Goal: Information Seeking & Learning: Learn about a topic

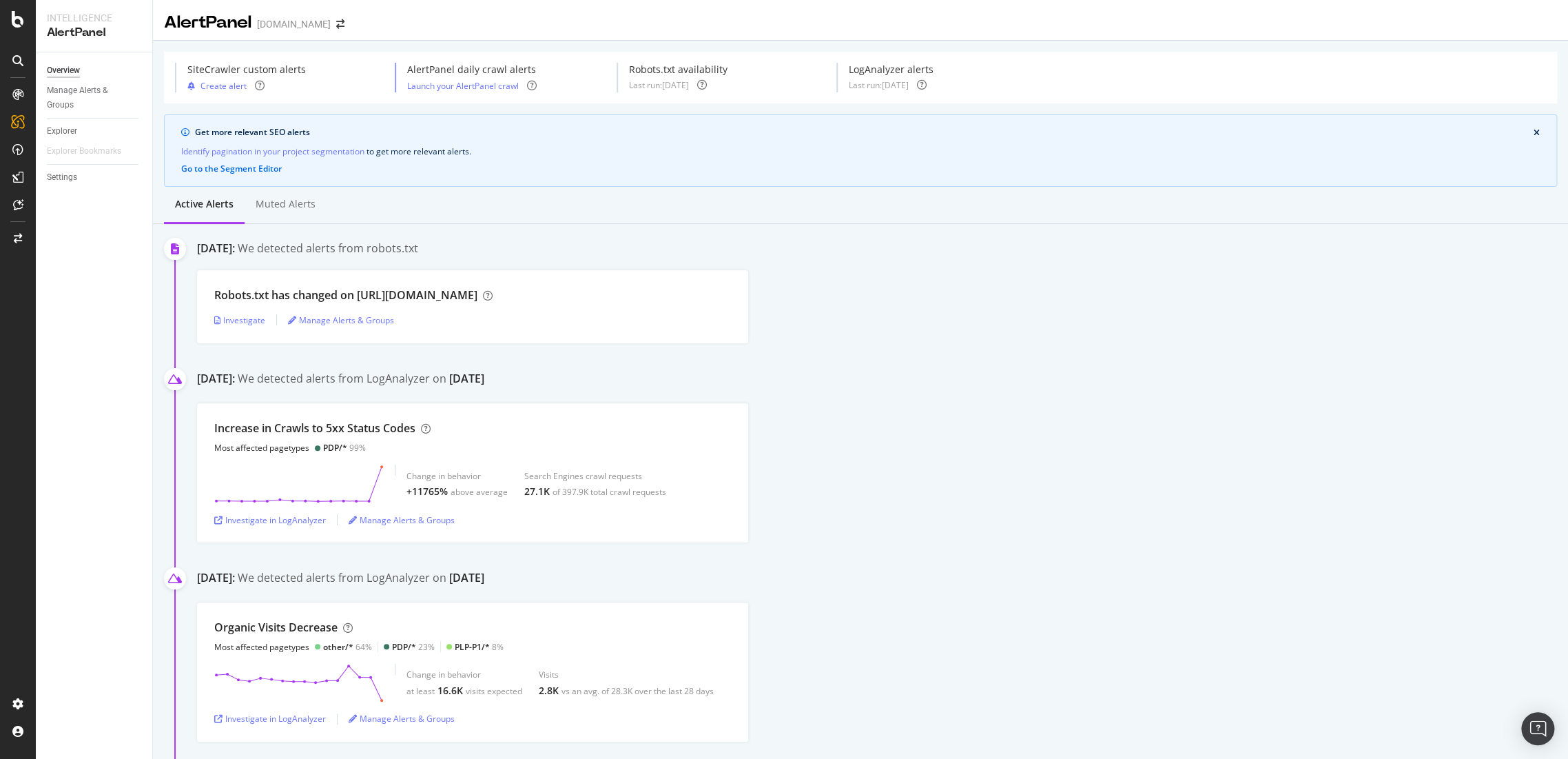
click at [939, 528] on div "Increase in Crawls to 5xx Status Codes Most affected pagetypes PDP/* 99% Change…" at bounding box center [882, 472] width 1371 height 140
click at [274, 519] on div "Investigate in LogAnalyzer" at bounding box center [270, 521] width 112 height 12
drag, startPoint x: 417, startPoint y: 490, endPoint x: 518, endPoint y: 491, distance: 101.0
click at [518, 491] on div "Change in behavior +11765% above average Search Engines crawl requests 27.1K of…" at bounding box center [536, 483] width 260 height 39
click at [870, 515] on div "Increase in Crawls to 5xx Status Codes Most affected pagetypes PDP/* 99% Change…" at bounding box center [882, 472] width 1371 height 140
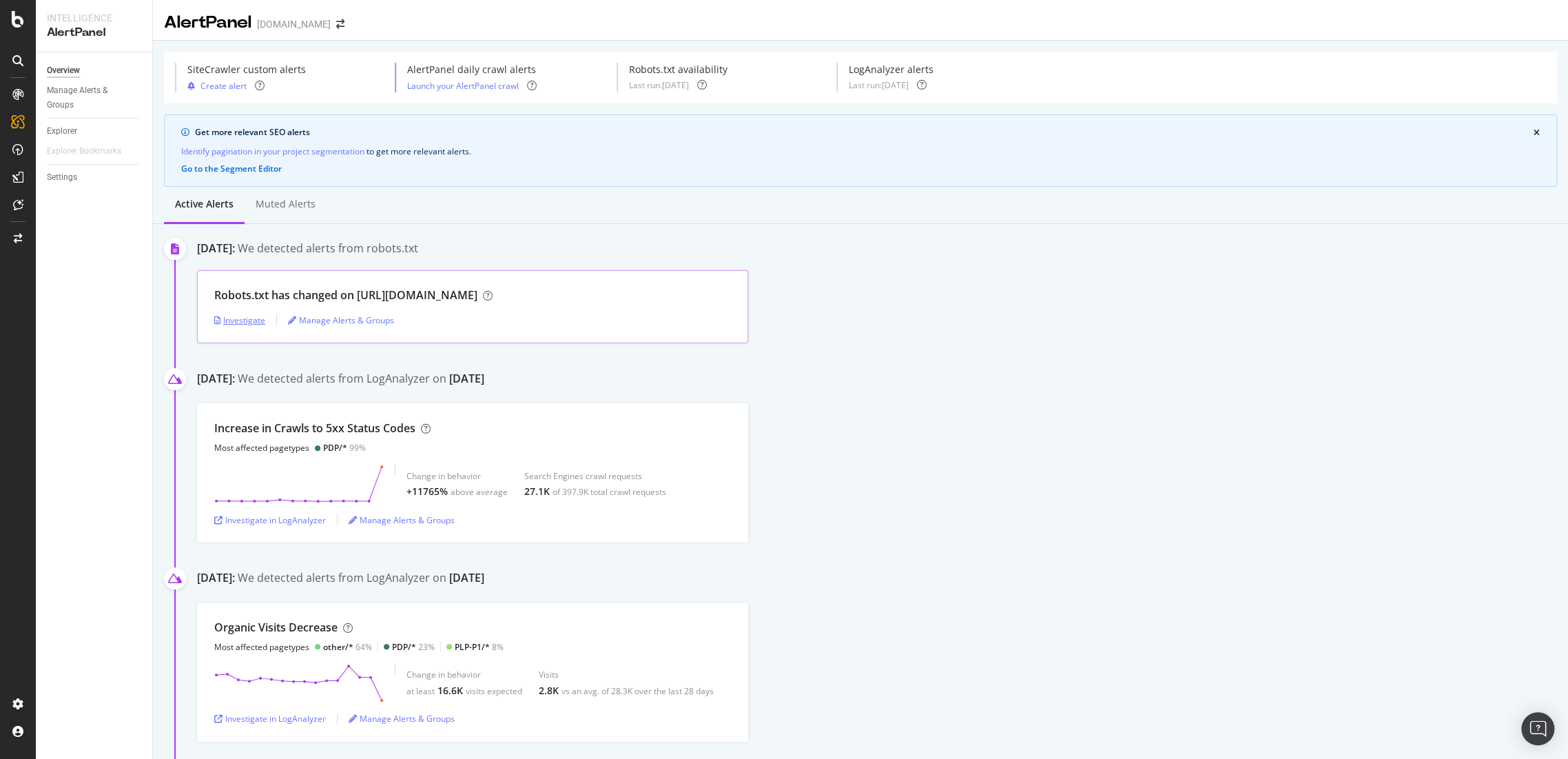
click at [242, 320] on div "Investigate" at bounding box center [240, 321] width 51 height 12
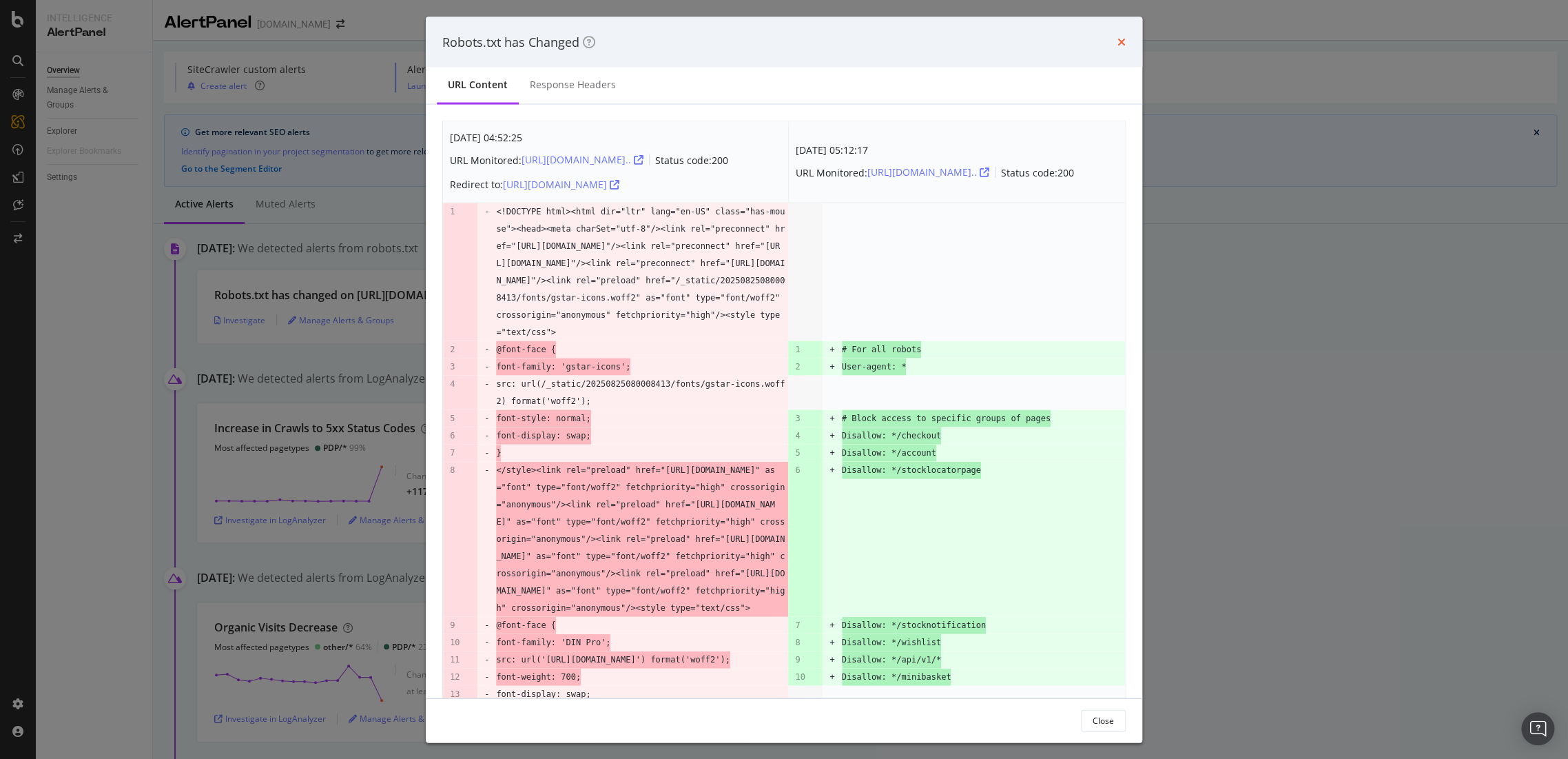
click at [1121, 42] on icon "times" at bounding box center [1122, 42] width 8 height 11
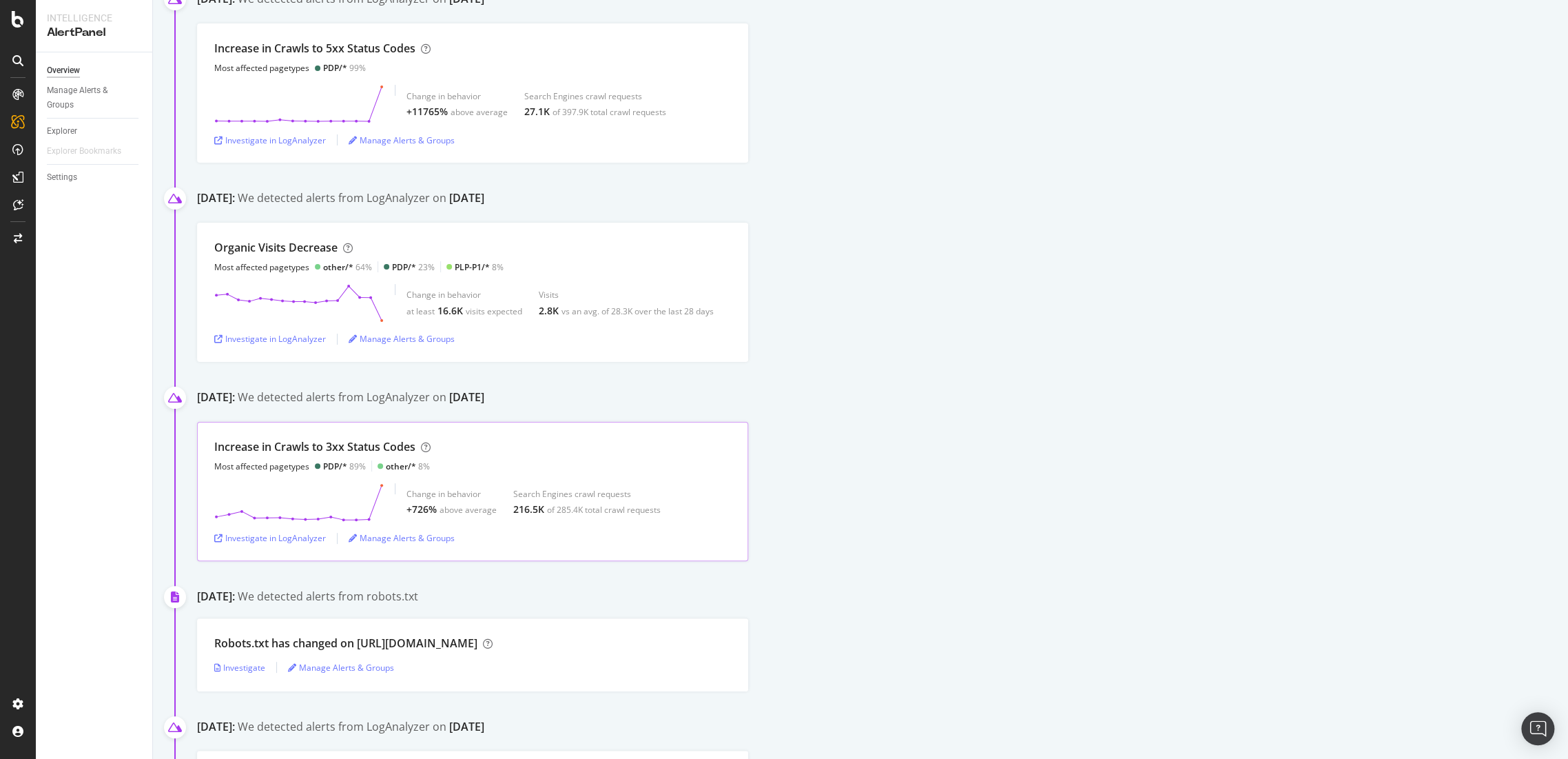
scroll to position [383, 0]
click at [283, 531] on div "Investigate in LogAnalyzer" at bounding box center [270, 535] width 112 height 12
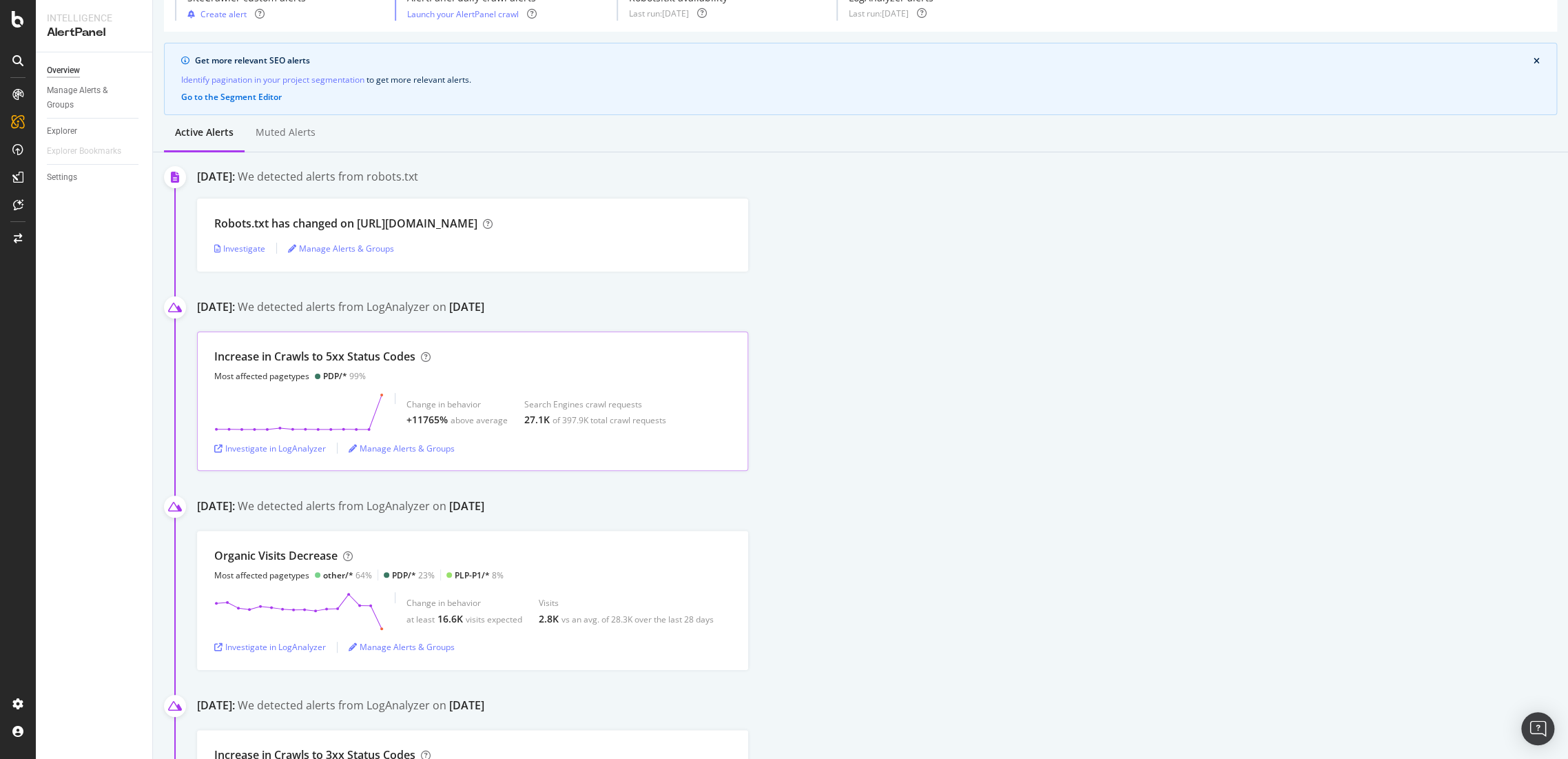
scroll to position [0, 0]
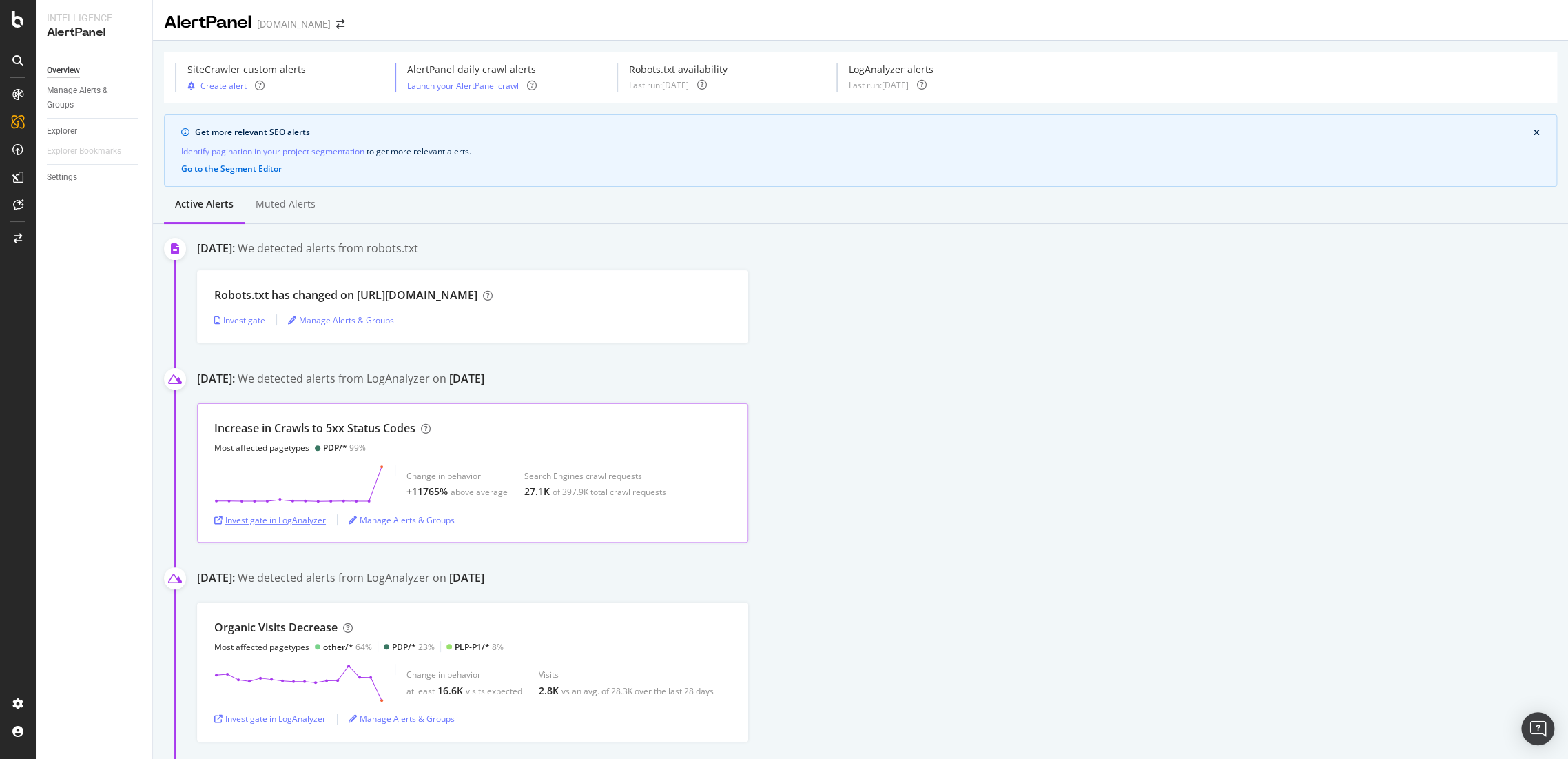
click at [272, 516] on div "Investigate in LogAnalyzer" at bounding box center [270, 521] width 112 height 12
click at [270, 521] on div "Investigate in LogAnalyzer" at bounding box center [270, 521] width 112 height 12
click at [294, 517] on div "Investigate in LogAnalyzer" at bounding box center [270, 521] width 112 height 12
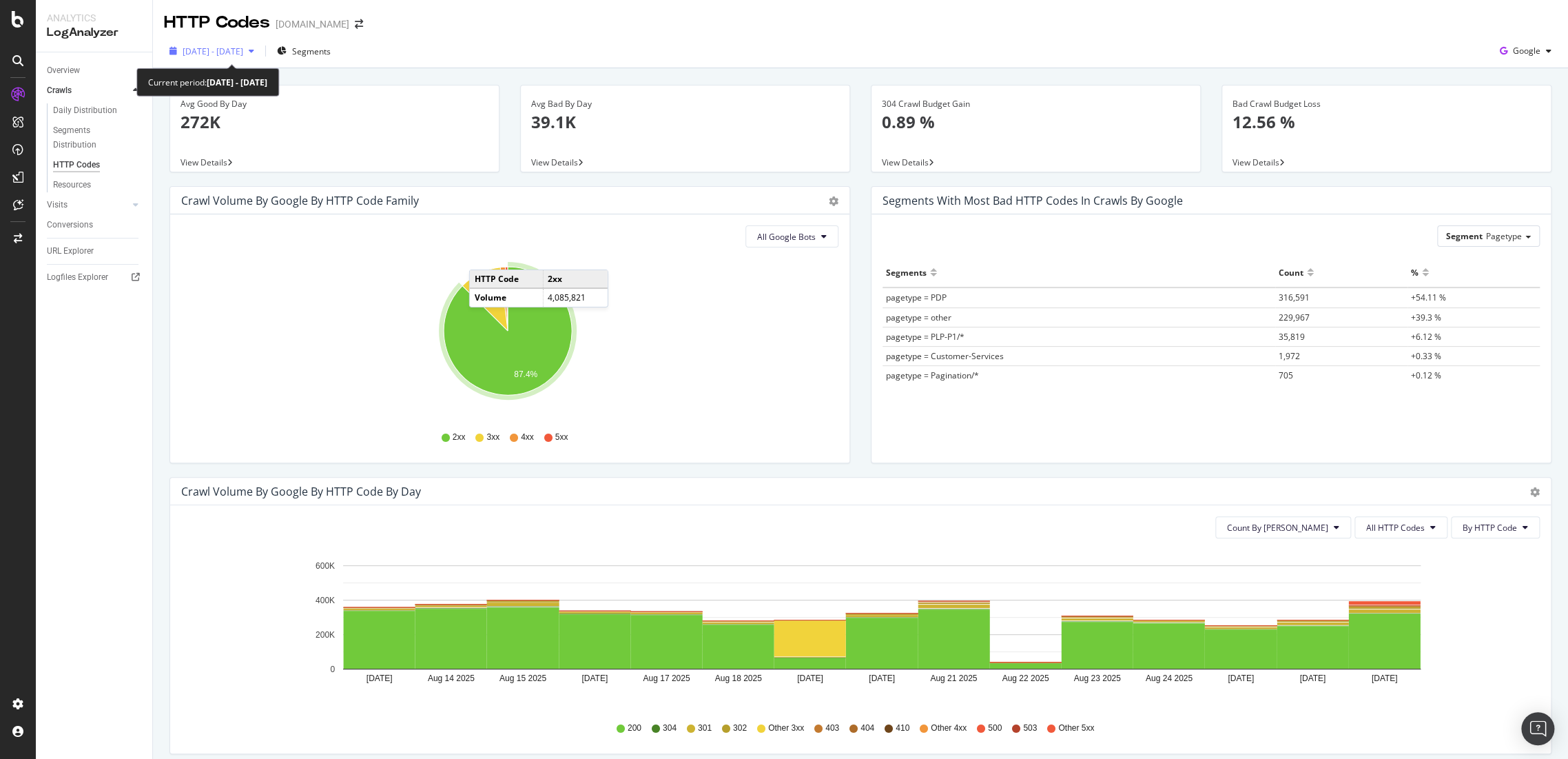
click at [243, 53] on span "[DATE] - [DATE]" at bounding box center [213, 51] width 60 height 12
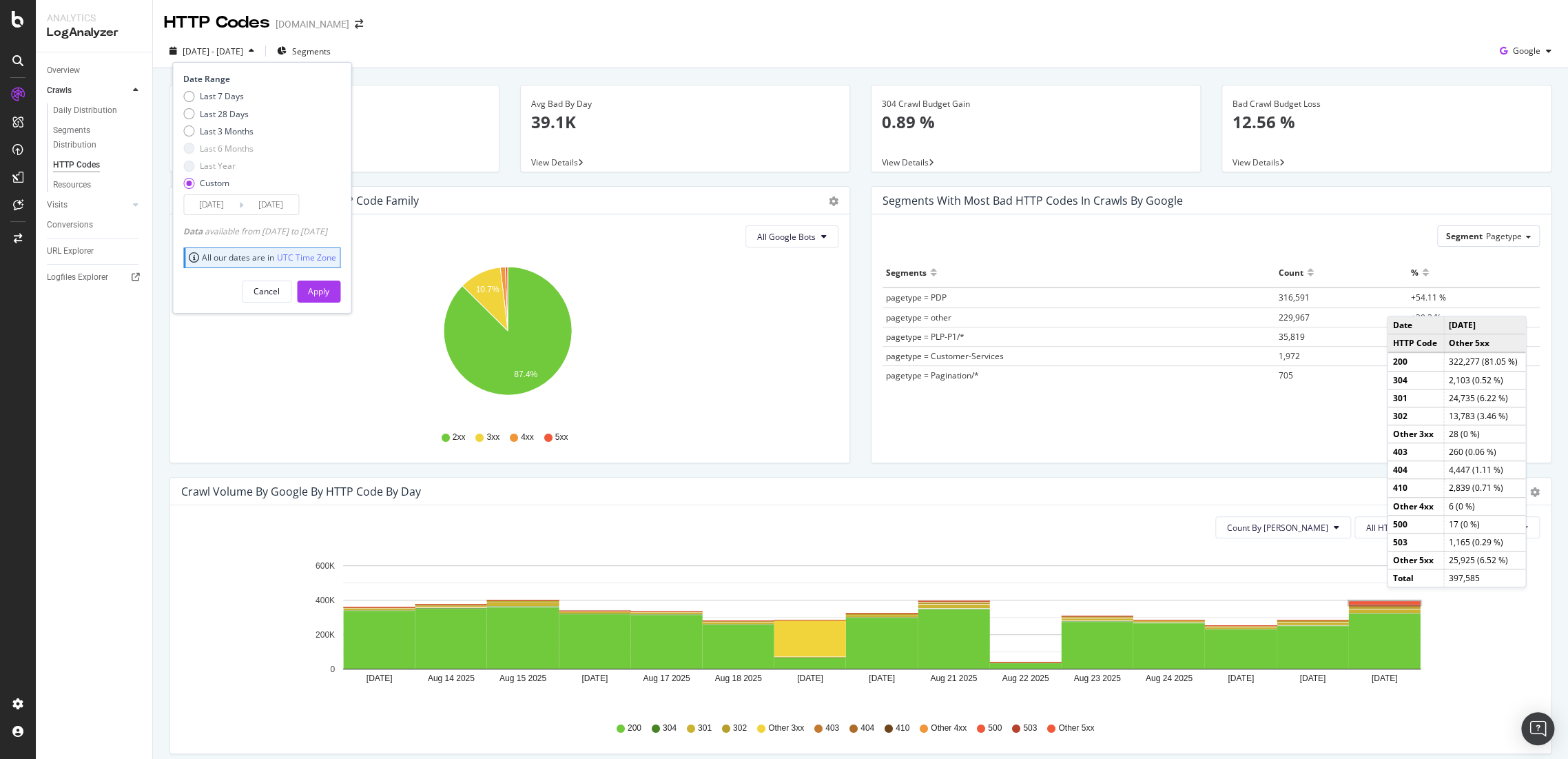
click at [1401, 600] on g "A chart." at bounding box center [1385, 603] width 75 height 7
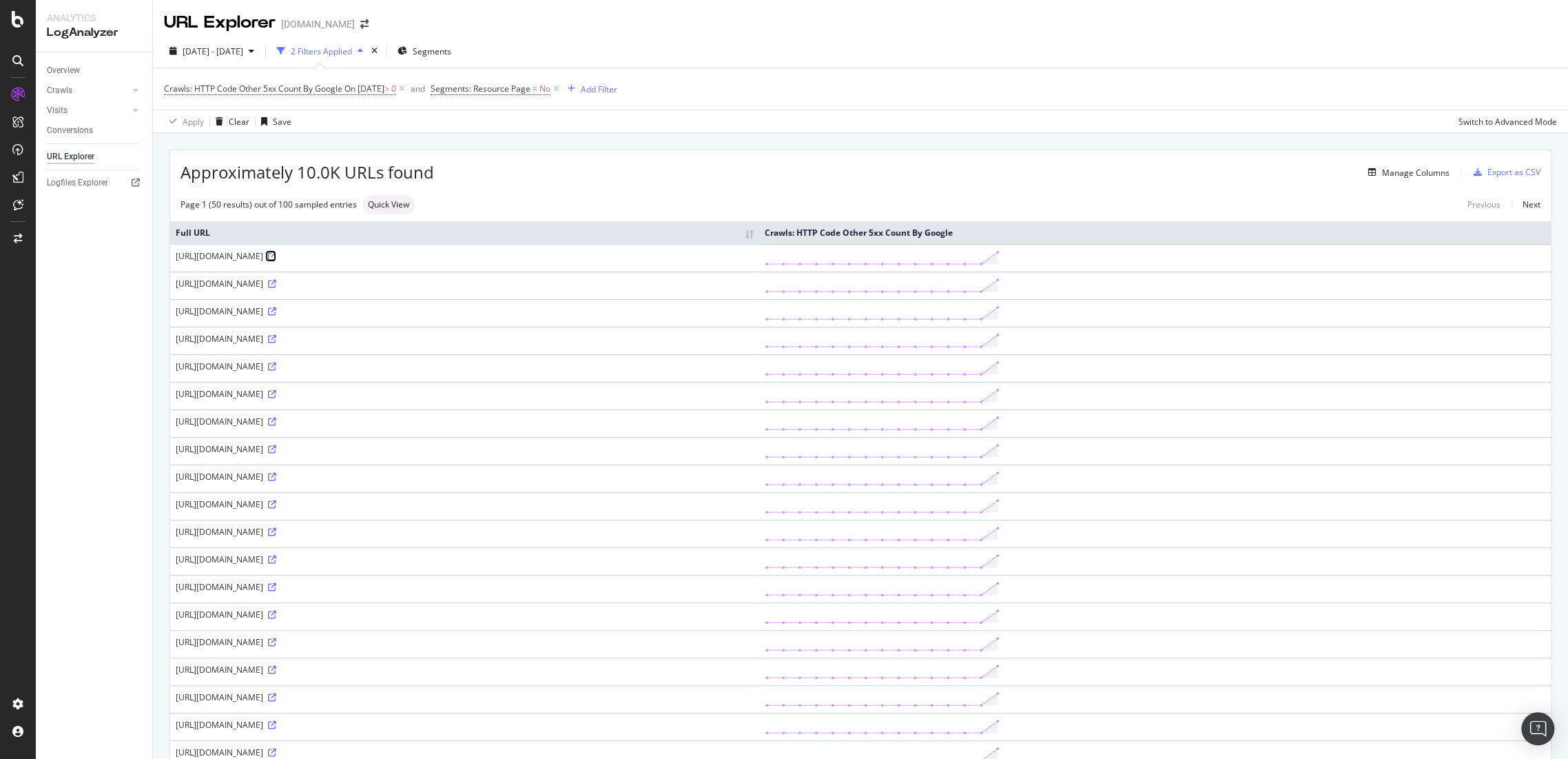
click at [276, 253] on icon at bounding box center [272, 256] width 8 height 8
click at [1488, 176] on div "Export as CSV" at bounding box center [1515, 172] width 53 height 12
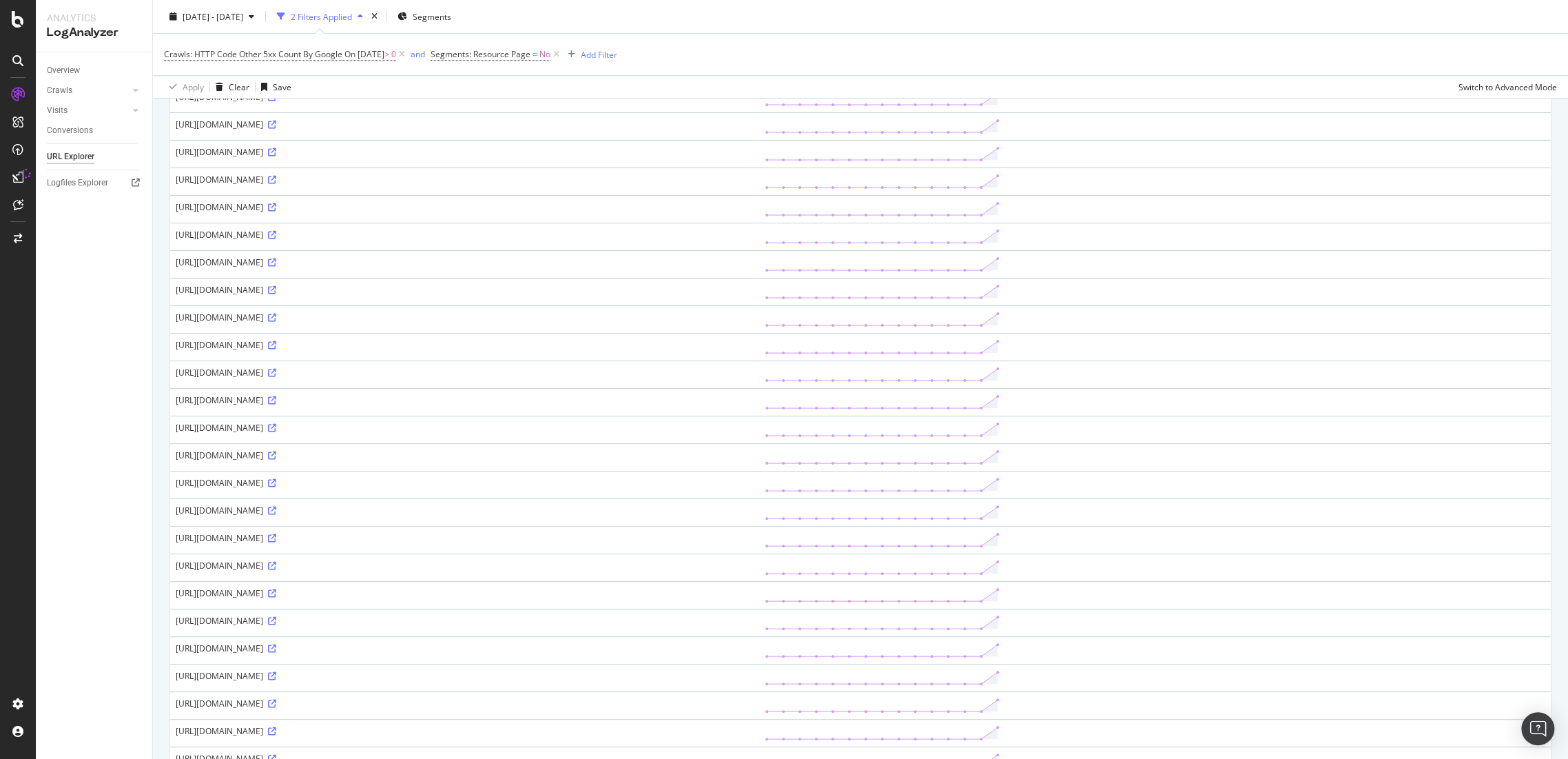
scroll to position [459, 0]
click at [276, 594] on icon at bounding box center [272, 597] width 8 height 8
click at [276, 555] on icon at bounding box center [272, 559] width 8 height 8
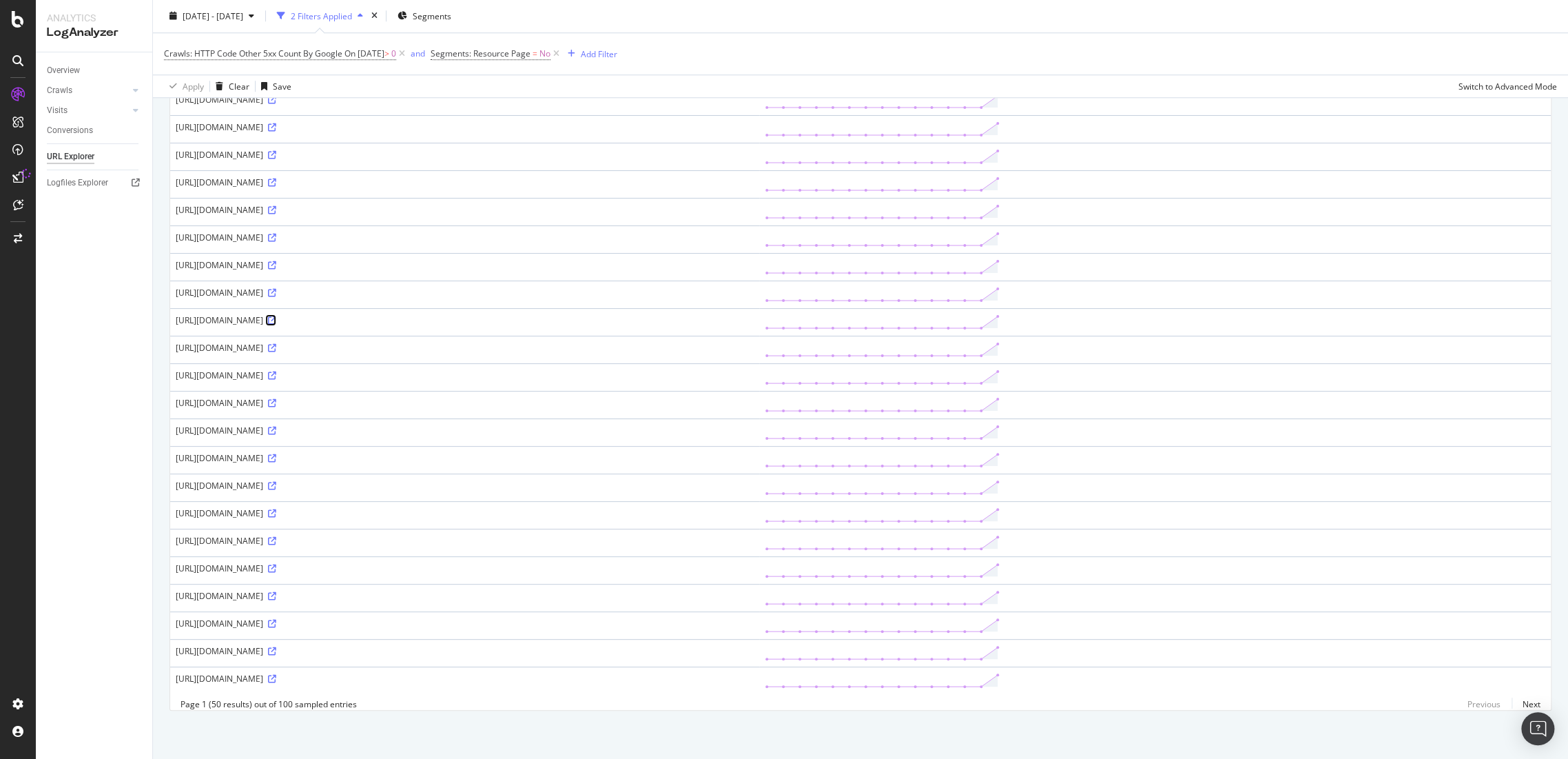
scroll to position [935, 0]
click at [276, 564] on icon at bounding box center [272, 568] width 8 height 8
click at [1512, 704] on link "Next" at bounding box center [1525, 704] width 29 height 20
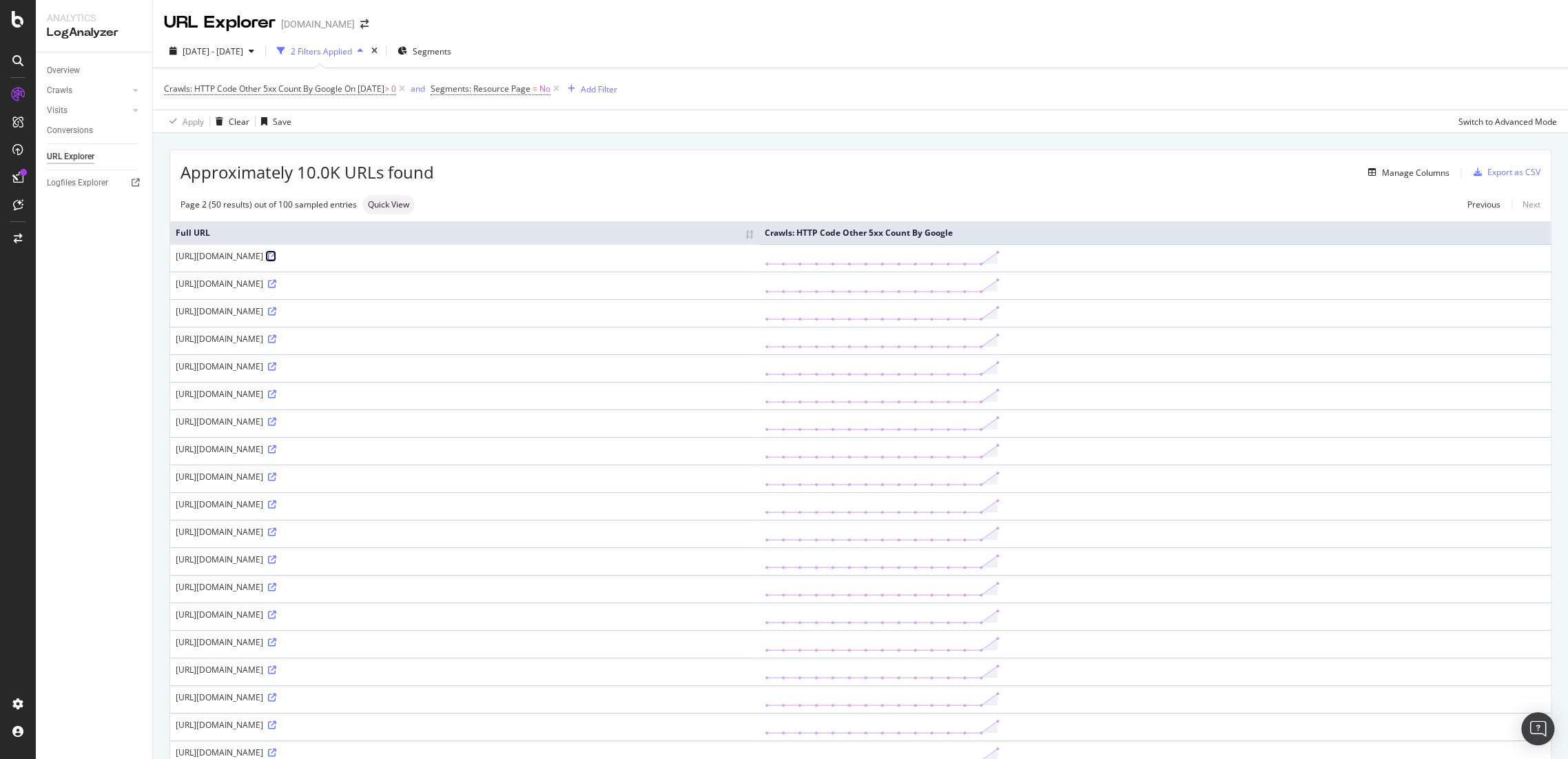
click at [276, 254] on icon at bounding box center [272, 256] width 8 height 8
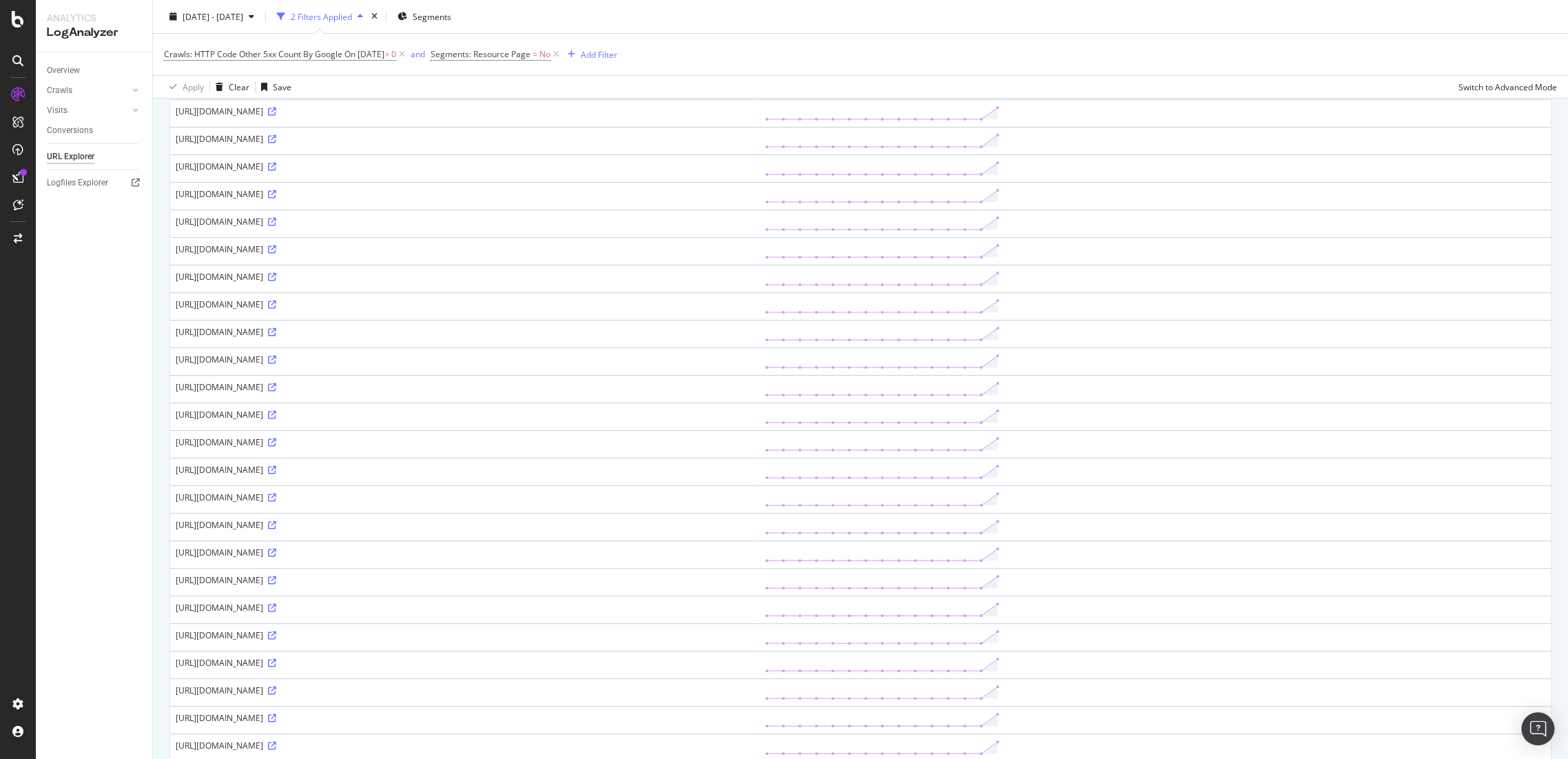
scroll to position [306, 0]
click at [276, 584] on icon at bounding box center [272, 584] width 8 height 8
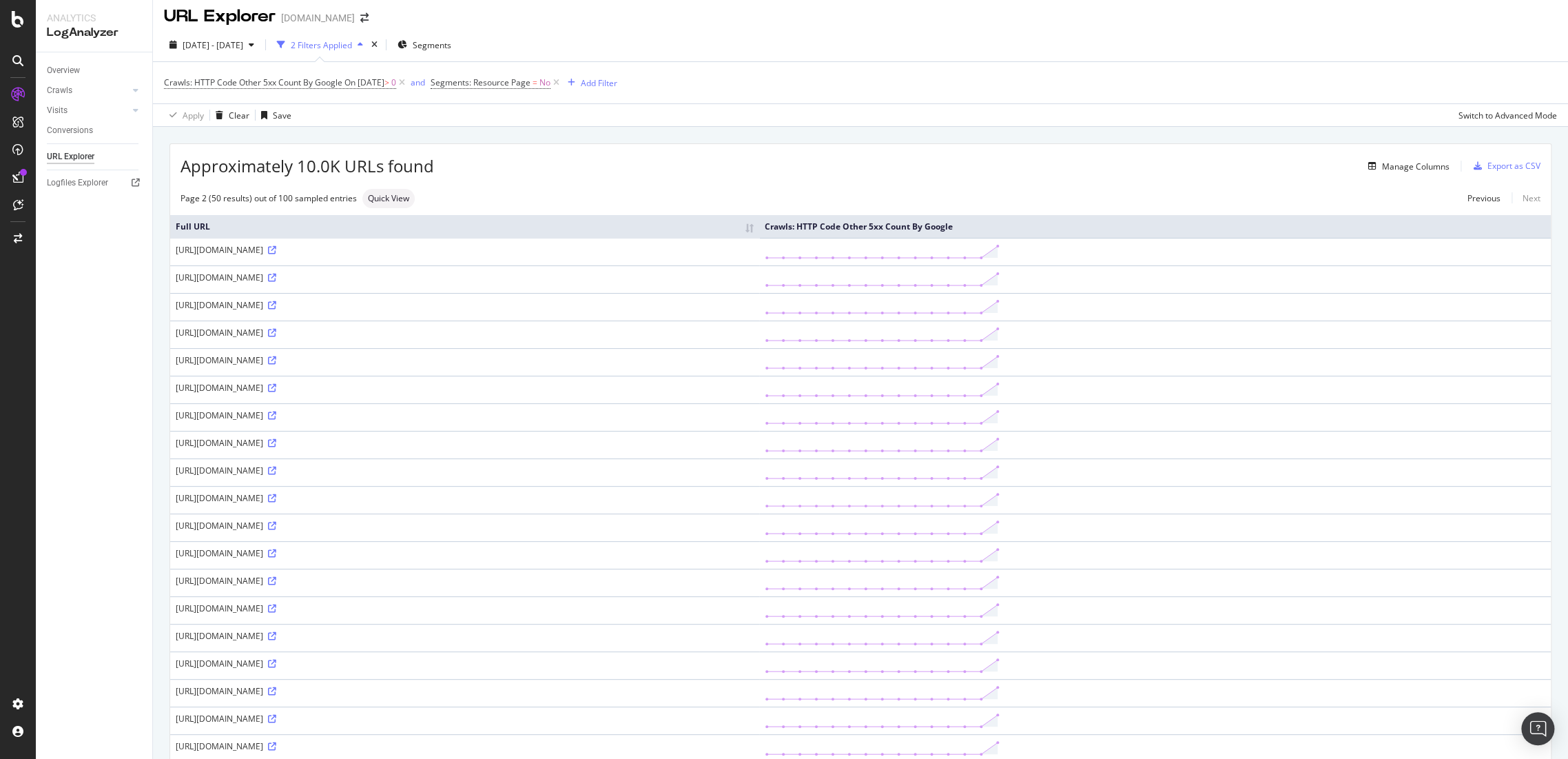
scroll to position [0, 0]
click at [451, 54] on span "Segments" at bounding box center [431, 51] width 39 height 12
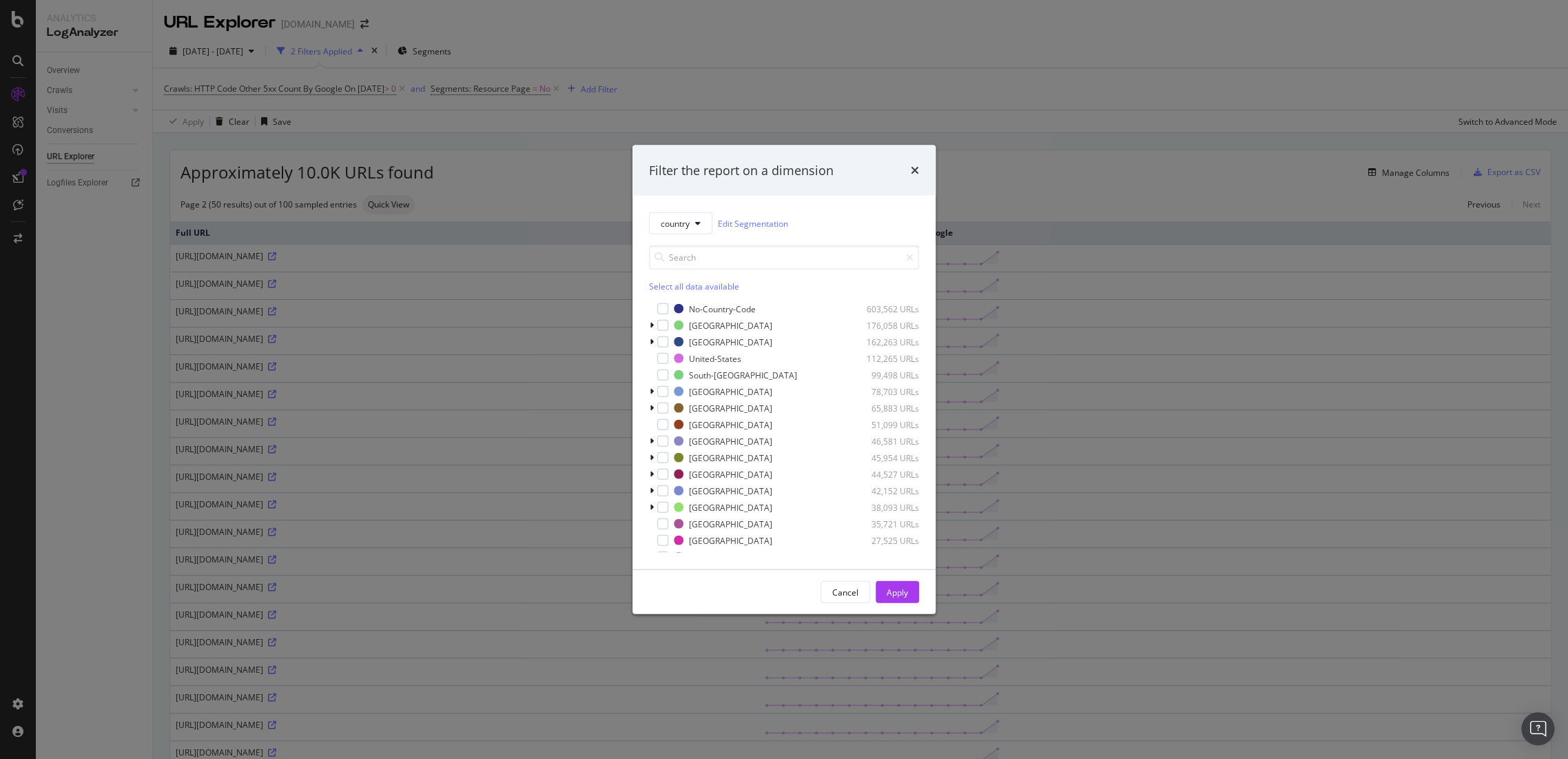
click at [909, 168] on div "Filter the report on a dimension" at bounding box center [784, 170] width 270 height 18
click at [913, 164] on icon "times" at bounding box center [915, 169] width 8 height 11
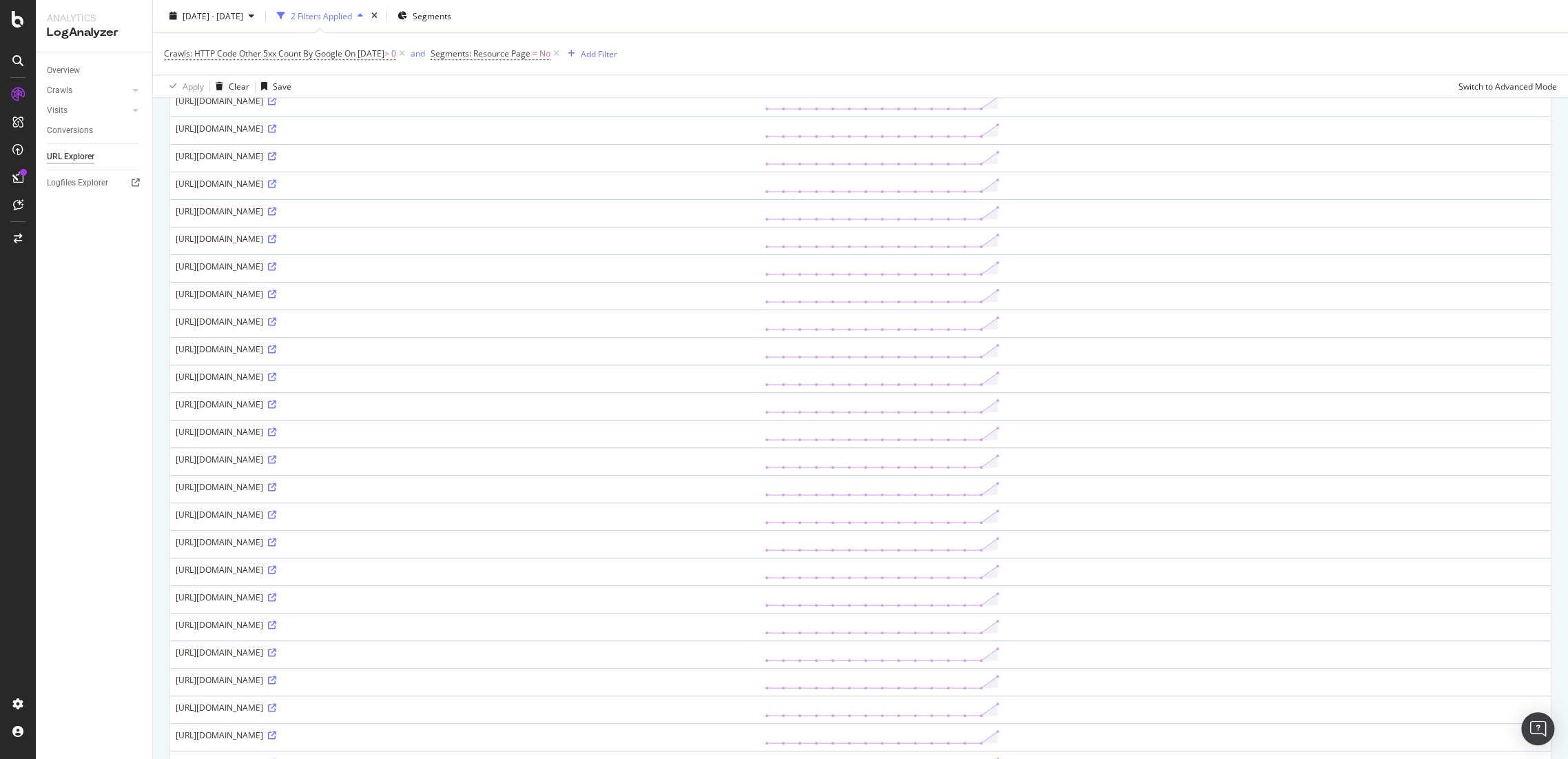
scroll to position [935, 0]
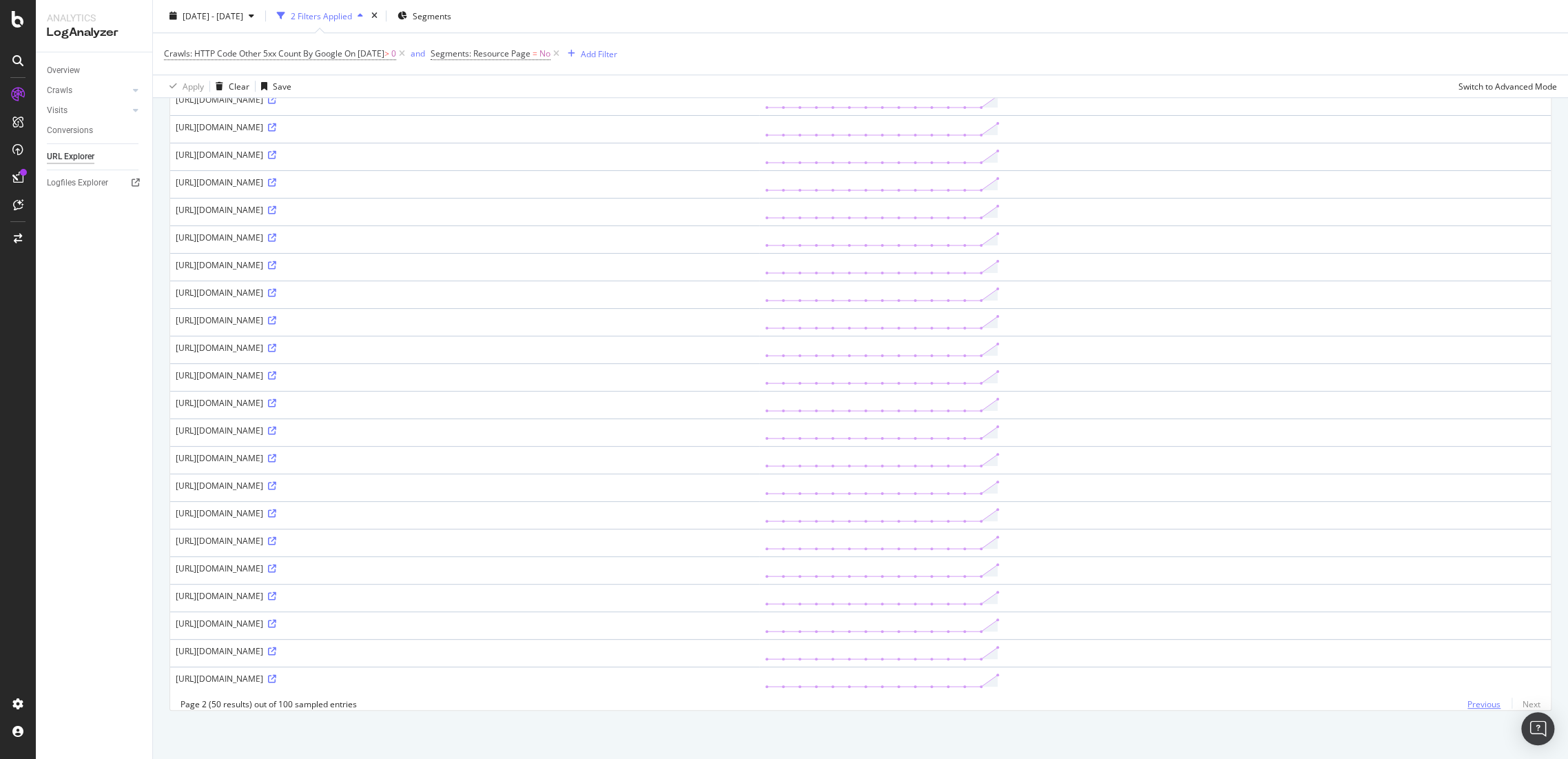
click at [1488, 708] on link "Previous" at bounding box center [1484, 704] width 55 height 20
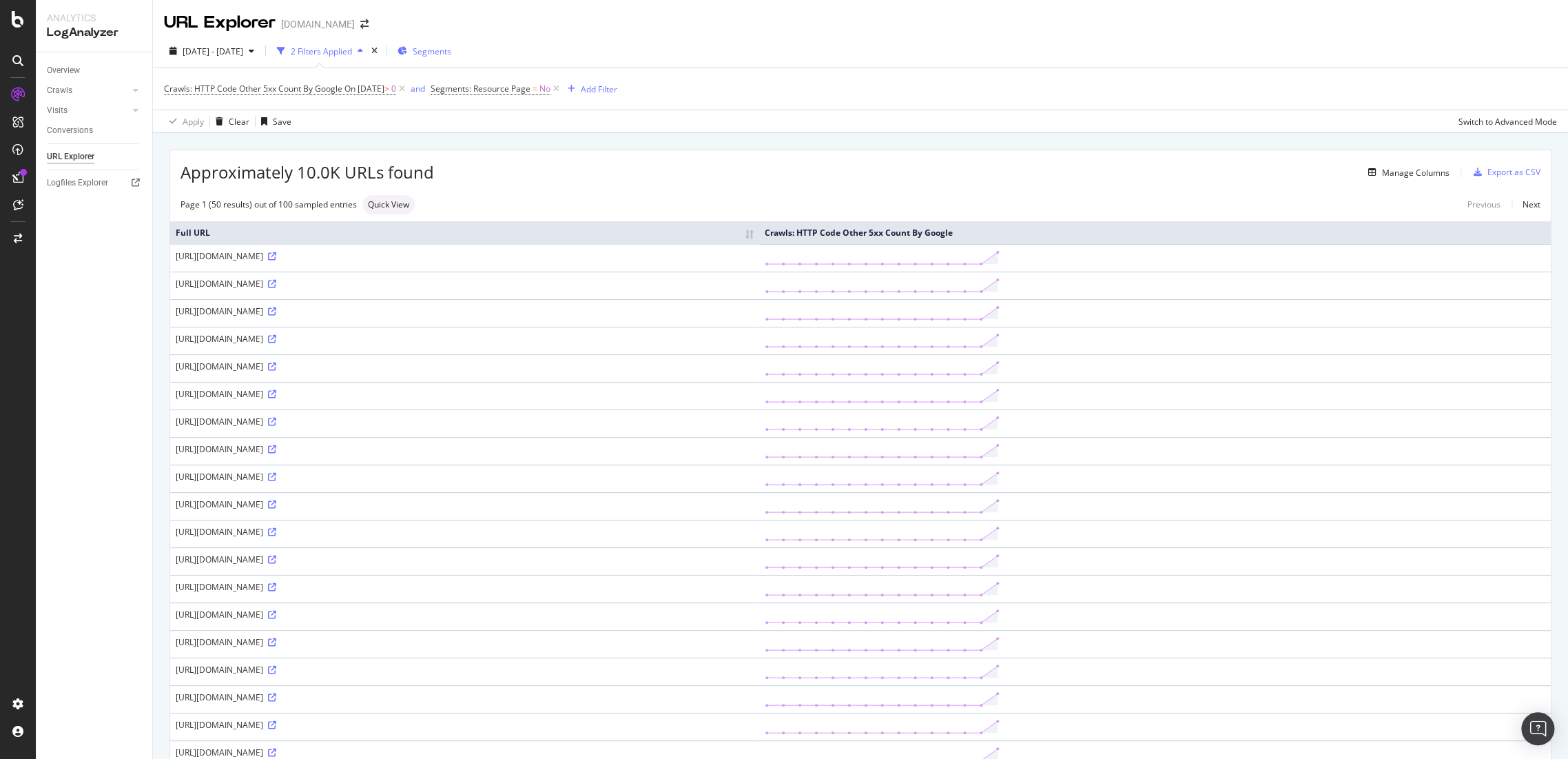
click at [451, 48] on span "Segments" at bounding box center [431, 51] width 39 height 12
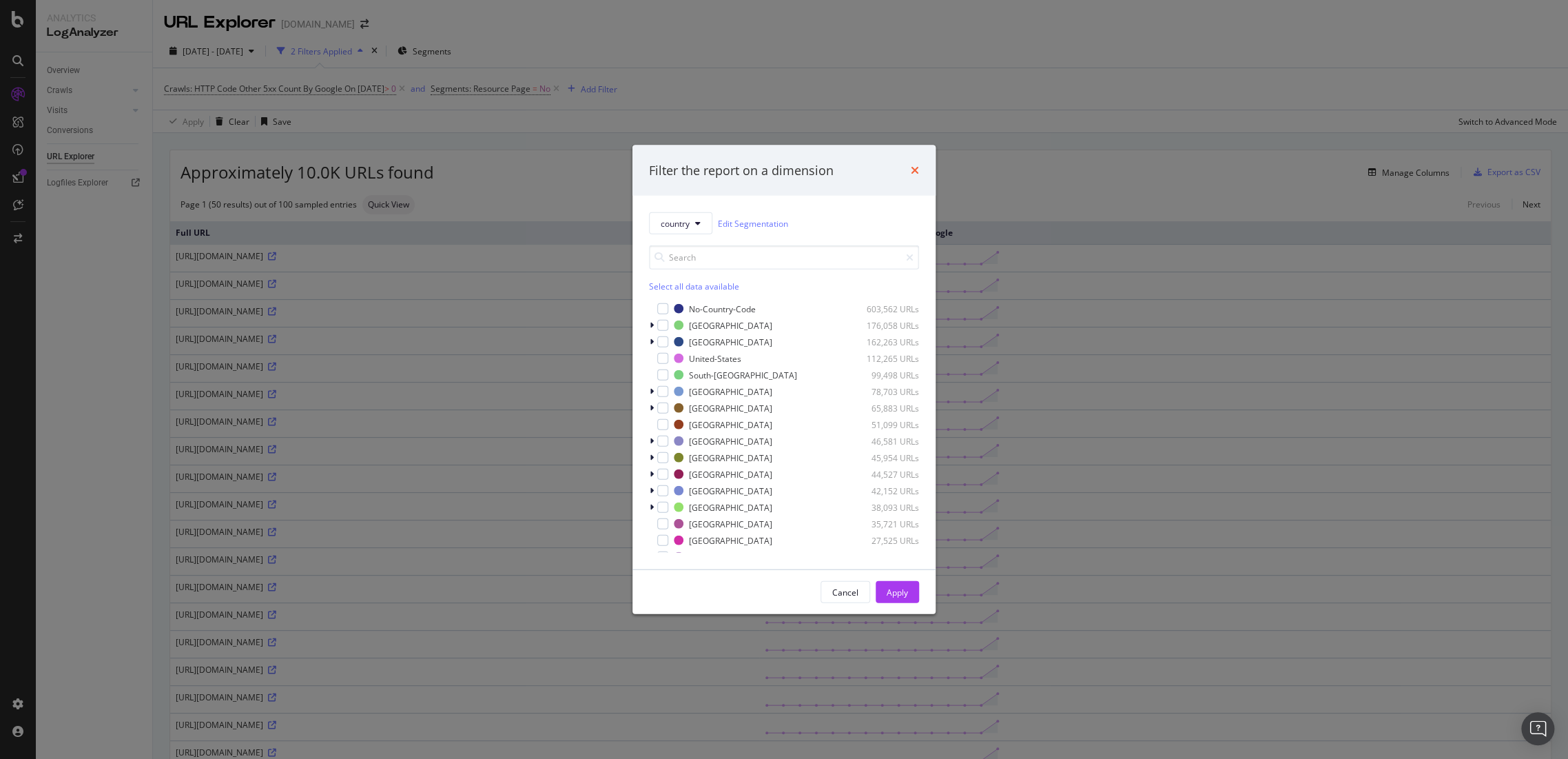
click at [912, 169] on icon "times" at bounding box center [915, 169] width 8 height 11
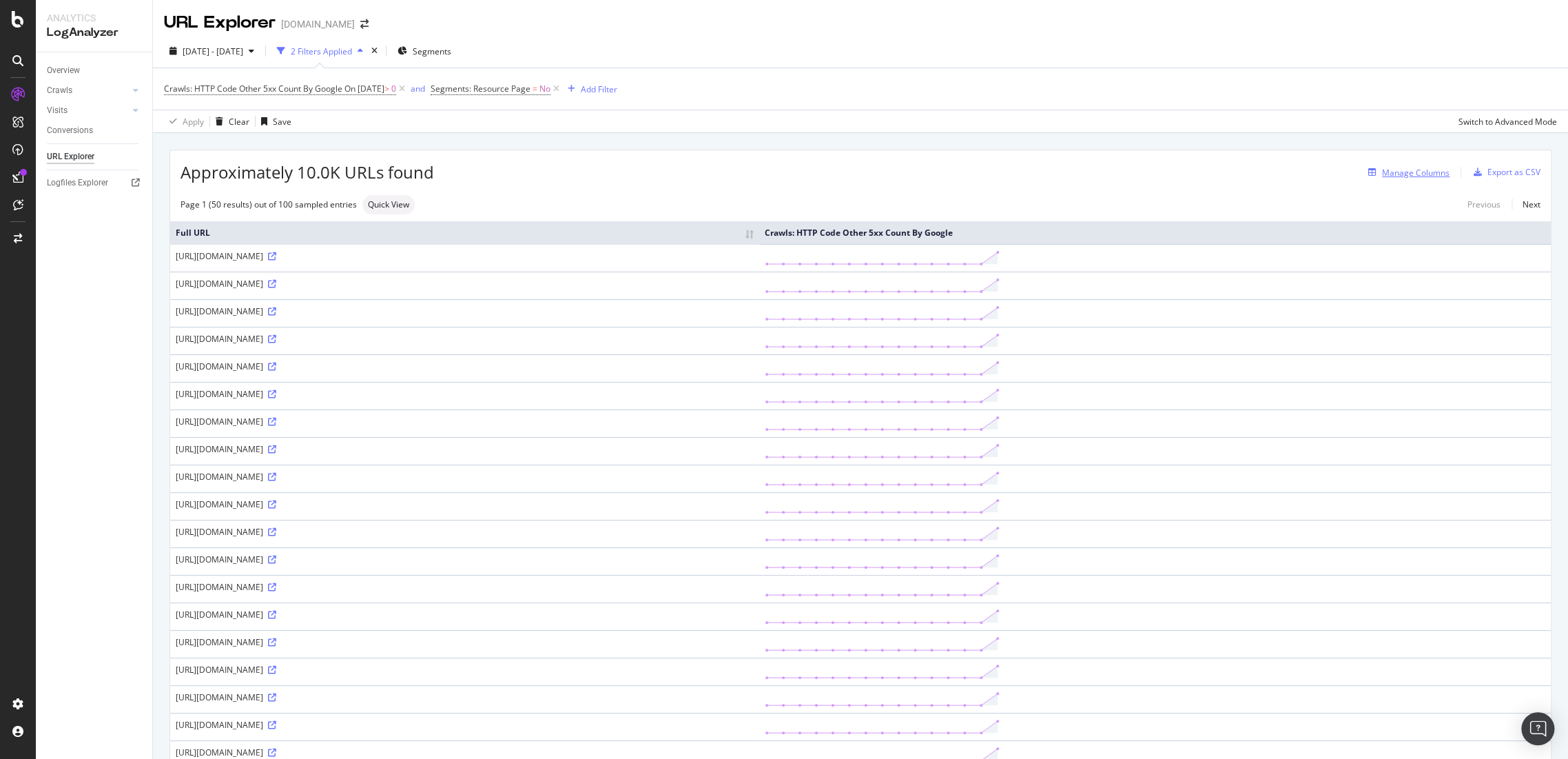
click at [1430, 171] on div "Manage Columns" at bounding box center [1416, 173] width 67 height 12
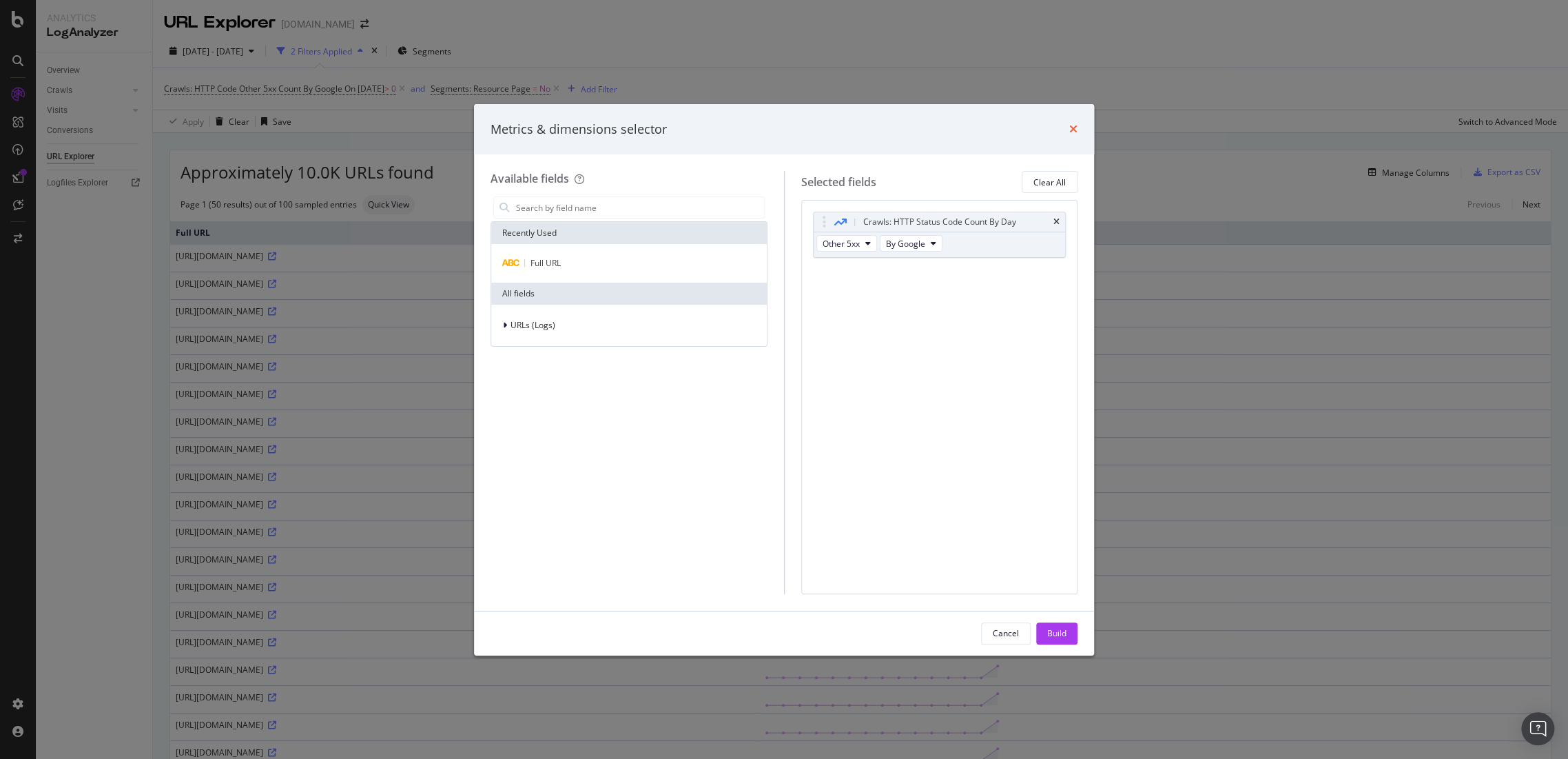
click at [1074, 134] on icon "times" at bounding box center [1073, 129] width 8 height 11
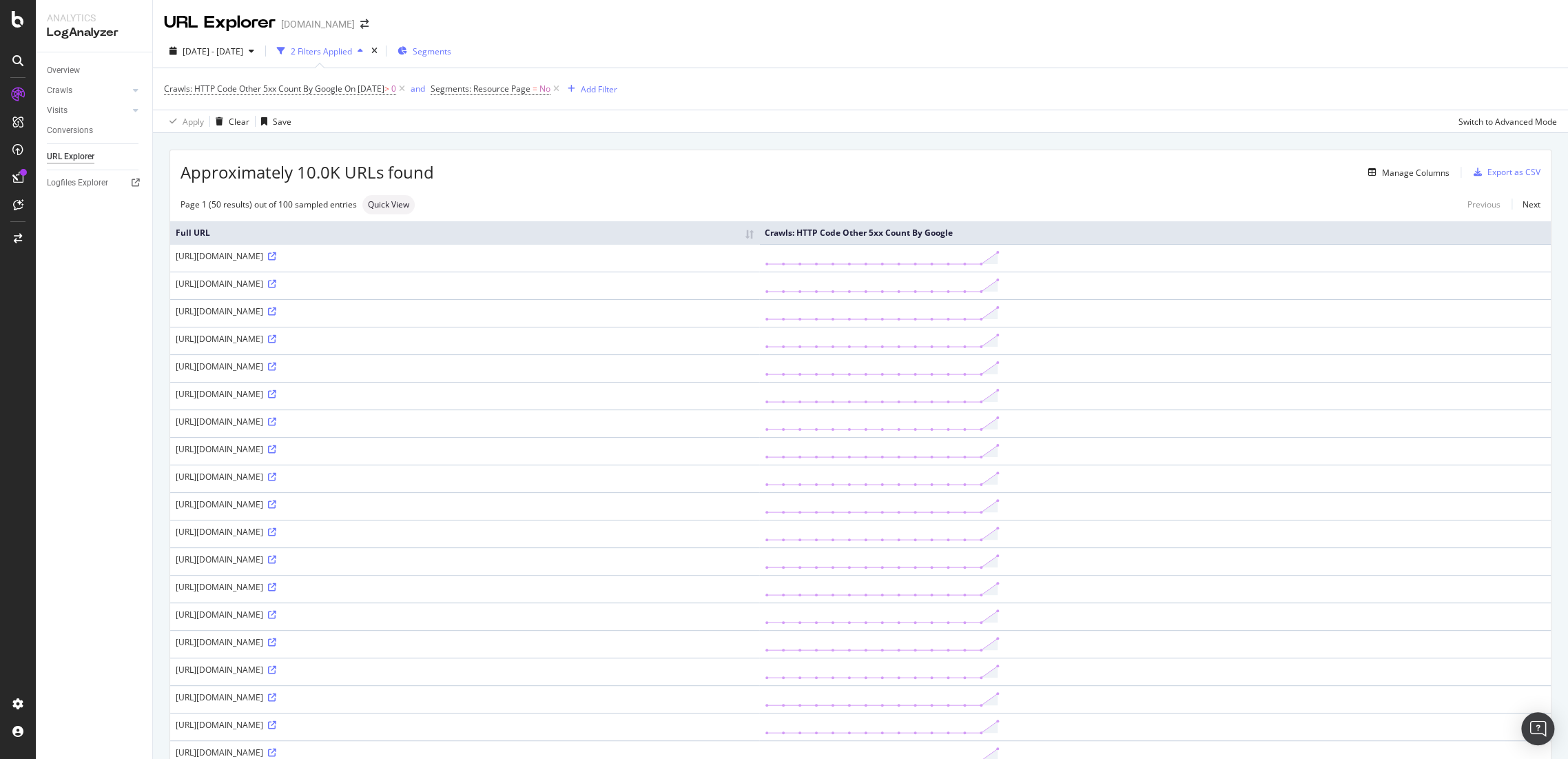
click at [451, 53] on span "Segments" at bounding box center [431, 51] width 39 height 12
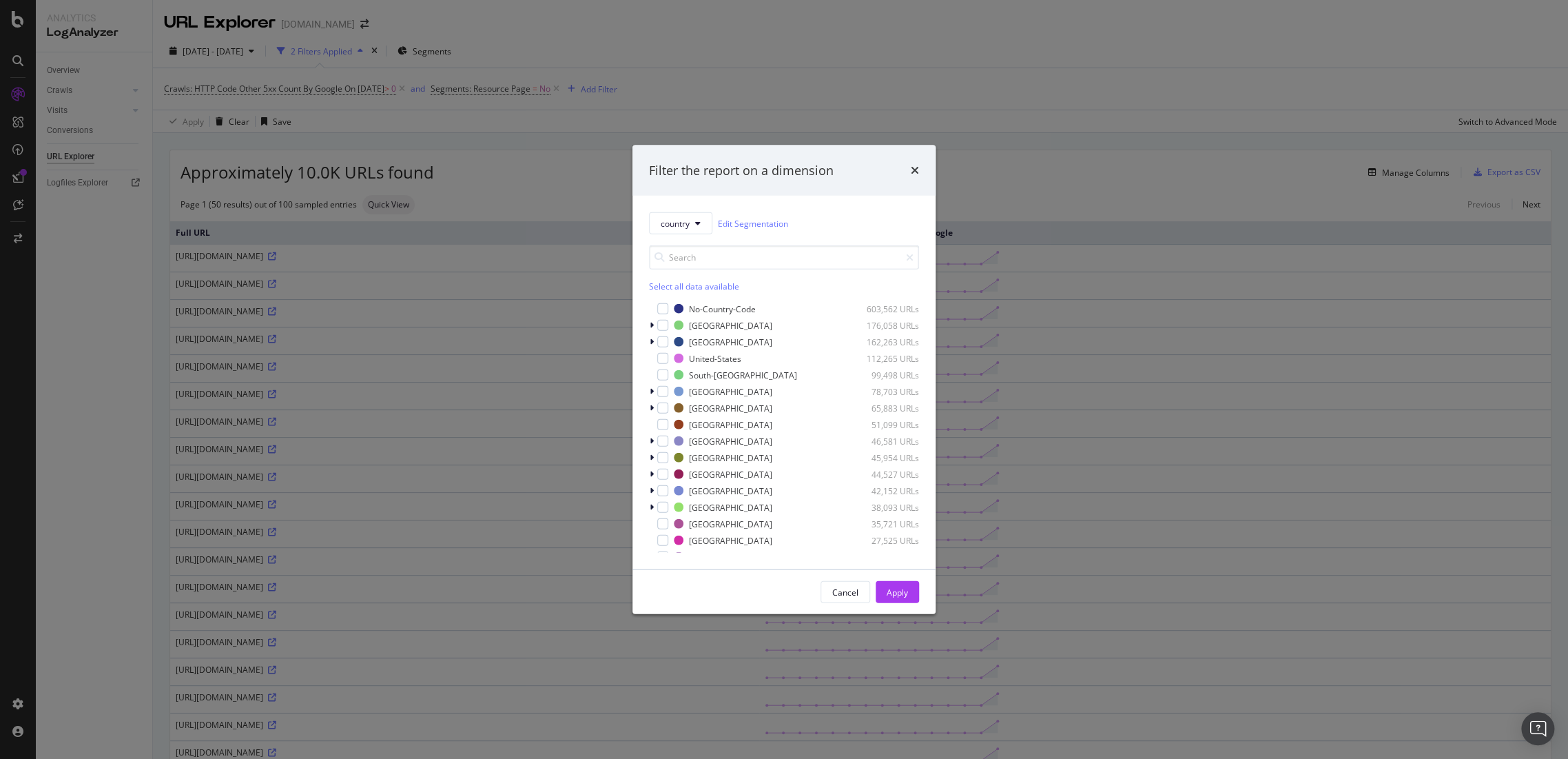
click at [673, 235] on div "Select all data available No-Country-Code 603,562 URLs Netherlands 176,058 URLs…" at bounding box center [784, 394] width 270 height 319
click at [702, 219] on button "country" at bounding box center [681, 224] width 63 height 22
click at [698, 280] on div "pagetype" at bounding box center [685, 272] width 71 height 20
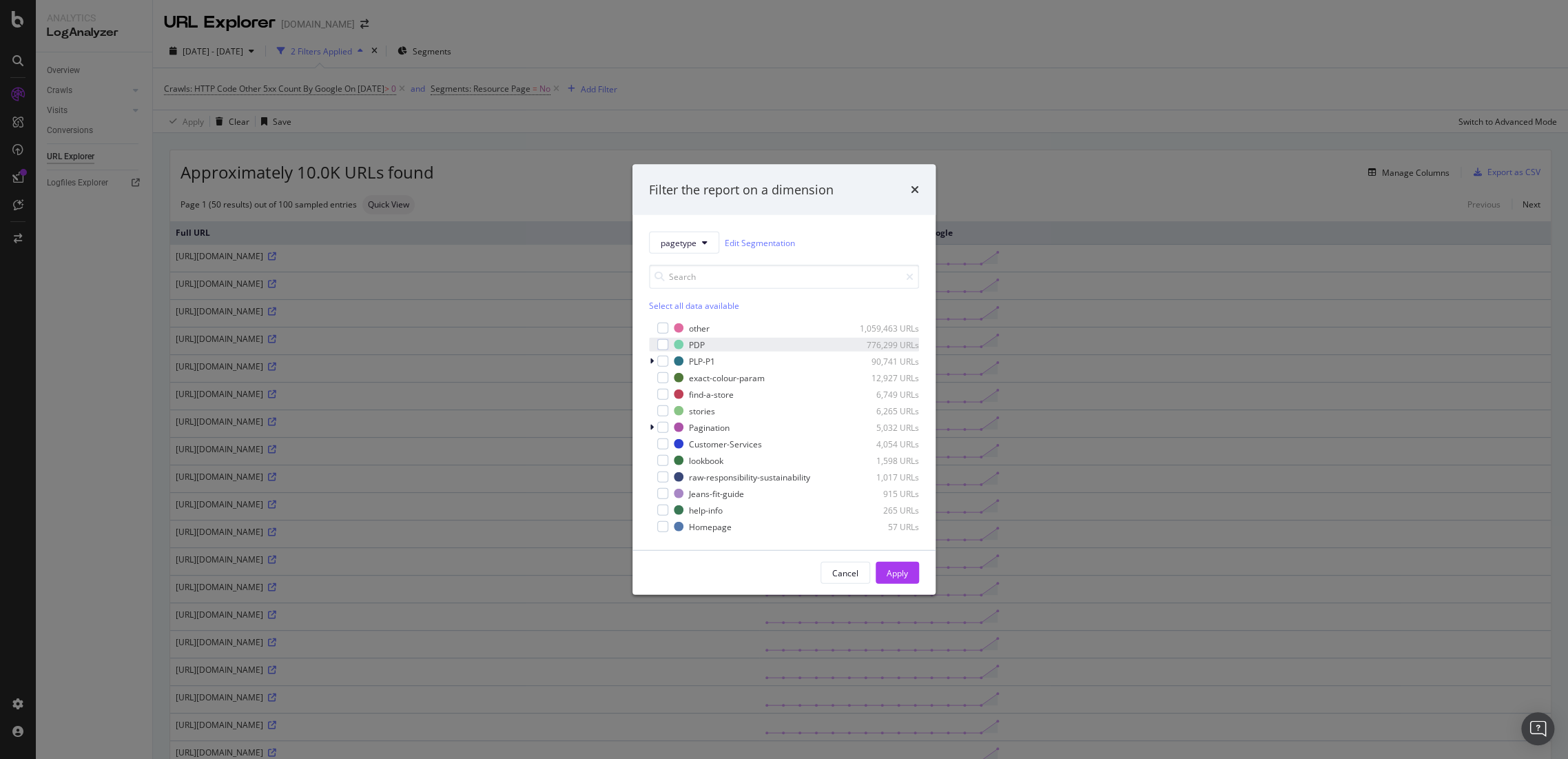
click at [669, 344] on div "PDP 776,299 URLs" at bounding box center [784, 344] width 270 height 14
click at [667, 360] on div "PLP-P1 90,741 URLs" at bounding box center [784, 361] width 270 height 14
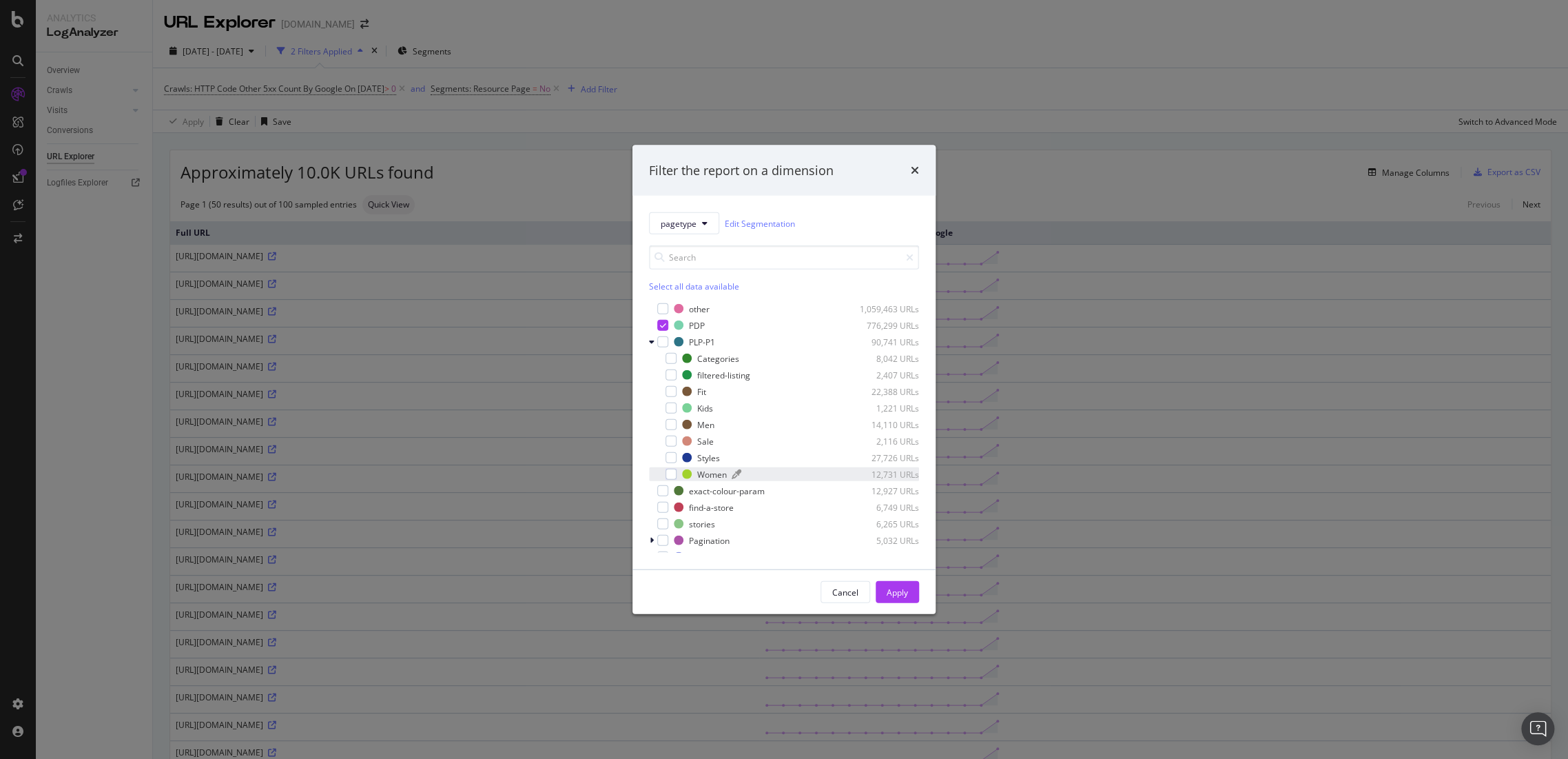
drag, startPoint x: 657, startPoint y: 339, endPoint x: 802, endPoint y: 471, distance: 196.1
click at [670, 368] on div "PLP-P1 90,741 URLs Categories 8,042 URLs filtered-listing 2,407 URLs Fit 22,388…" at bounding box center [784, 408] width 270 height 146
click at [670, 345] on div "PLP-P1 90,741 URLs" at bounding box center [784, 341] width 270 height 14
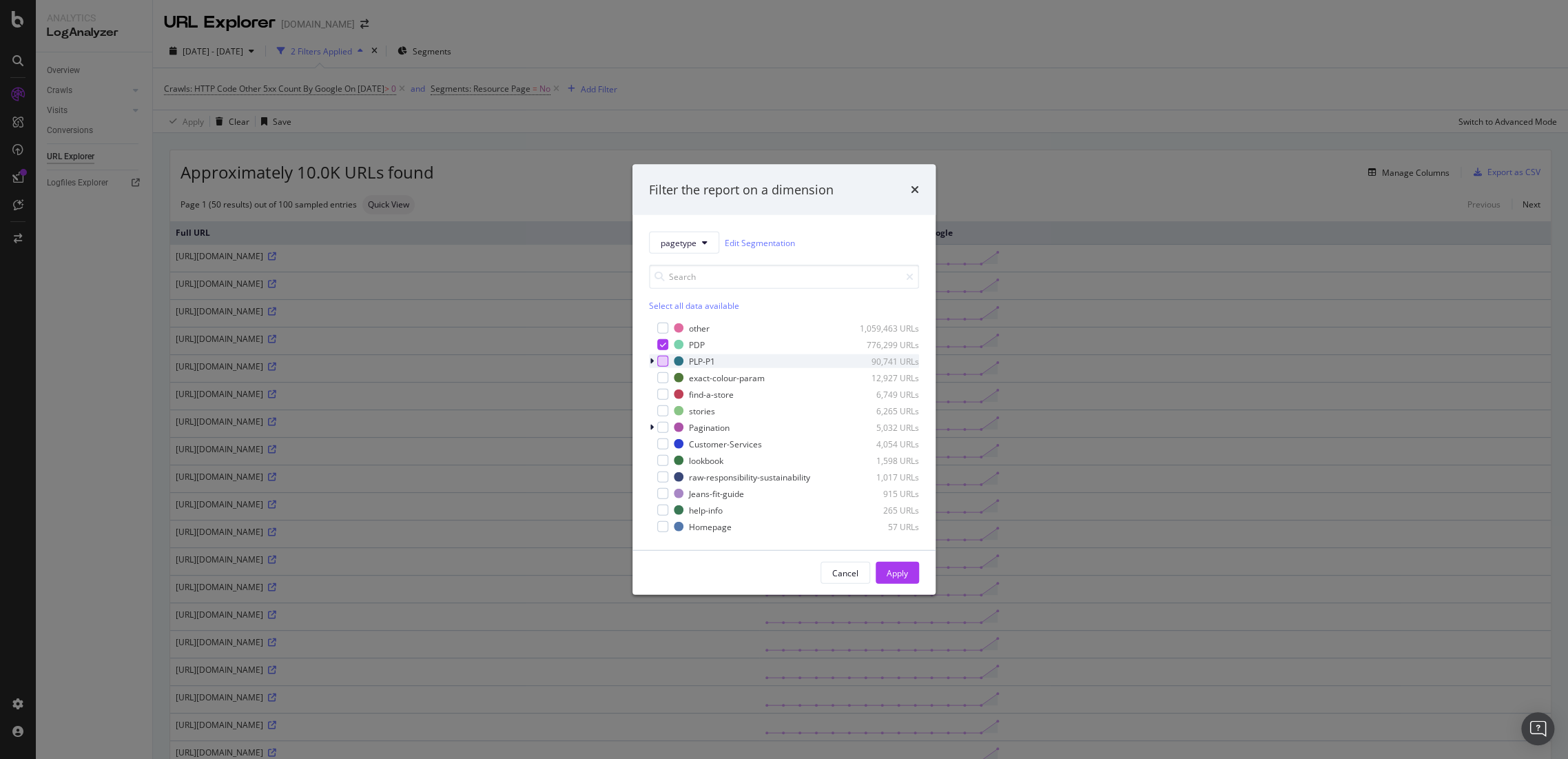
click at [662, 362] on div "modal" at bounding box center [662, 360] width 11 height 11
click at [909, 568] on button "Apply" at bounding box center [897, 573] width 44 height 22
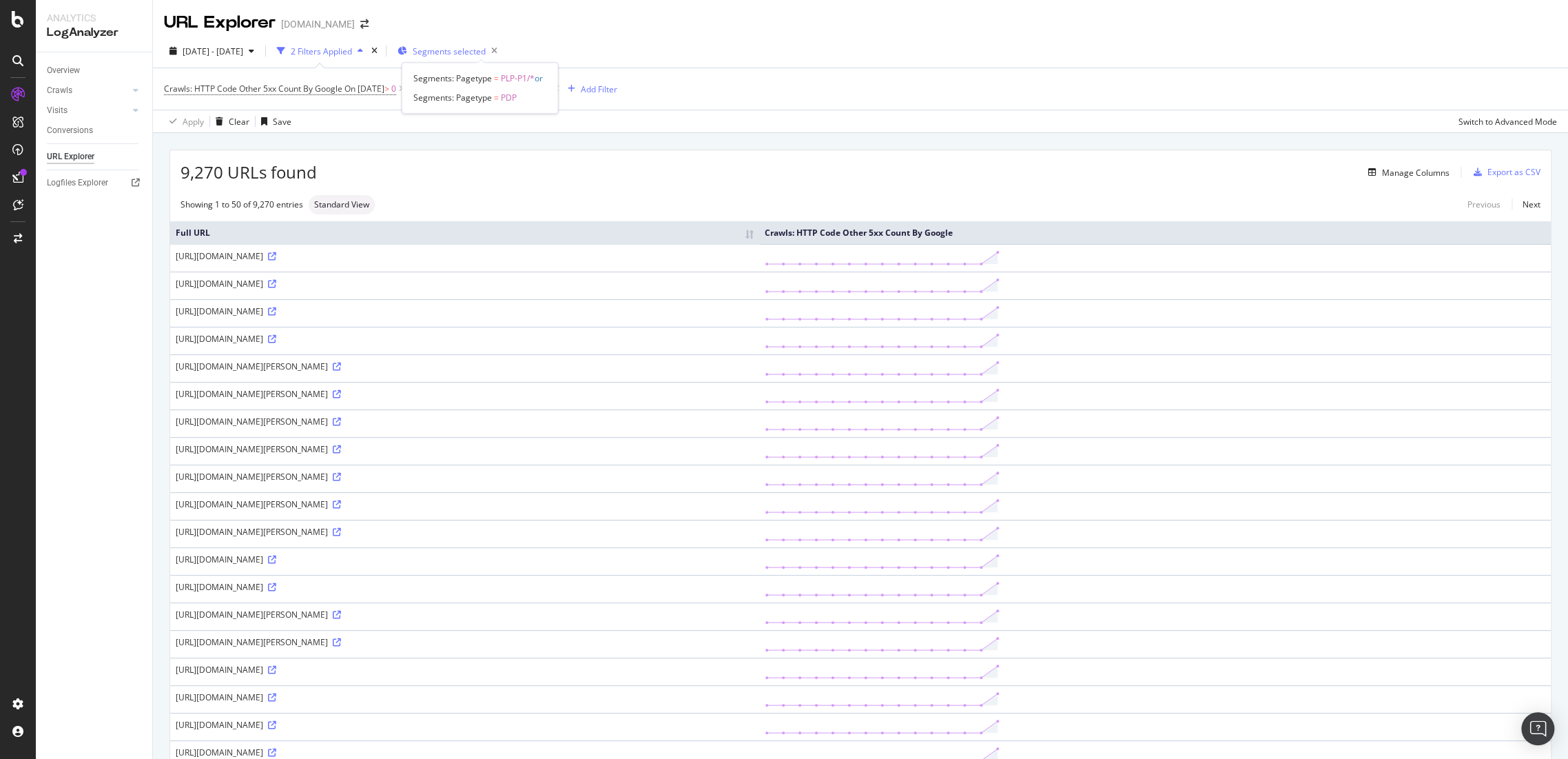
click at [486, 53] on span "Segments selected" at bounding box center [449, 51] width 73 height 12
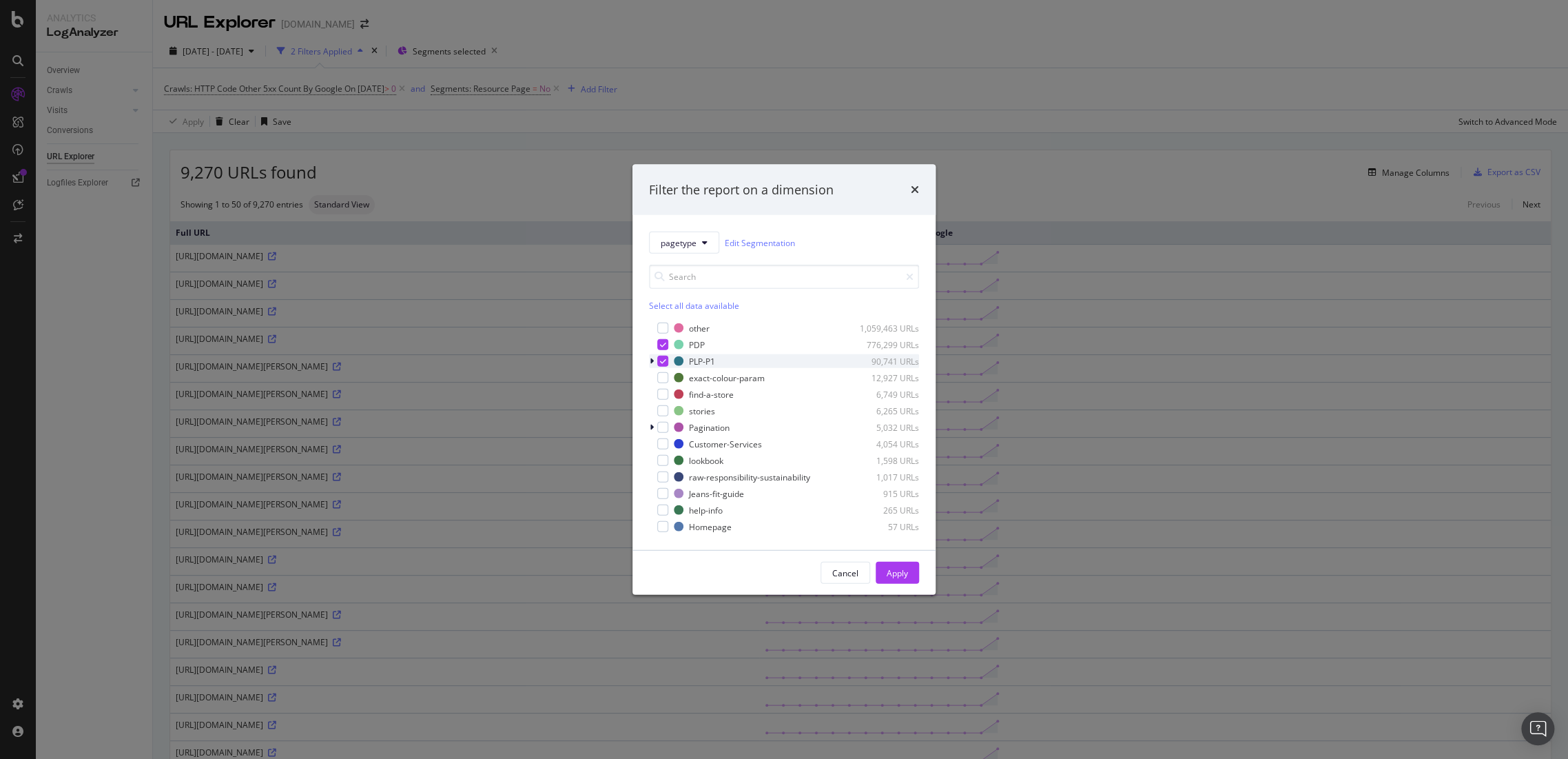
click at [665, 355] on div "modal" at bounding box center [662, 360] width 11 height 11
click at [895, 572] on div "Apply" at bounding box center [897, 573] width 22 height 12
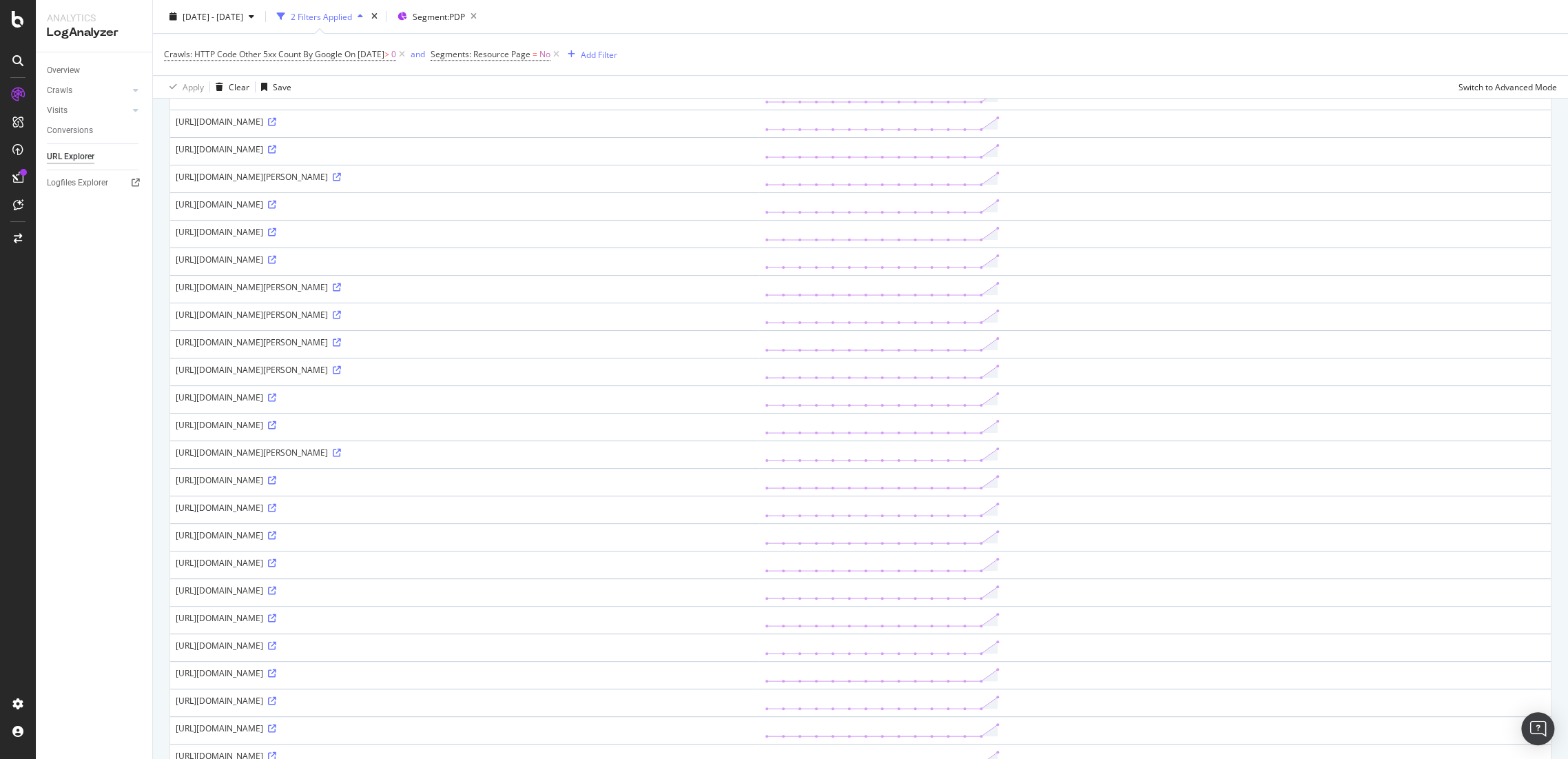
scroll to position [766, 0]
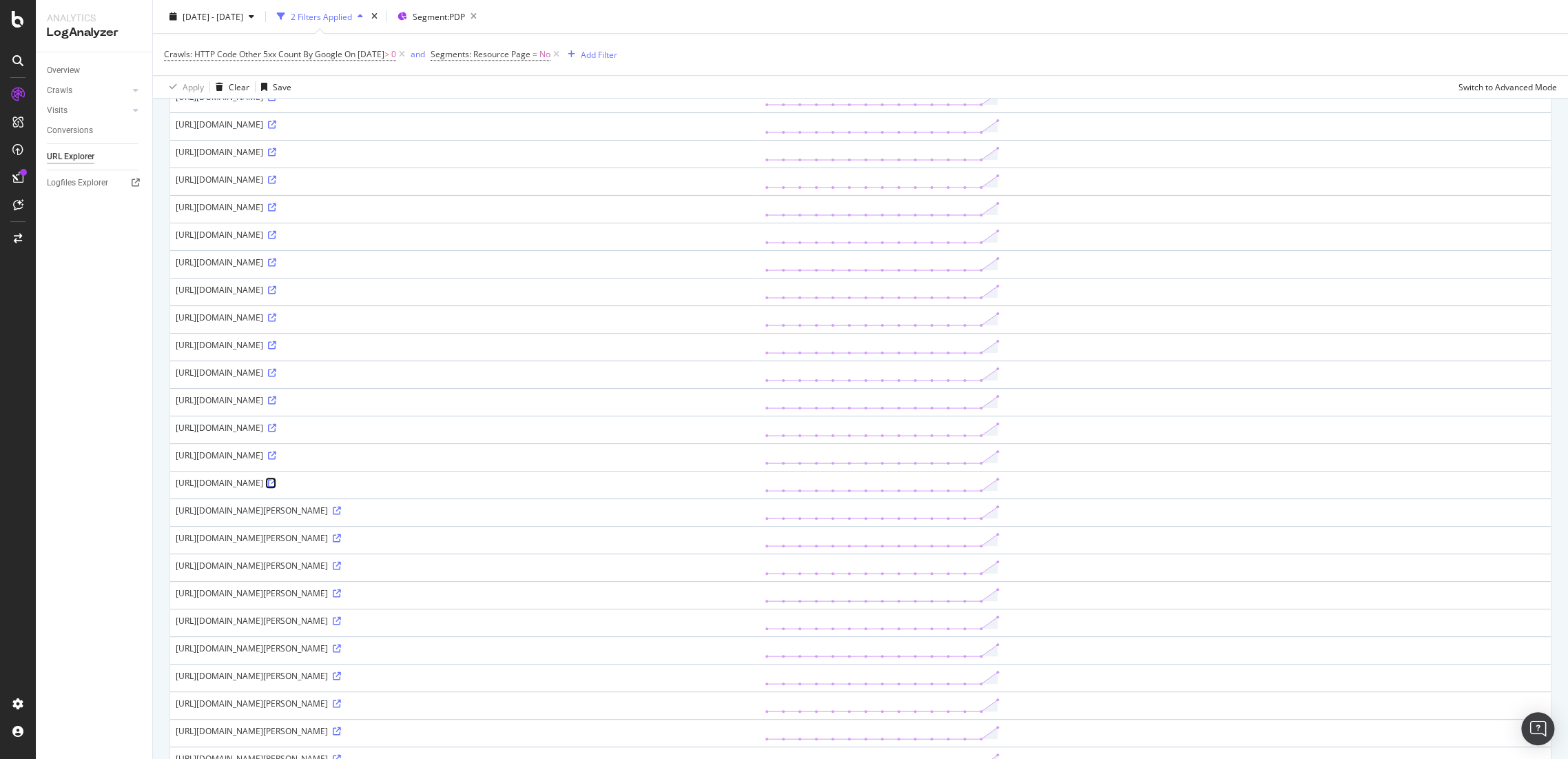
click at [276, 486] on icon at bounding box center [272, 483] width 8 height 8
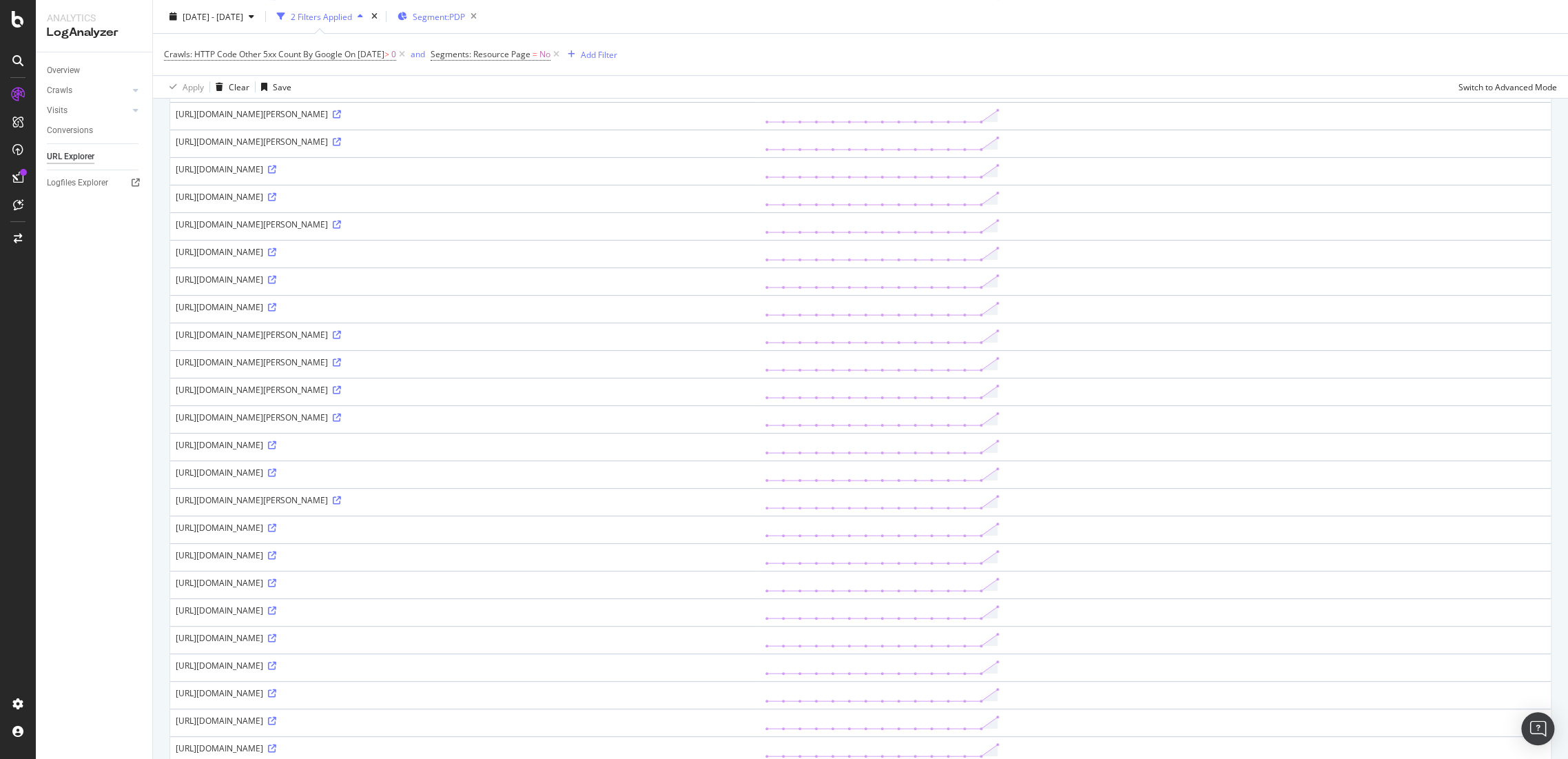
scroll to position [331, 0]
click at [483, 14] on icon "button" at bounding box center [473, 17] width 17 height 20
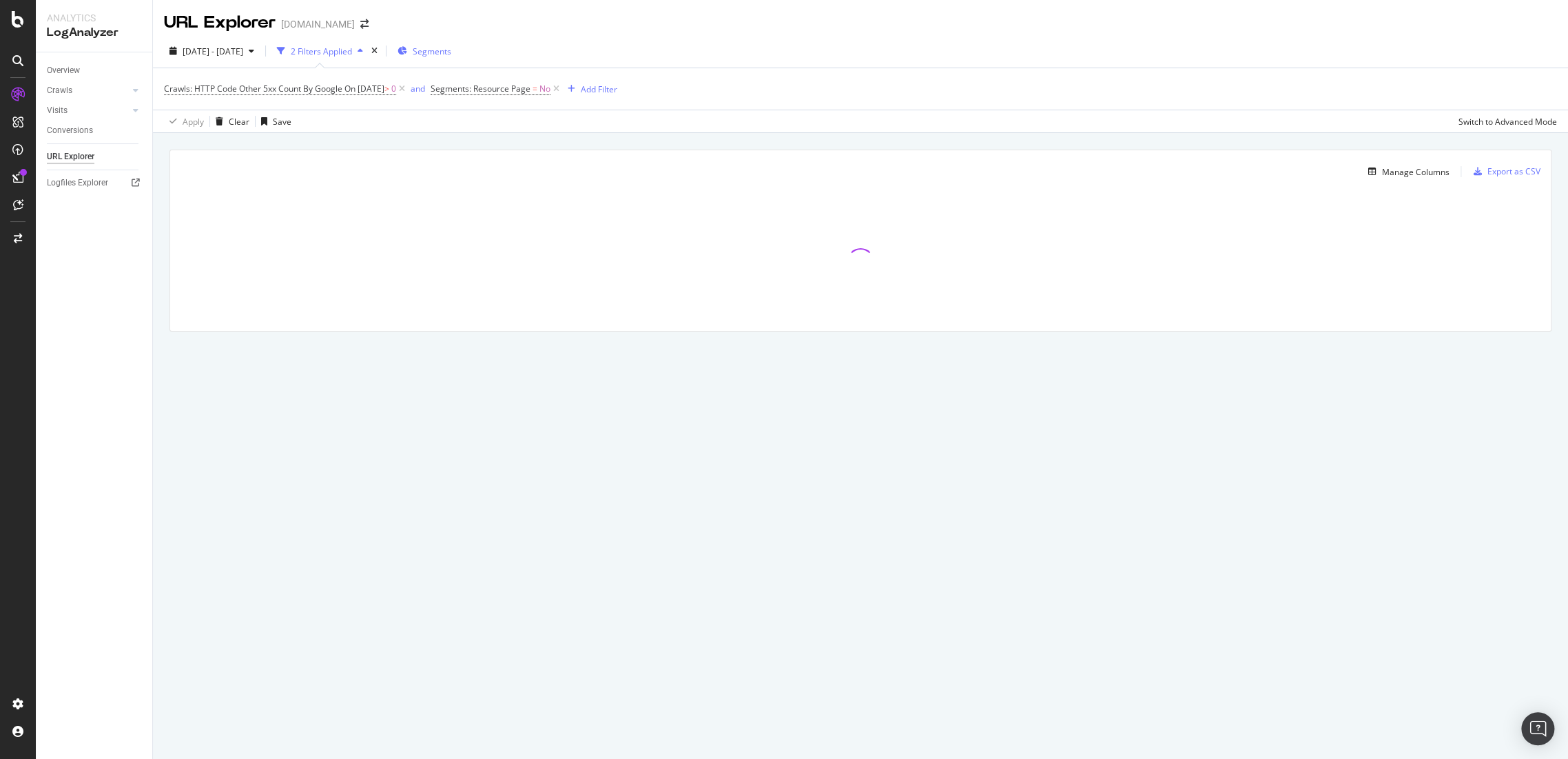
click at [451, 58] on div "Segments" at bounding box center [424, 50] width 53 height 21
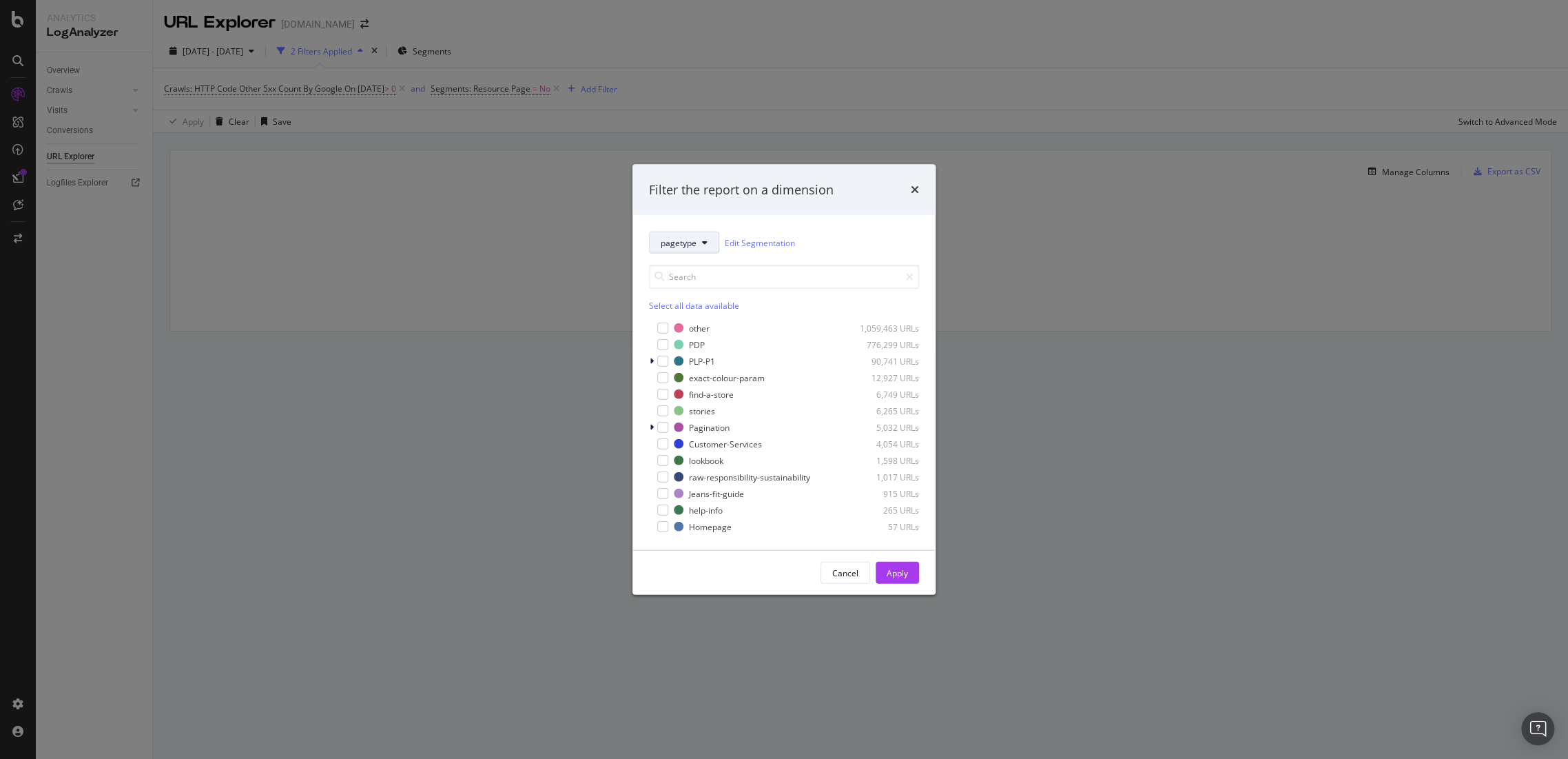
click at [697, 245] on button "pagetype" at bounding box center [684, 242] width 70 height 22
click at [680, 306] on div "country" at bounding box center [685, 315] width 71 height 26
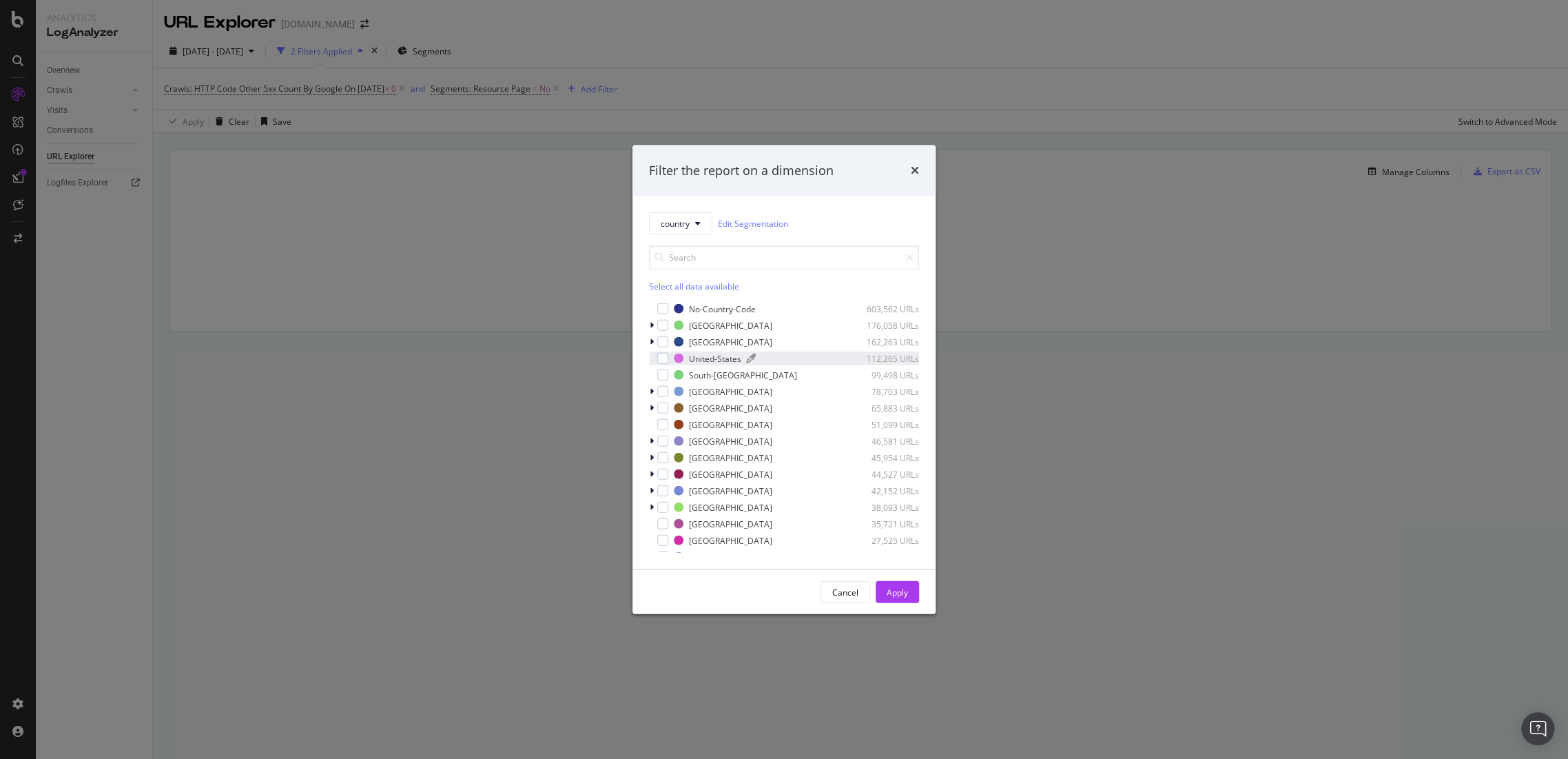
click at [676, 357] on div "modal" at bounding box center [679, 358] width 10 height 10
click at [896, 582] on div "Apply" at bounding box center [897, 592] width 22 height 21
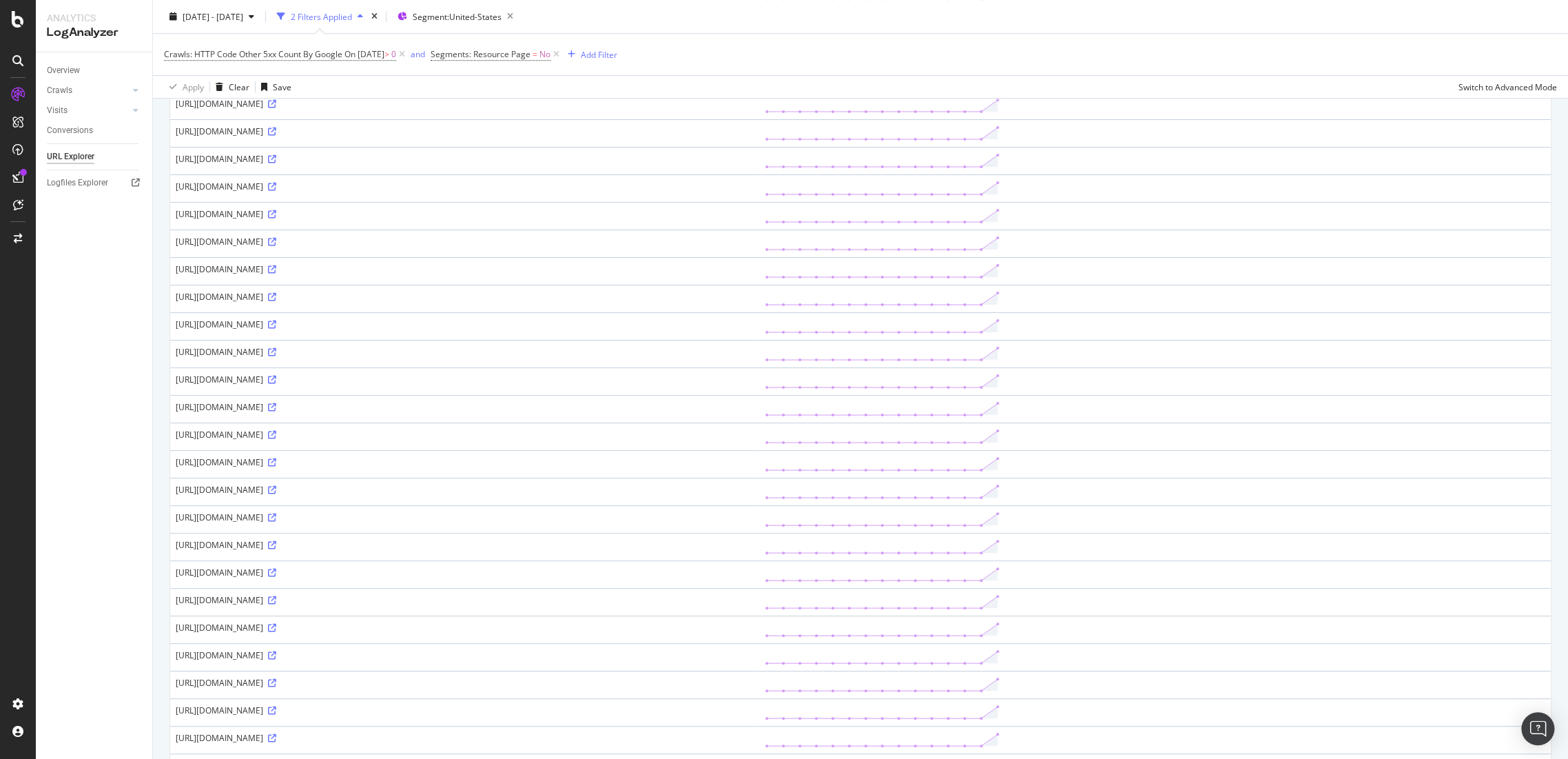
scroll to position [766, 0]
click at [276, 507] on icon at bounding box center [272, 511] width 8 height 8
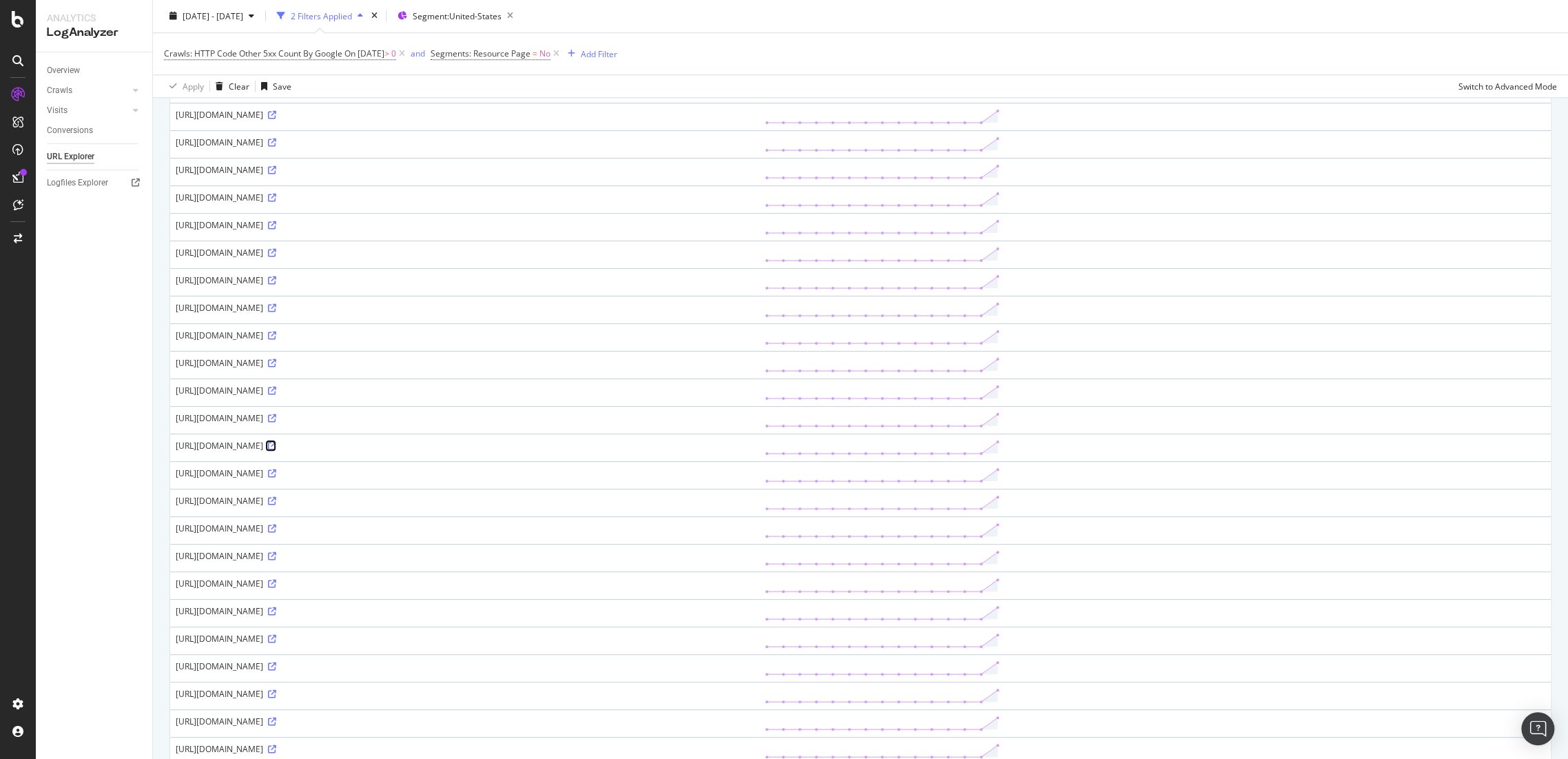
scroll to position [935, 0]
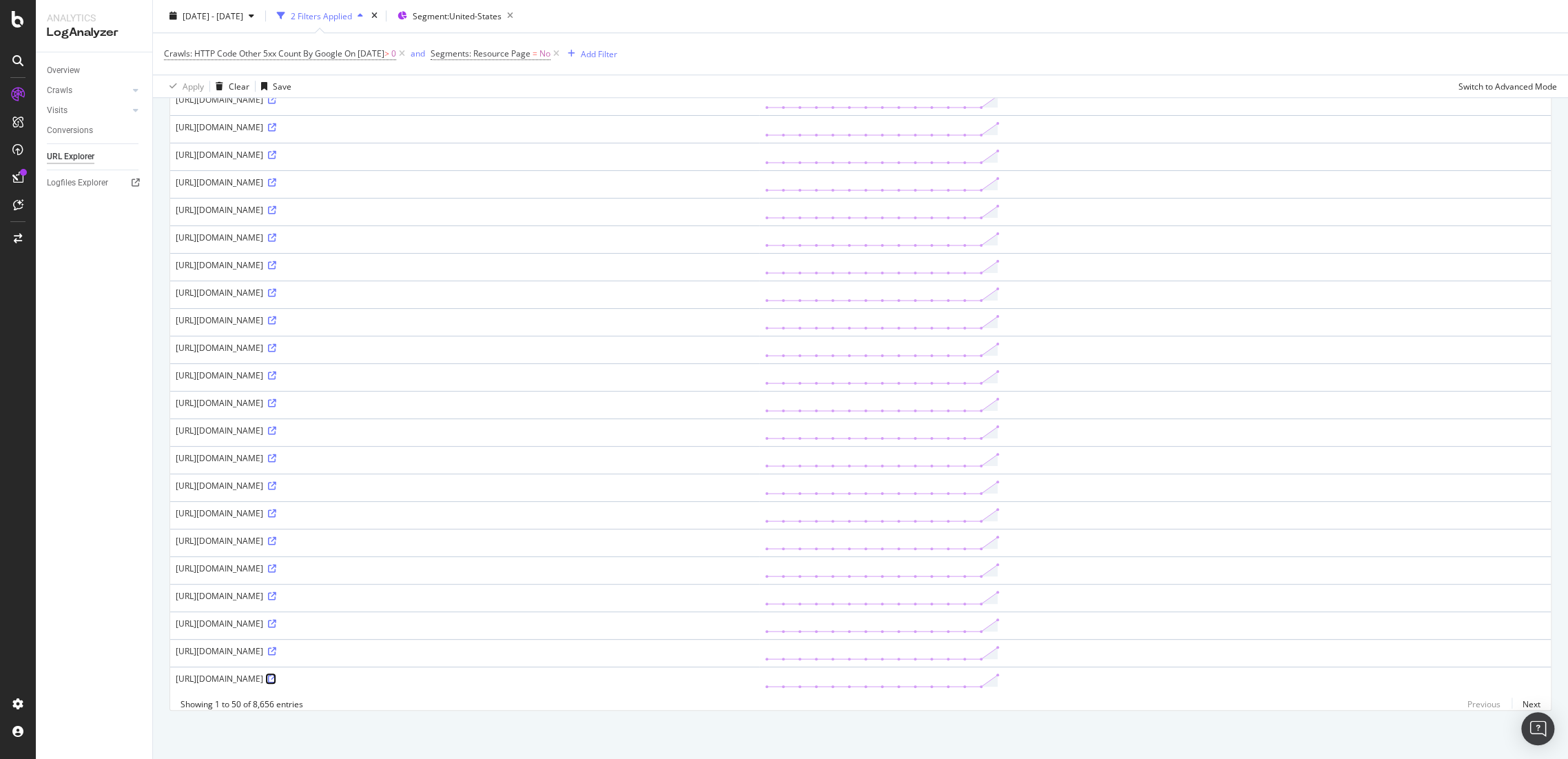
click at [276, 675] on icon at bounding box center [272, 679] width 8 height 8
click at [1520, 703] on link "Next" at bounding box center [1525, 704] width 29 height 20
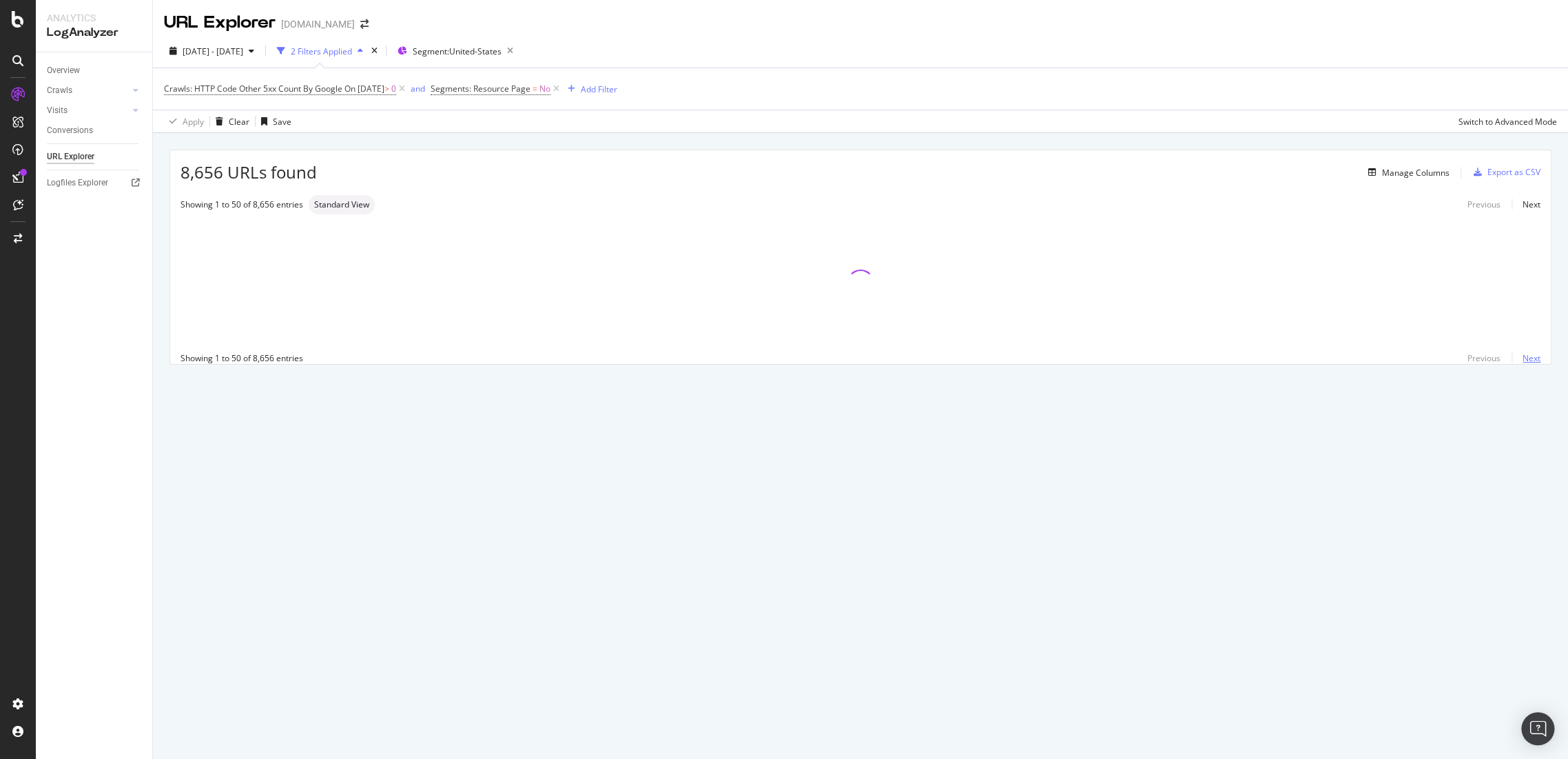
scroll to position [0, 0]
click at [1520, 710] on div "URL Explorer www.g-star.com 2025 Aug. 13th - Aug. 27th 2 Filters Applied Segmen…" at bounding box center [861, 379] width 1416 height 759
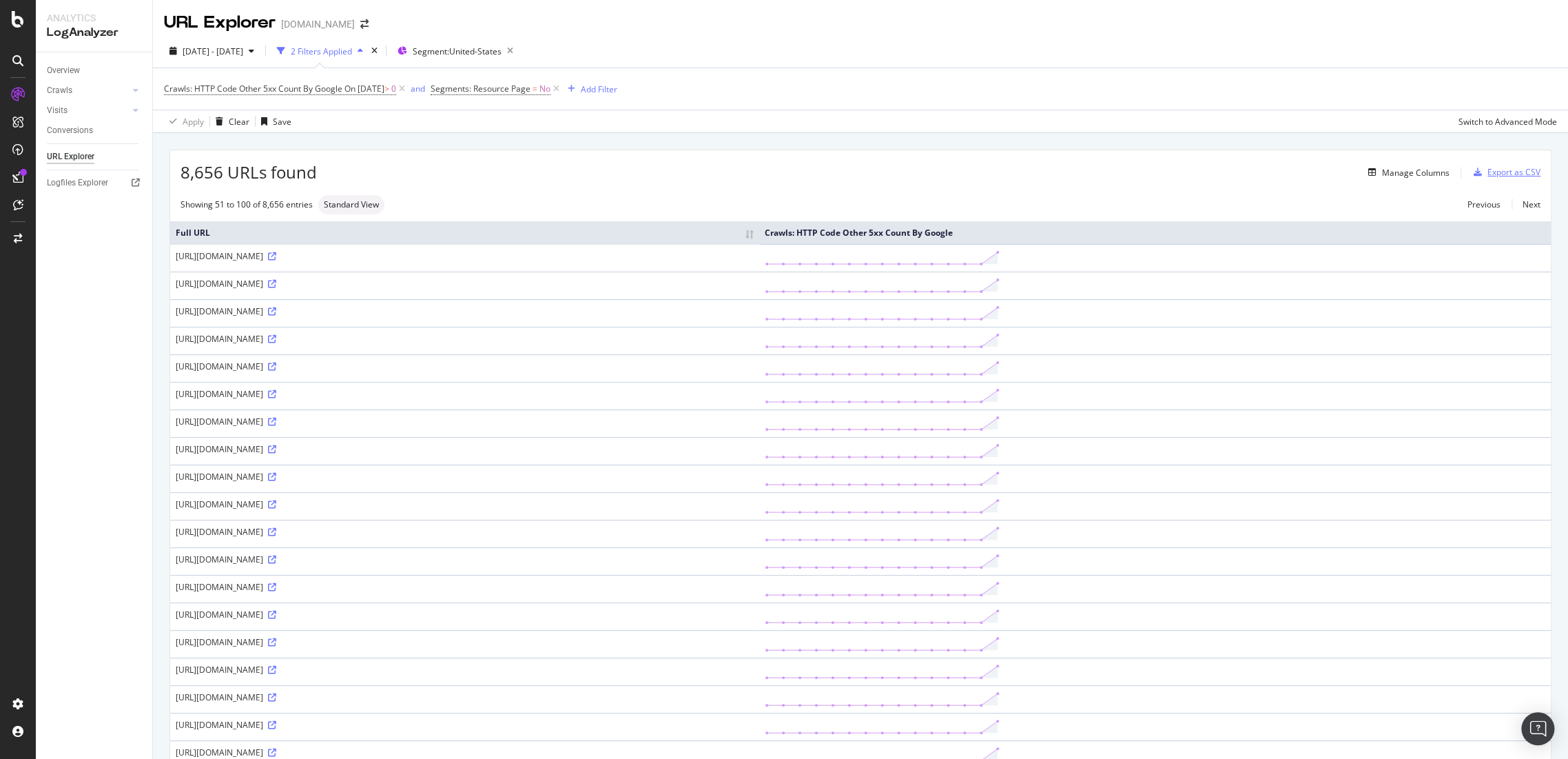
click at [1492, 176] on div "Export as CSV" at bounding box center [1515, 172] width 53 height 12
click at [518, 53] on icon "button" at bounding box center [509, 51] width 17 height 20
click at [276, 254] on icon at bounding box center [272, 256] width 8 height 8
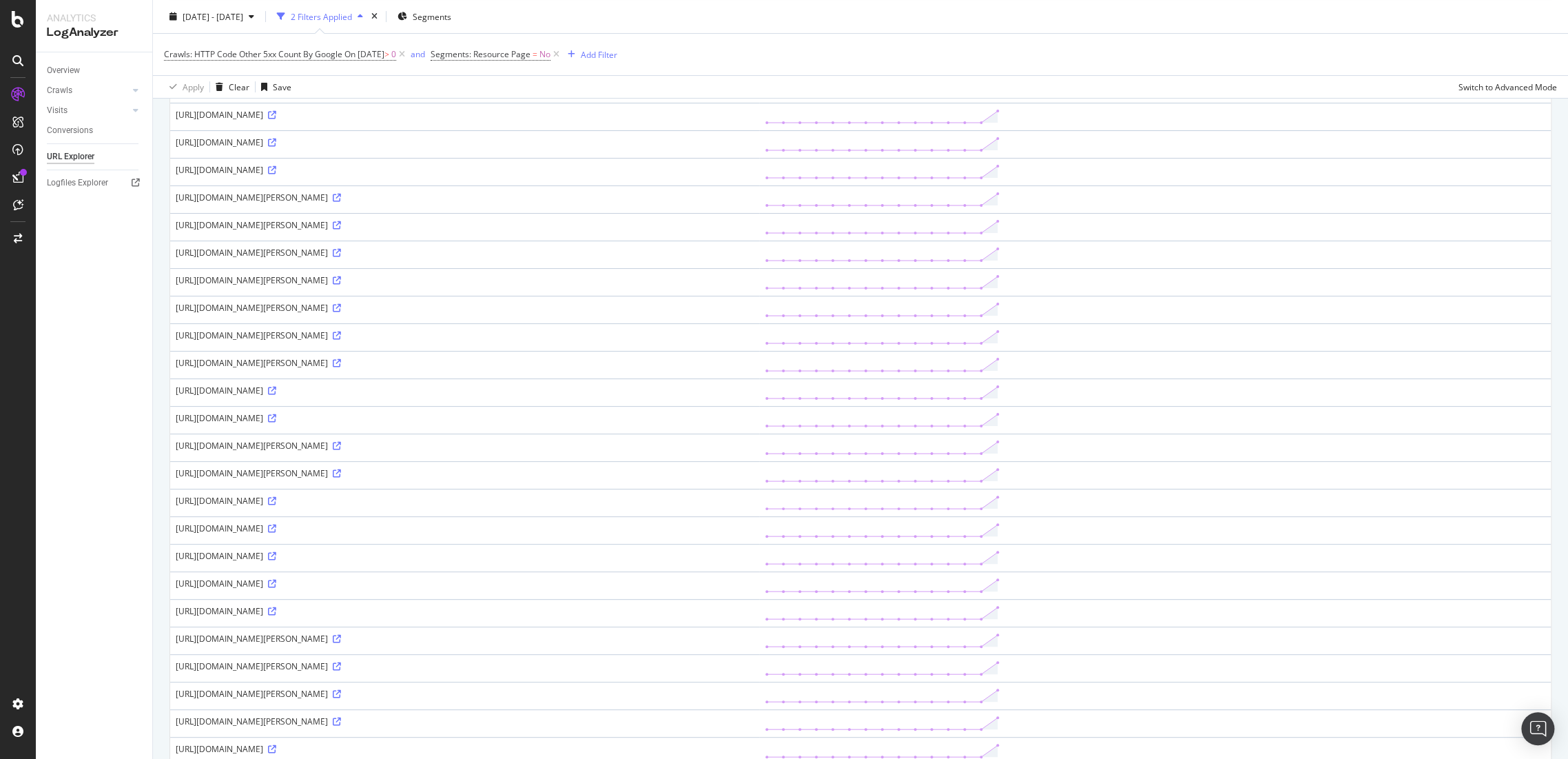
scroll to position [459, 0]
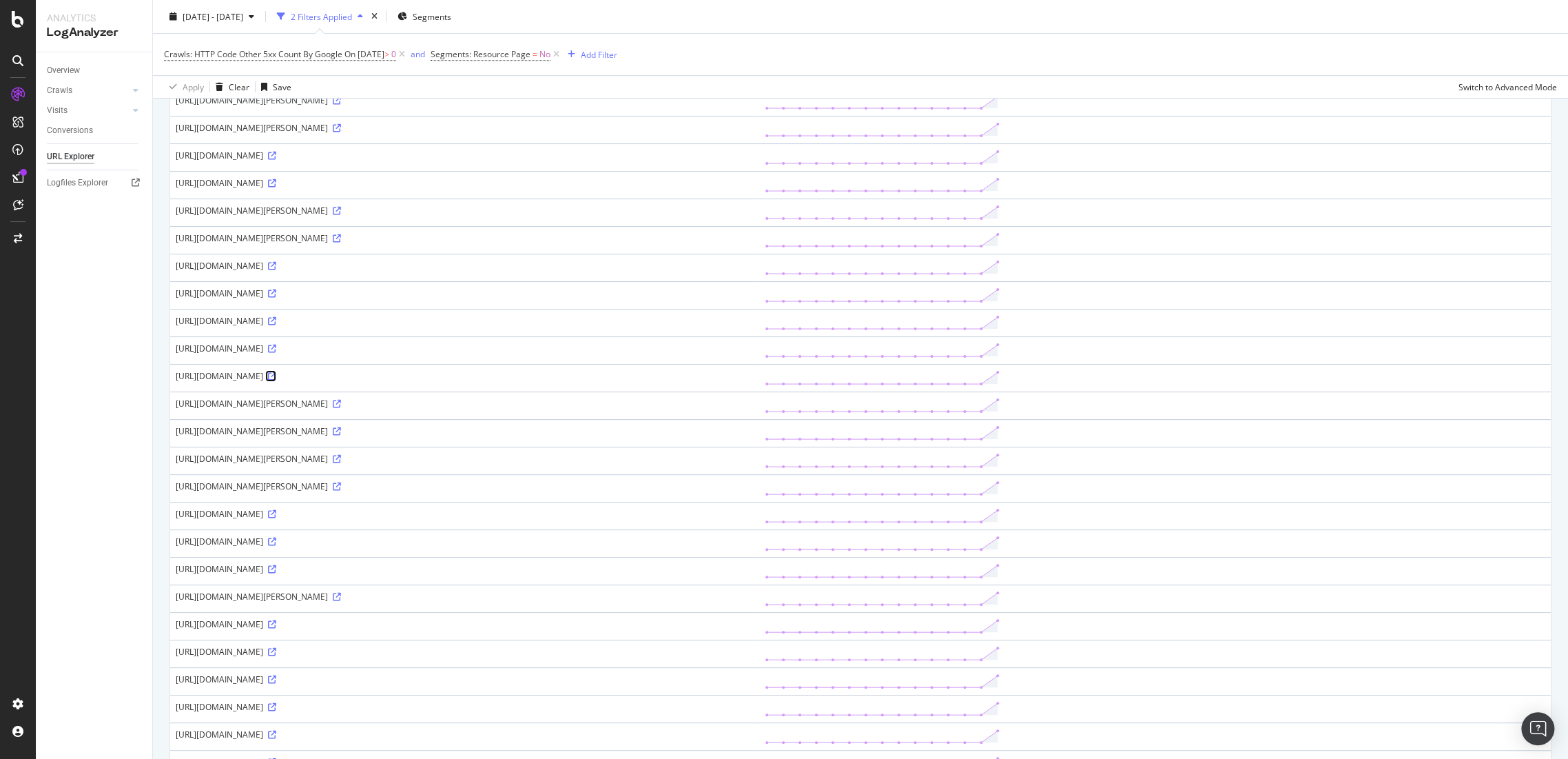
click at [276, 380] on icon at bounding box center [272, 376] width 8 height 8
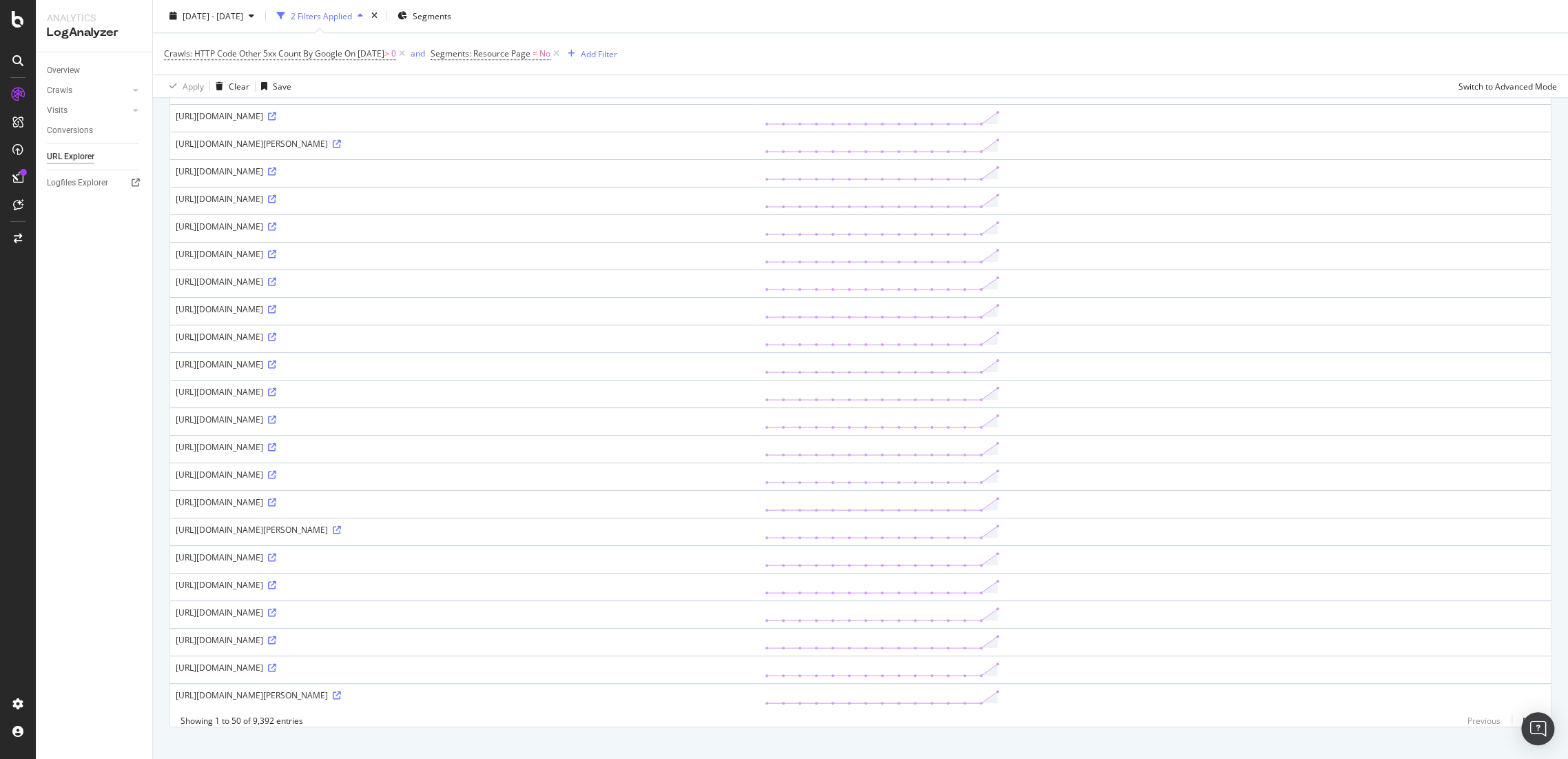
scroll to position [963, 0]
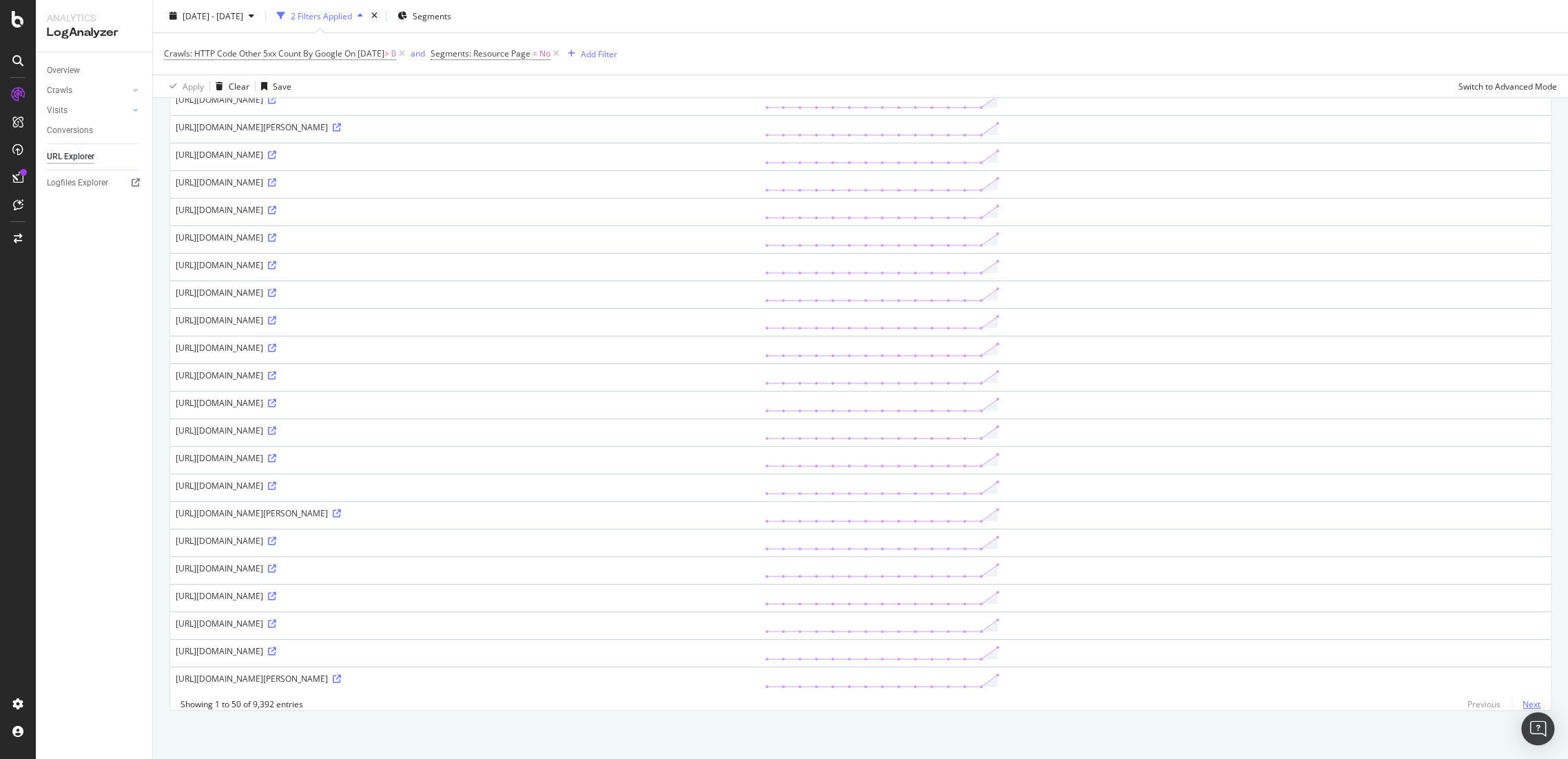
click at [1512, 701] on link "Next" at bounding box center [1525, 704] width 29 height 20
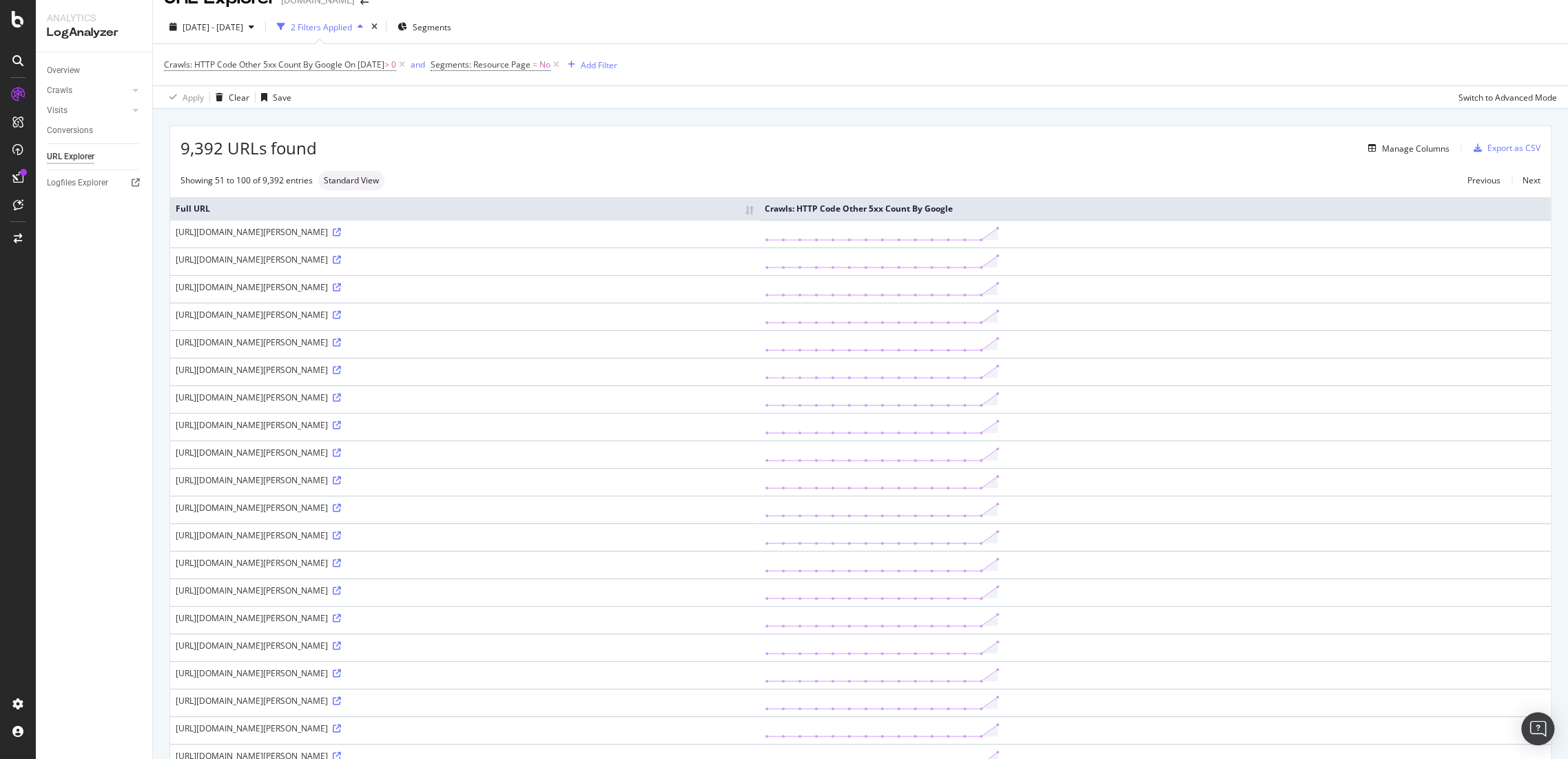
scroll to position [0, 0]
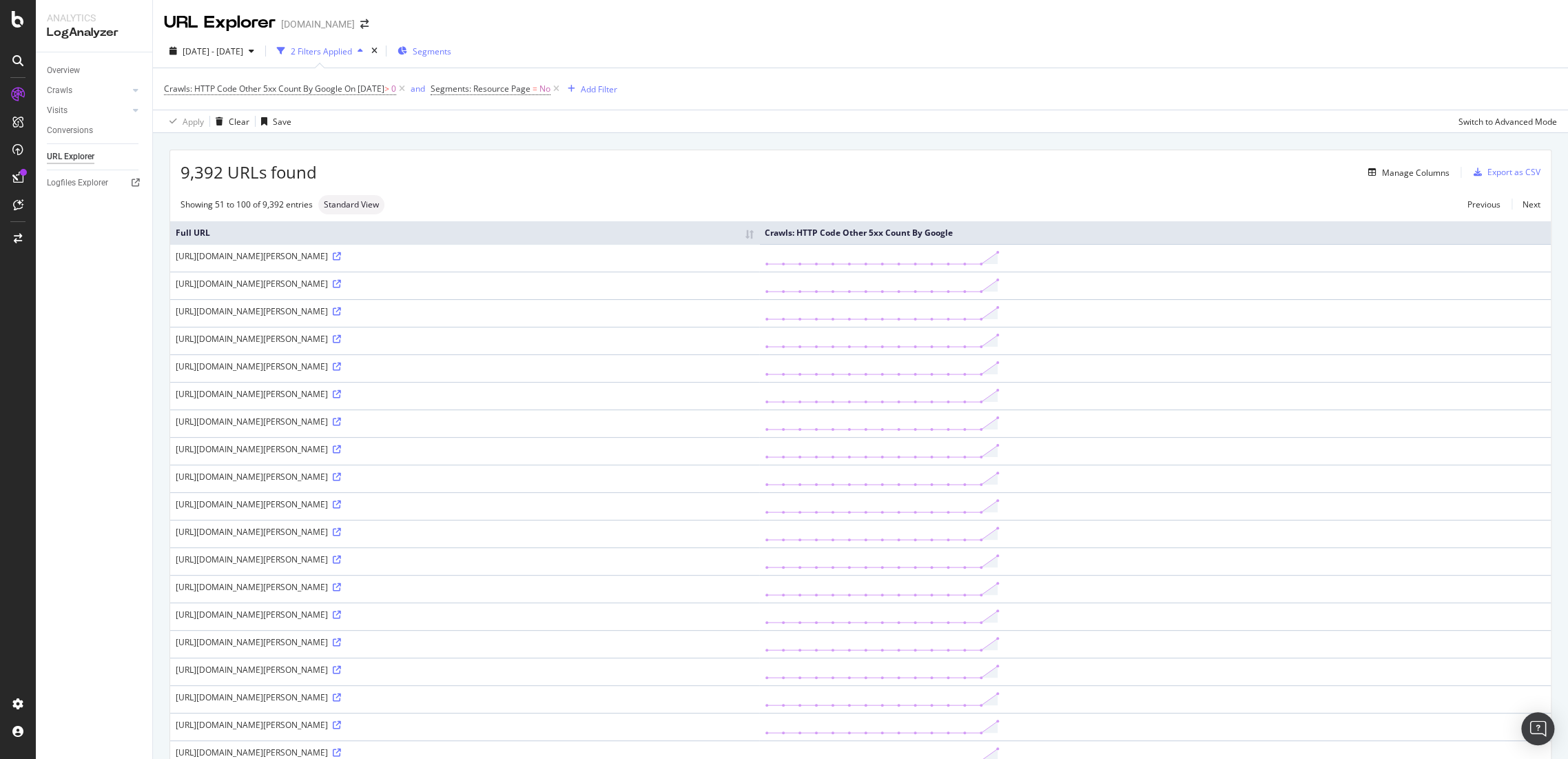
click at [451, 57] on div "Segments" at bounding box center [424, 50] width 53 height 21
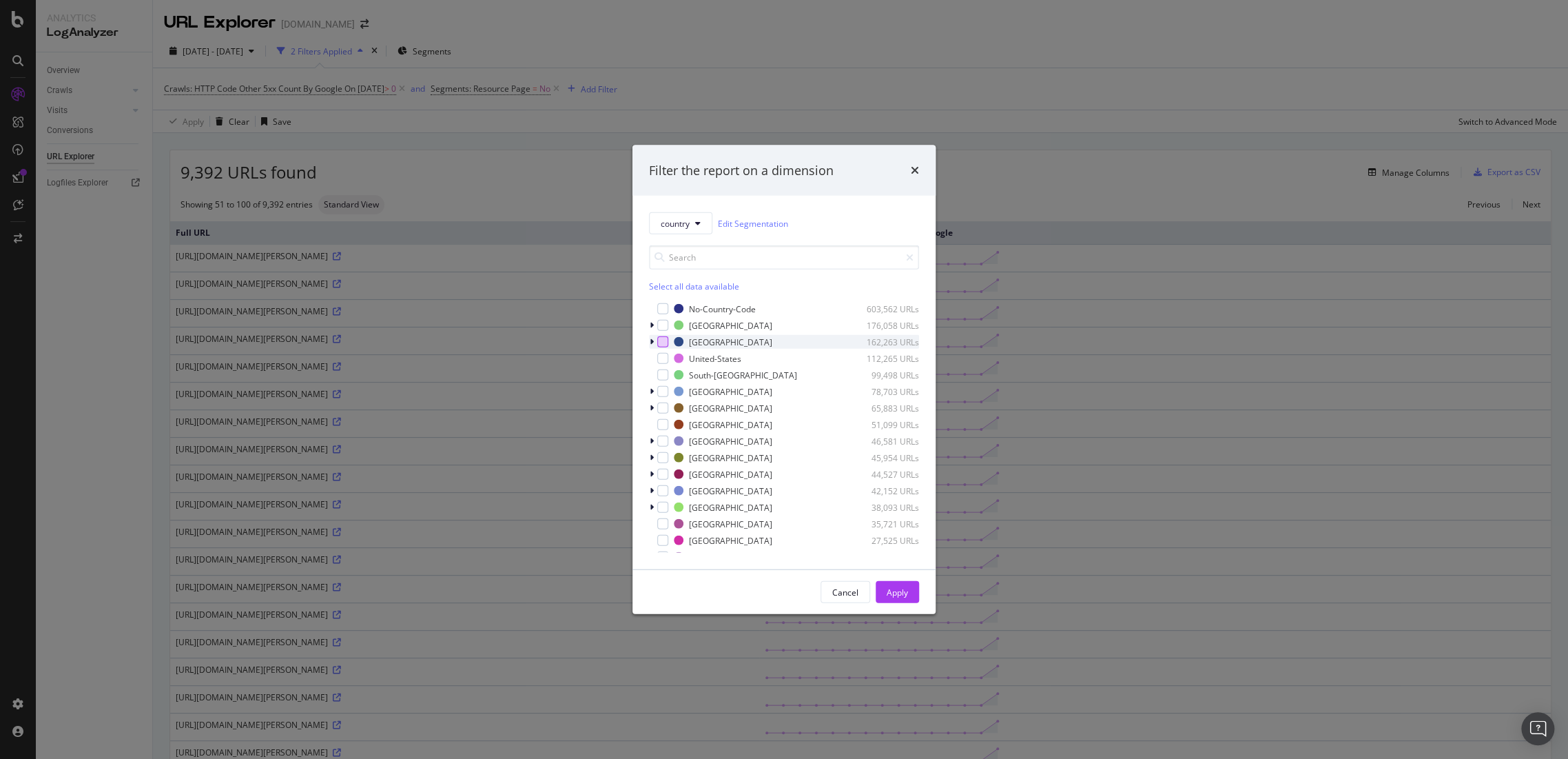
click at [662, 337] on div "modal" at bounding box center [662, 341] width 11 height 11
click at [907, 599] on div "Apply" at bounding box center [897, 592] width 22 height 21
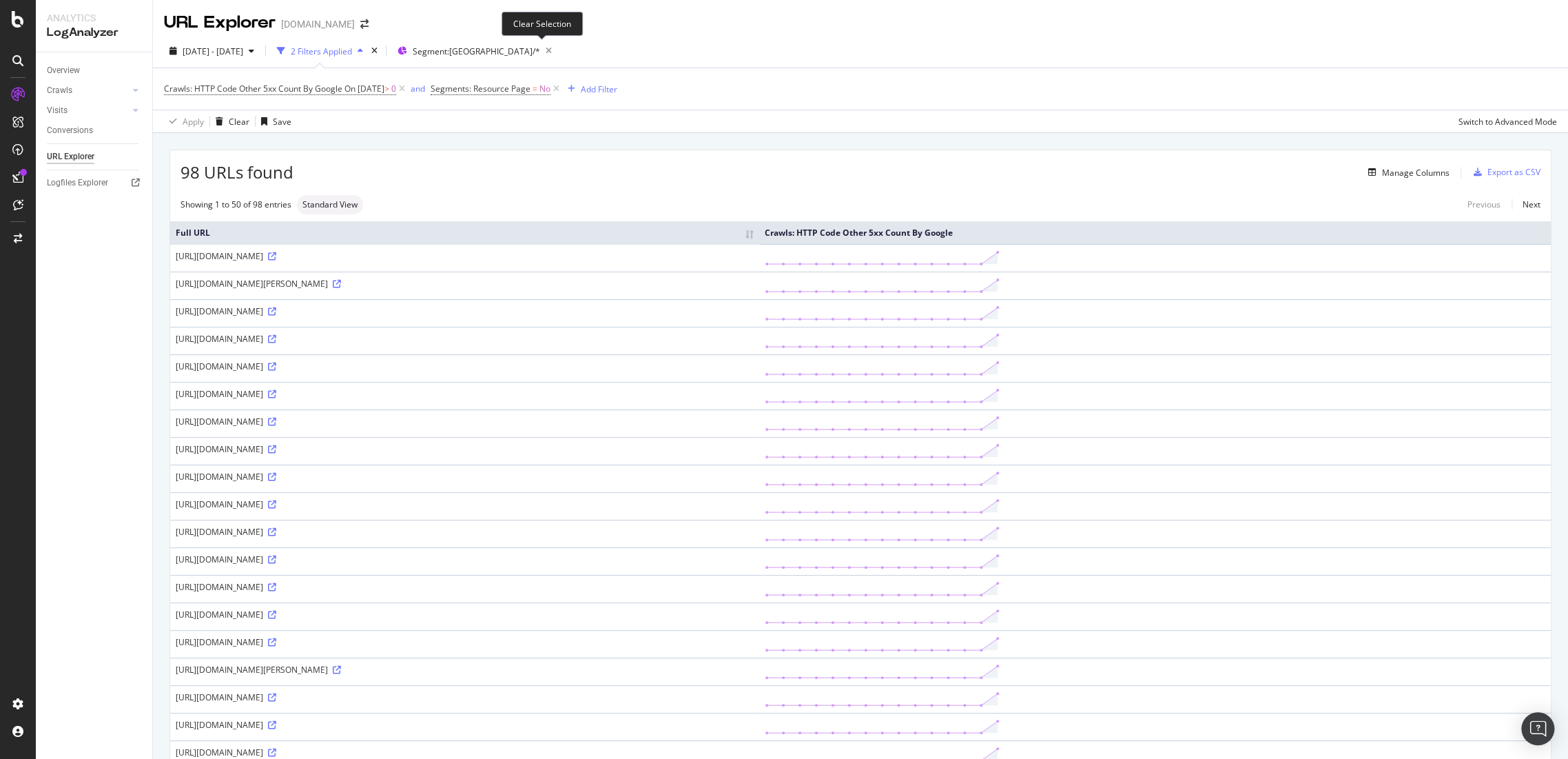
click at [540, 48] on icon "button" at bounding box center [548, 51] width 17 height 20
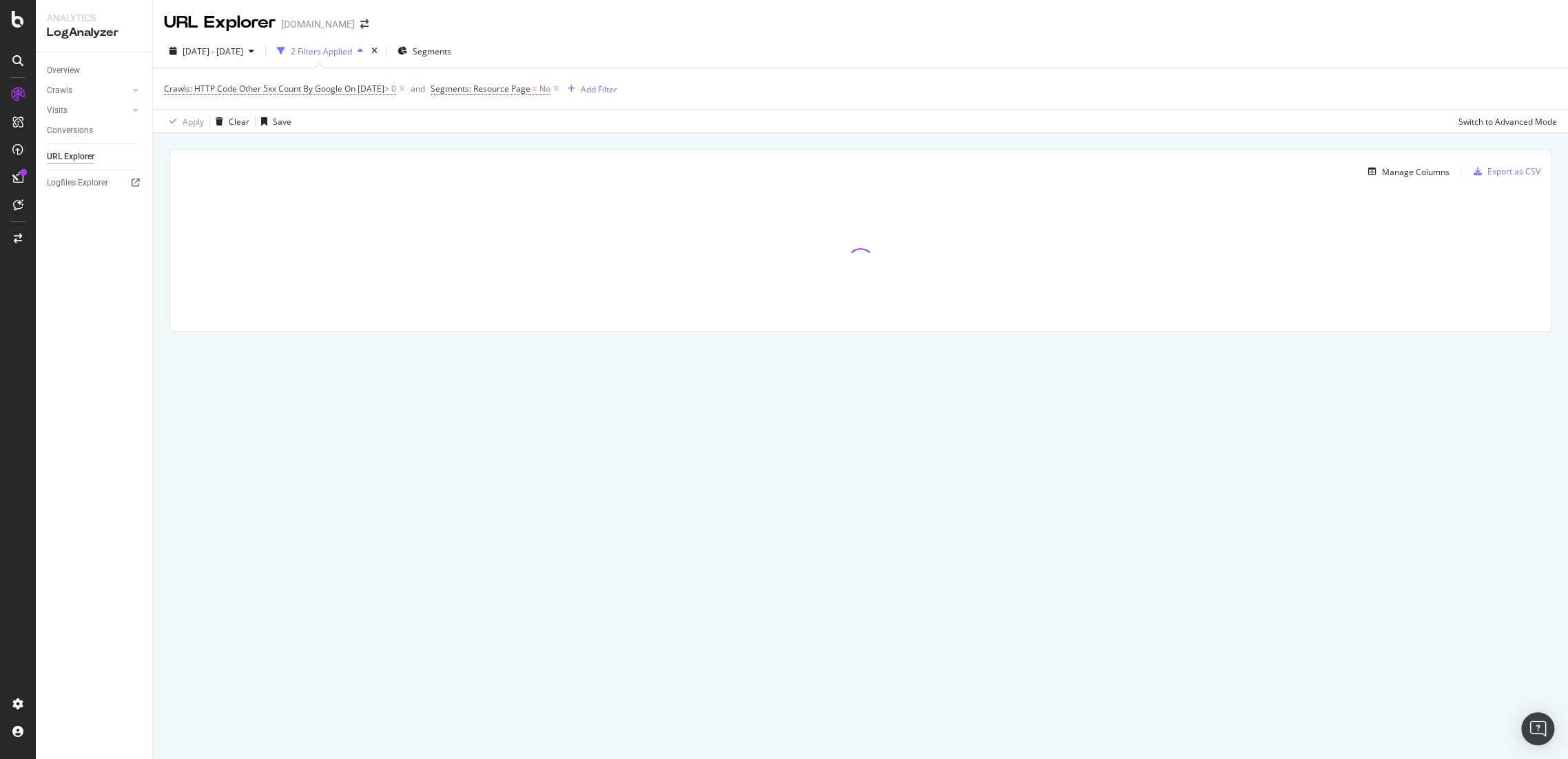
click at [451, 48] on span "Segments" at bounding box center [431, 51] width 39 height 12
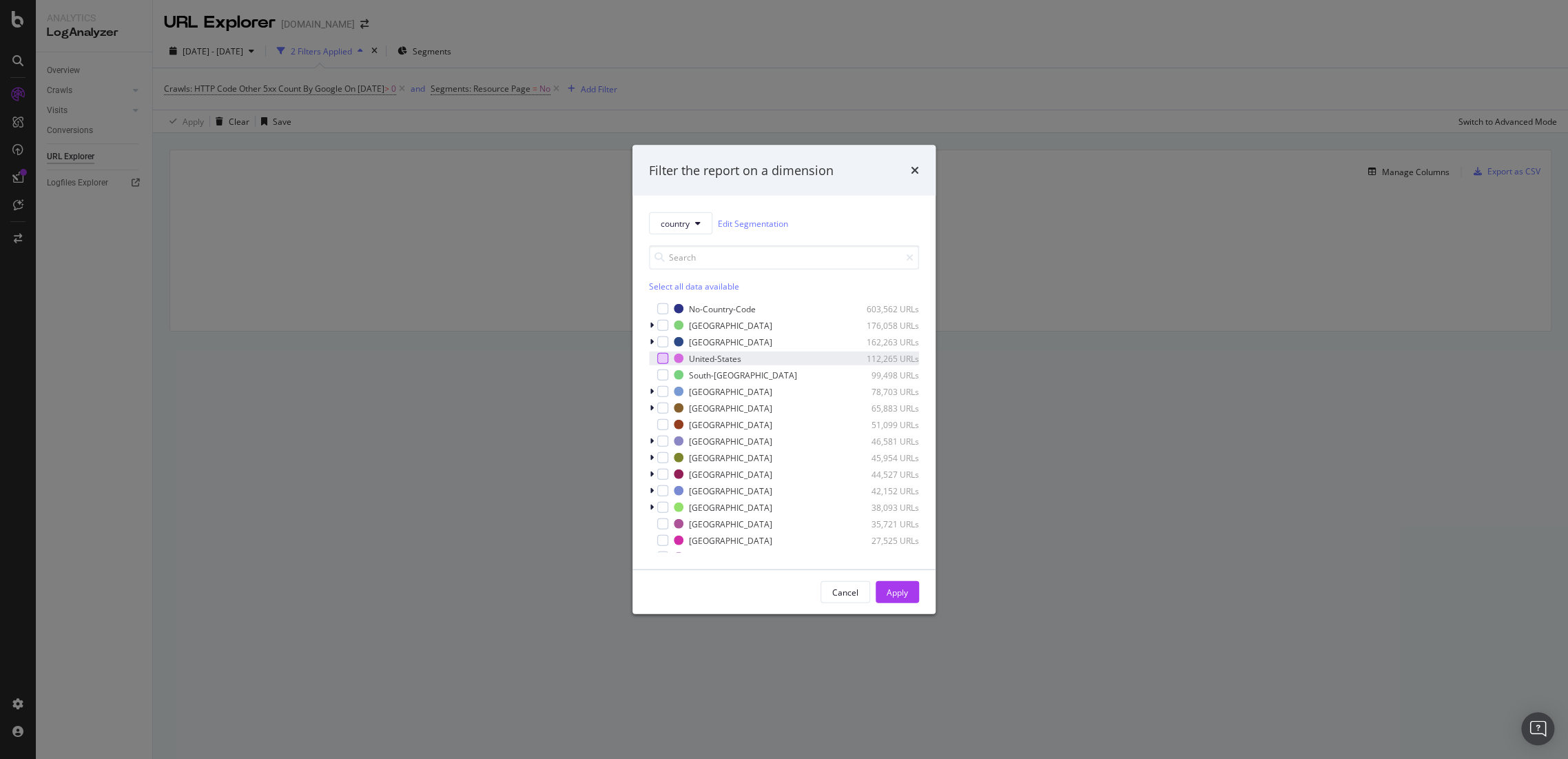
click at [660, 357] on div "modal" at bounding box center [662, 358] width 11 height 11
click at [887, 592] on div "Apply" at bounding box center [897, 592] width 22 height 12
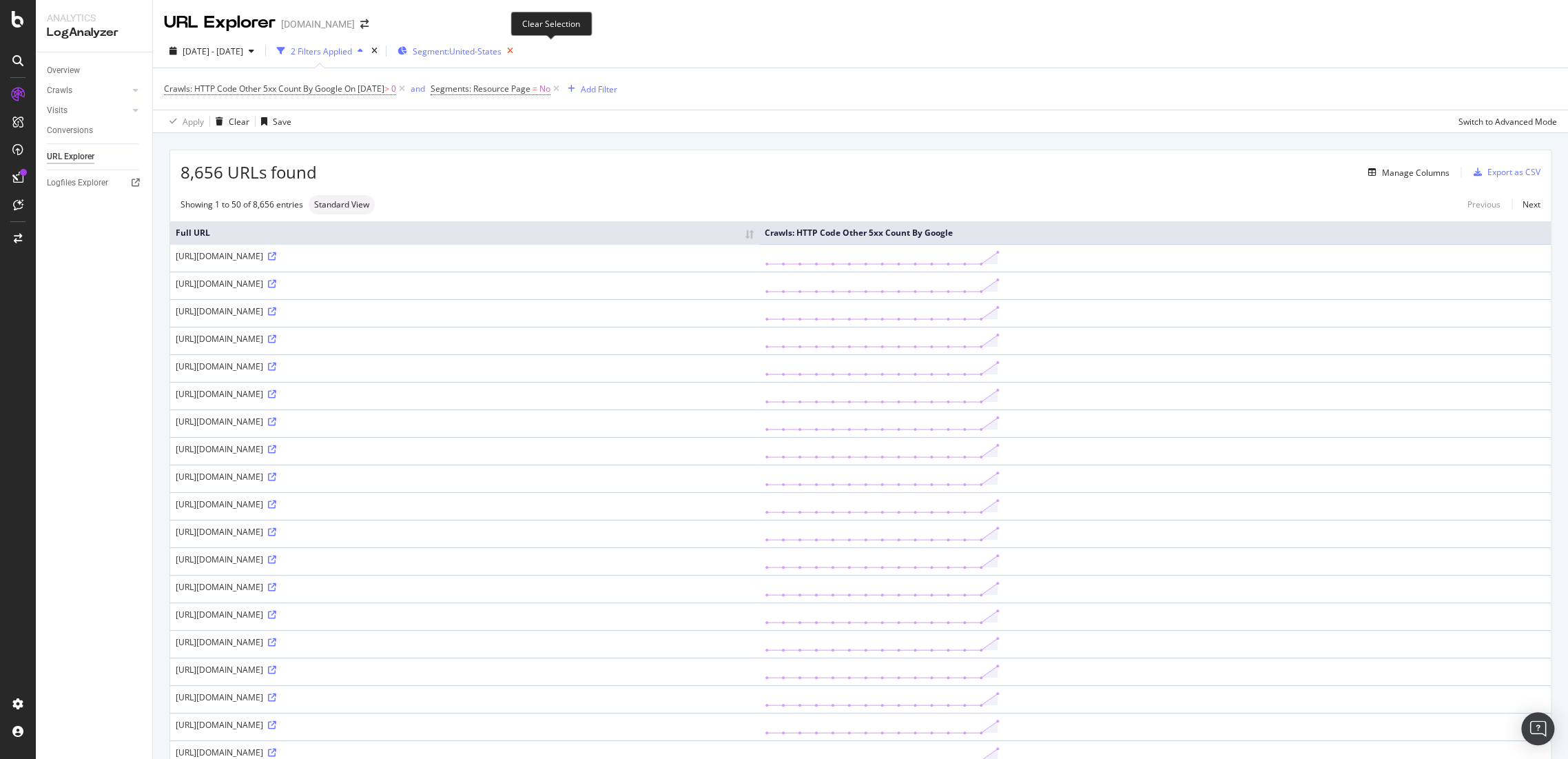
click at [518, 53] on icon "button" at bounding box center [509, 51] width 17 height 20
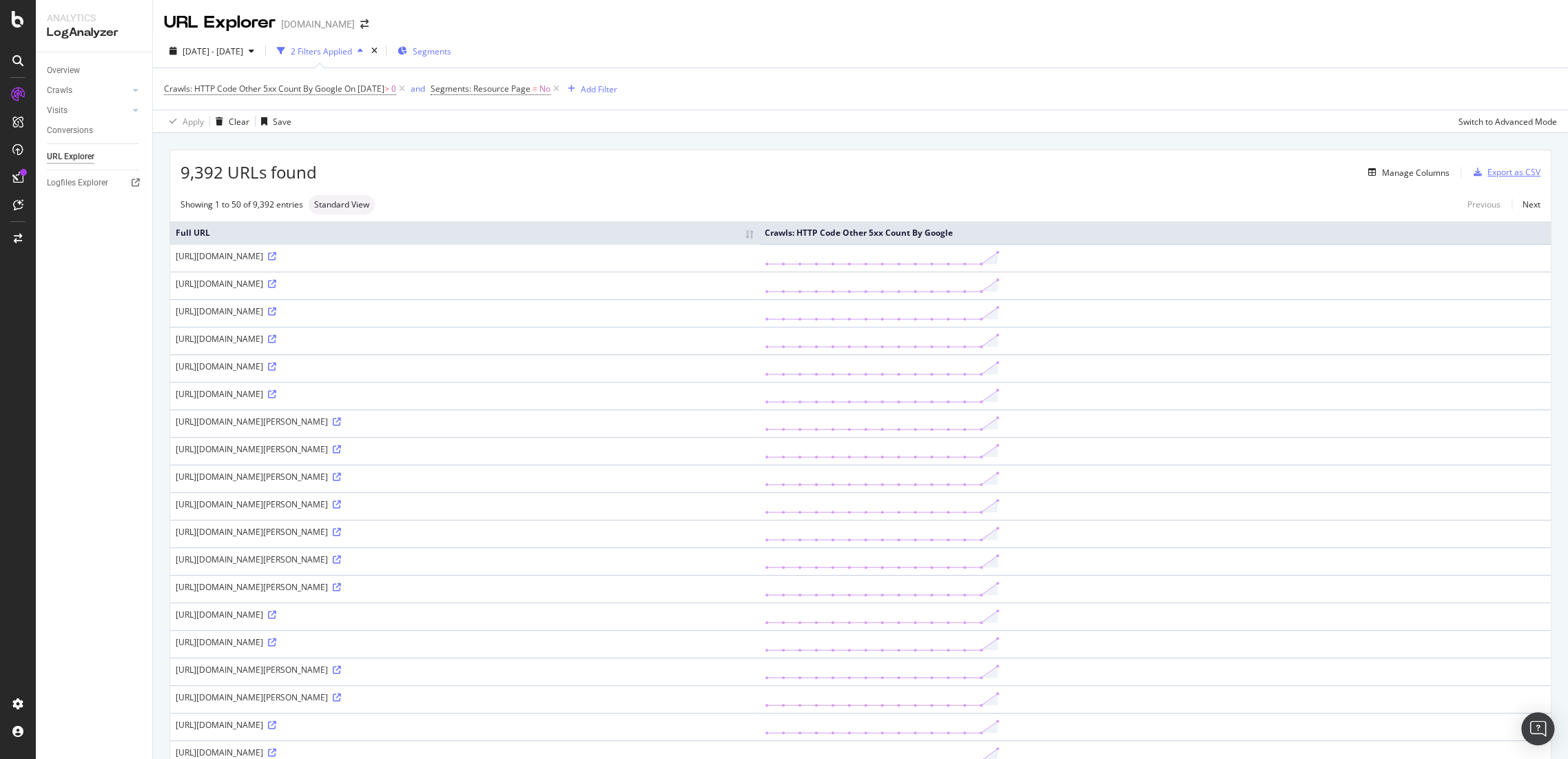
click at [1488, 175] on div "Export as CSV" at bounding box center [1515, 172] width 53 height 12
click at [276, 316] on icon at bounding box center [272, 312] width 8 height 8
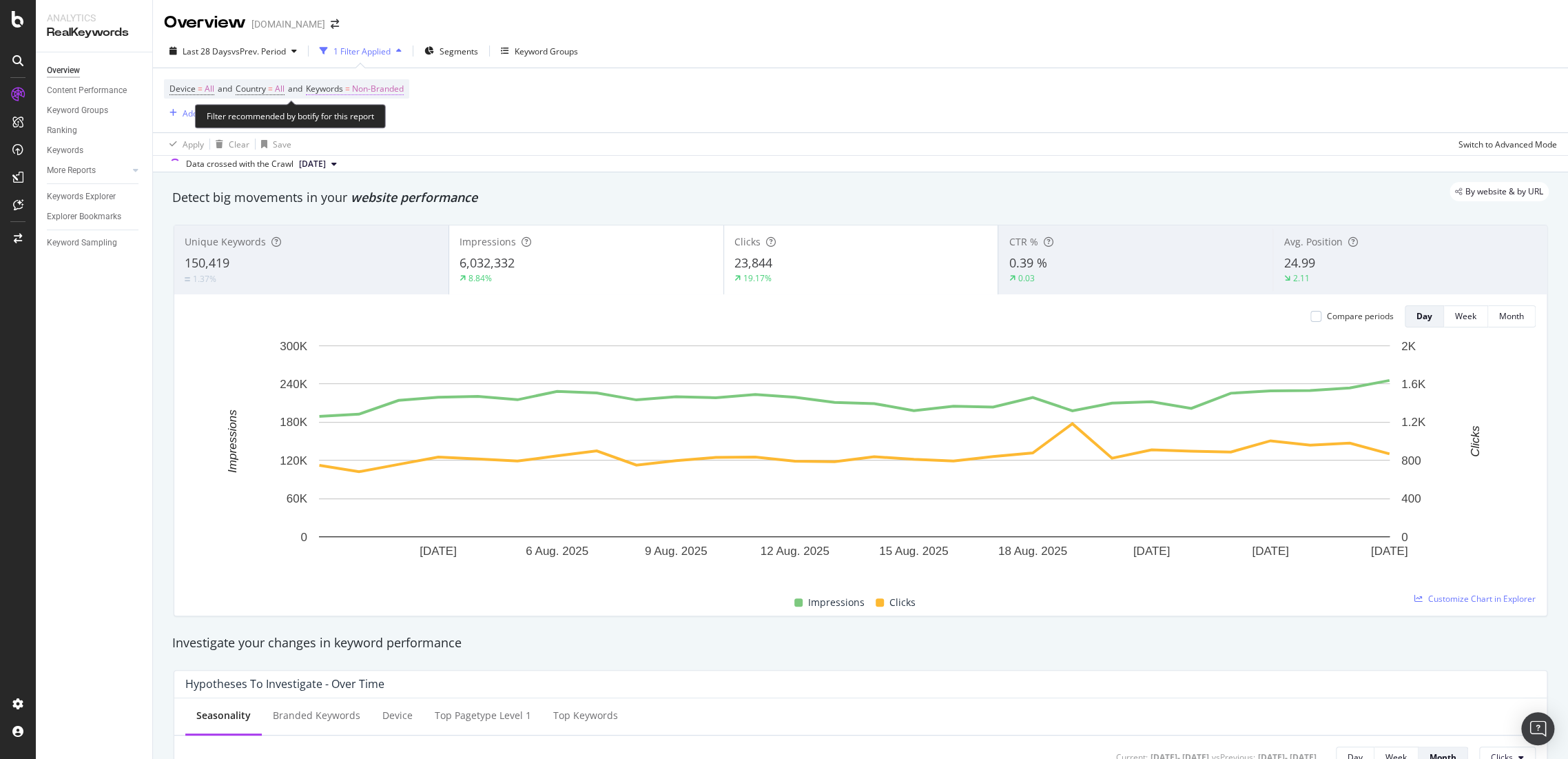
click at [403, 90] on span "Non-Branded" at bounding box center [378, 89] width 51 height 20
click at [392, 128] on div "Non-Branded" at bounding box center [362, 121] width 74 height 21
click at [374, 236] on div "All" at bounding box center [408, 228] width 162 height 20
click at [469, 153] on div "Apply" at bounding box center [467, 150] width 22 height 12
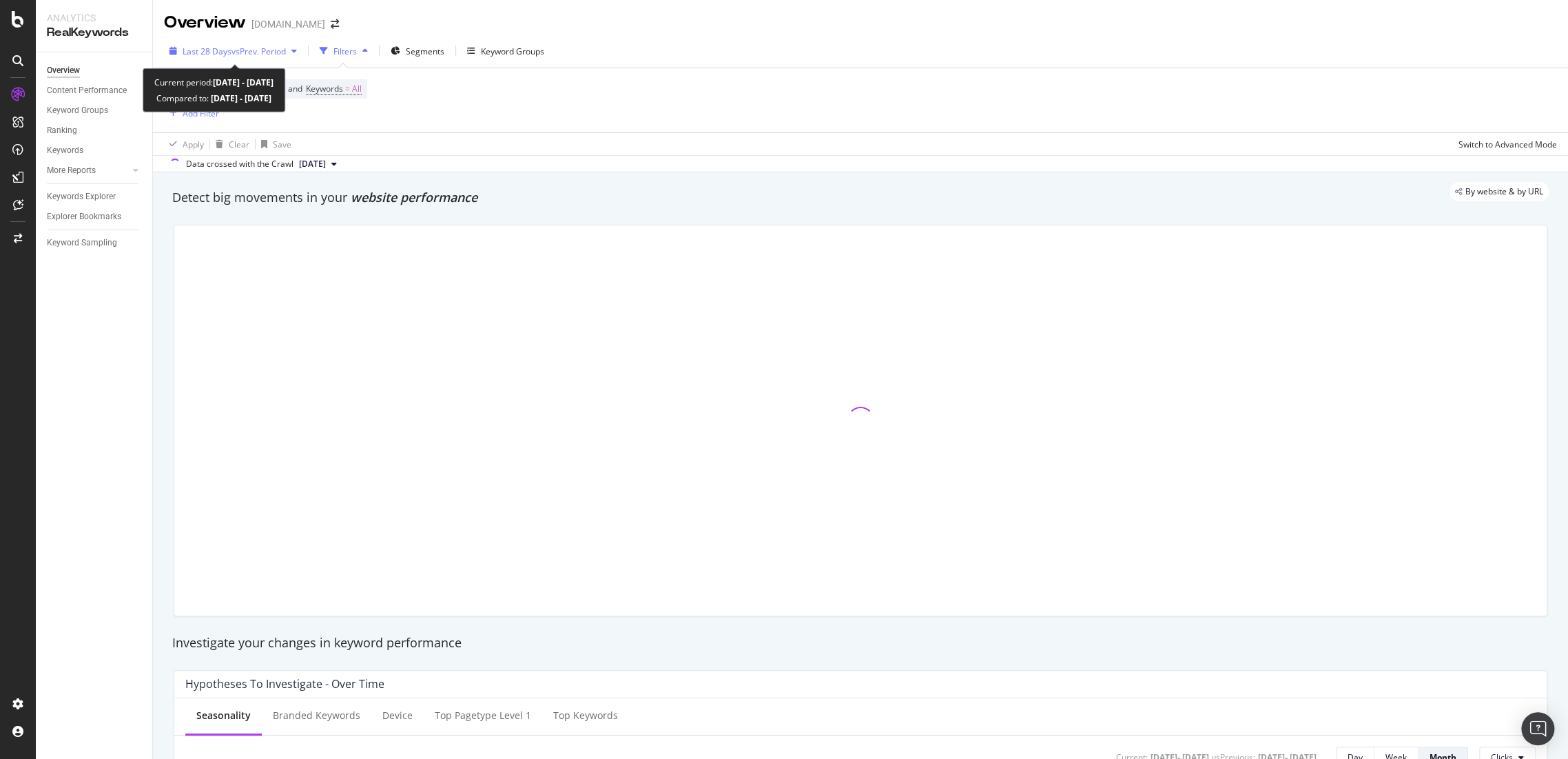
click at [257, 47] on span "vs Prev. Period" at bounding box center [258, 51] width 54 height 12
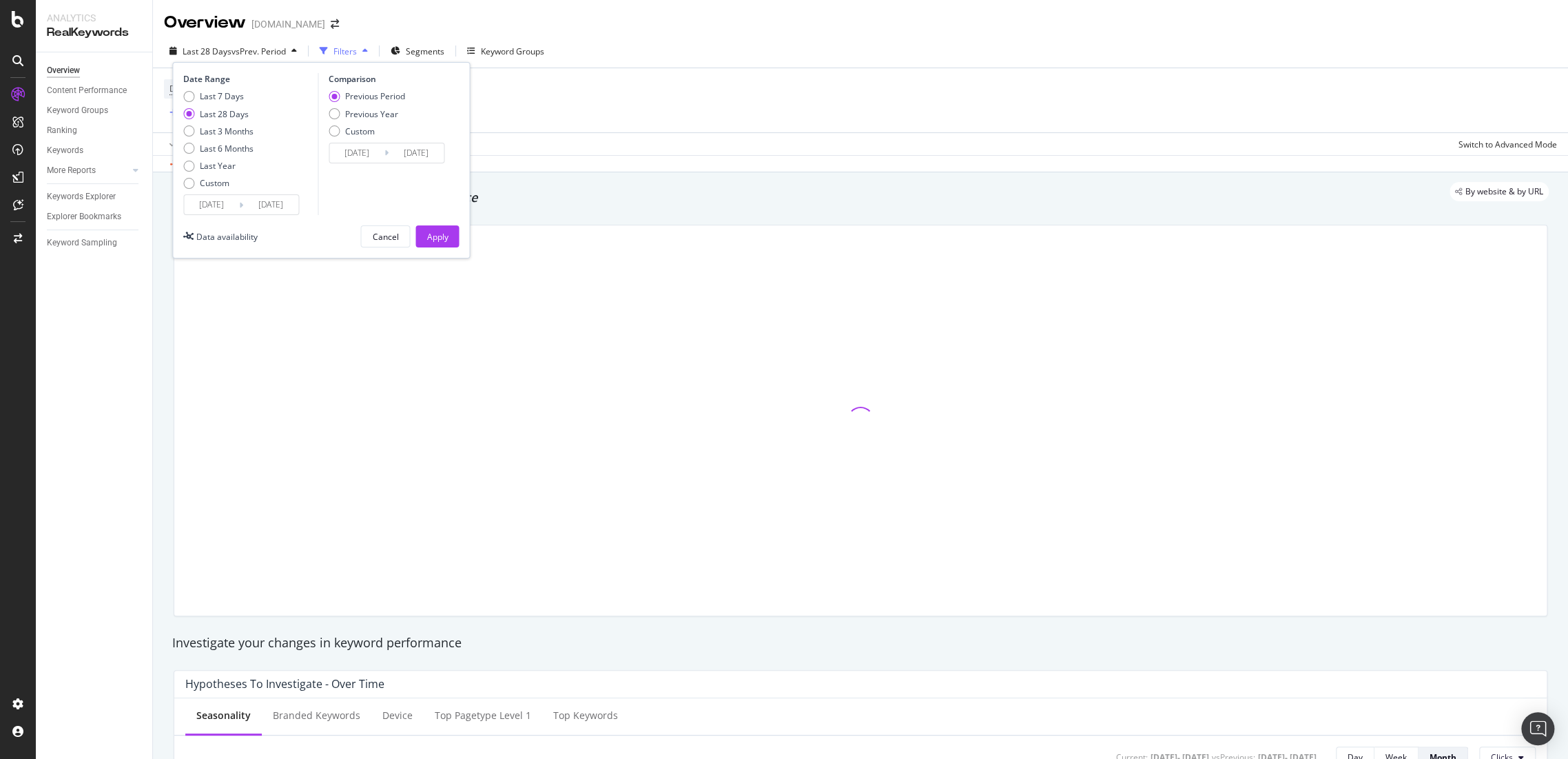
drag, startPoint x: 334, startPoint y: 116, endPoint x: 394, endPoint y: 176, distance: 84.9
click at [334, 118] on div "Previous Year" at bounding box center [333, 113] width 11 height 11
type input "2024/08/01"
type input "2024/08/28"
click at [448, 248] on div "Date Range Last 7 Days Last 28 Days Last 3 Months Last 6 Months Last Year Custo…" at bounding box center [321, 160] width 298 height 197
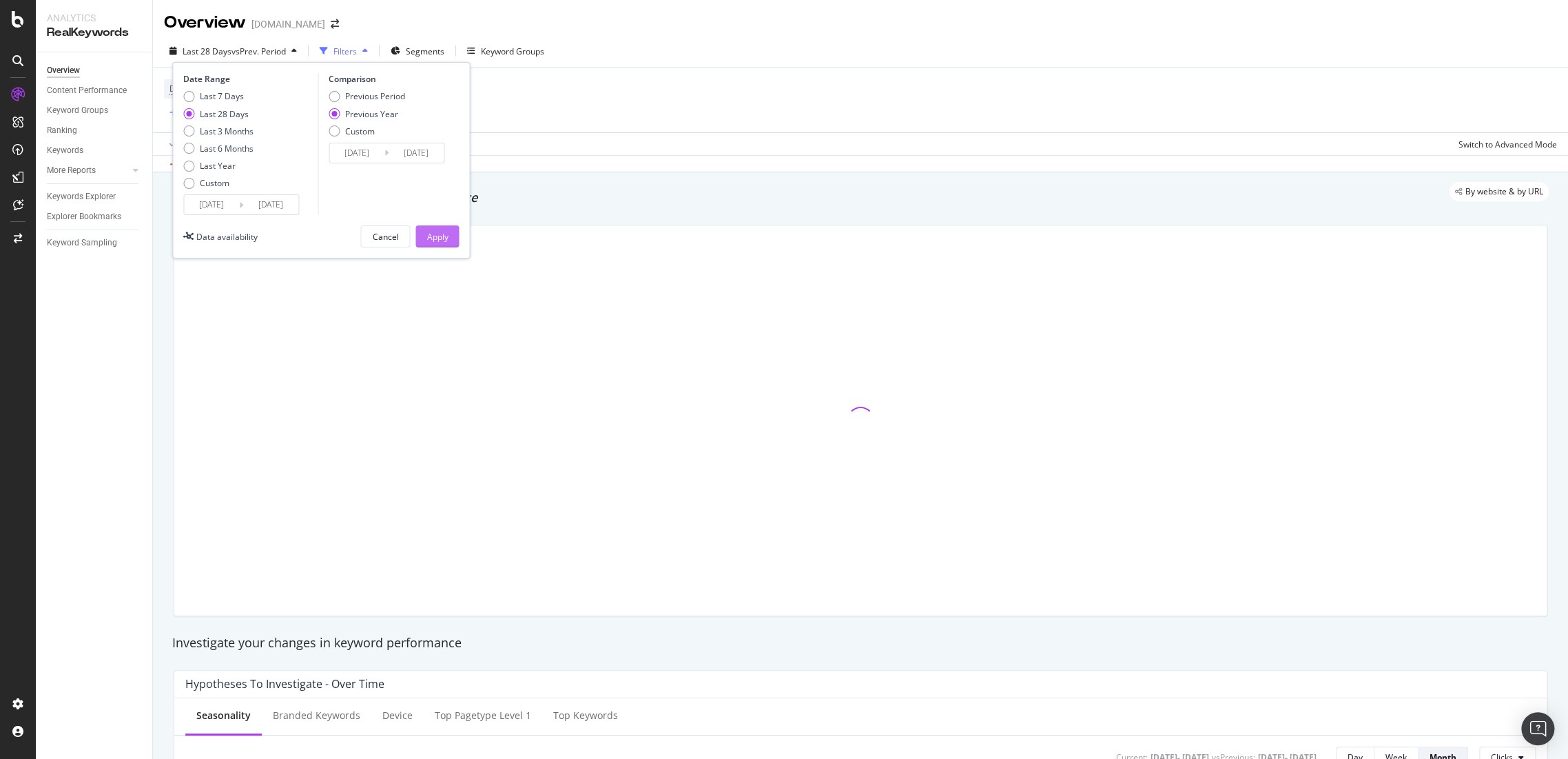
click at [450, 240] on button "Apply" at bounding box center [437, 237] width 44 height 22
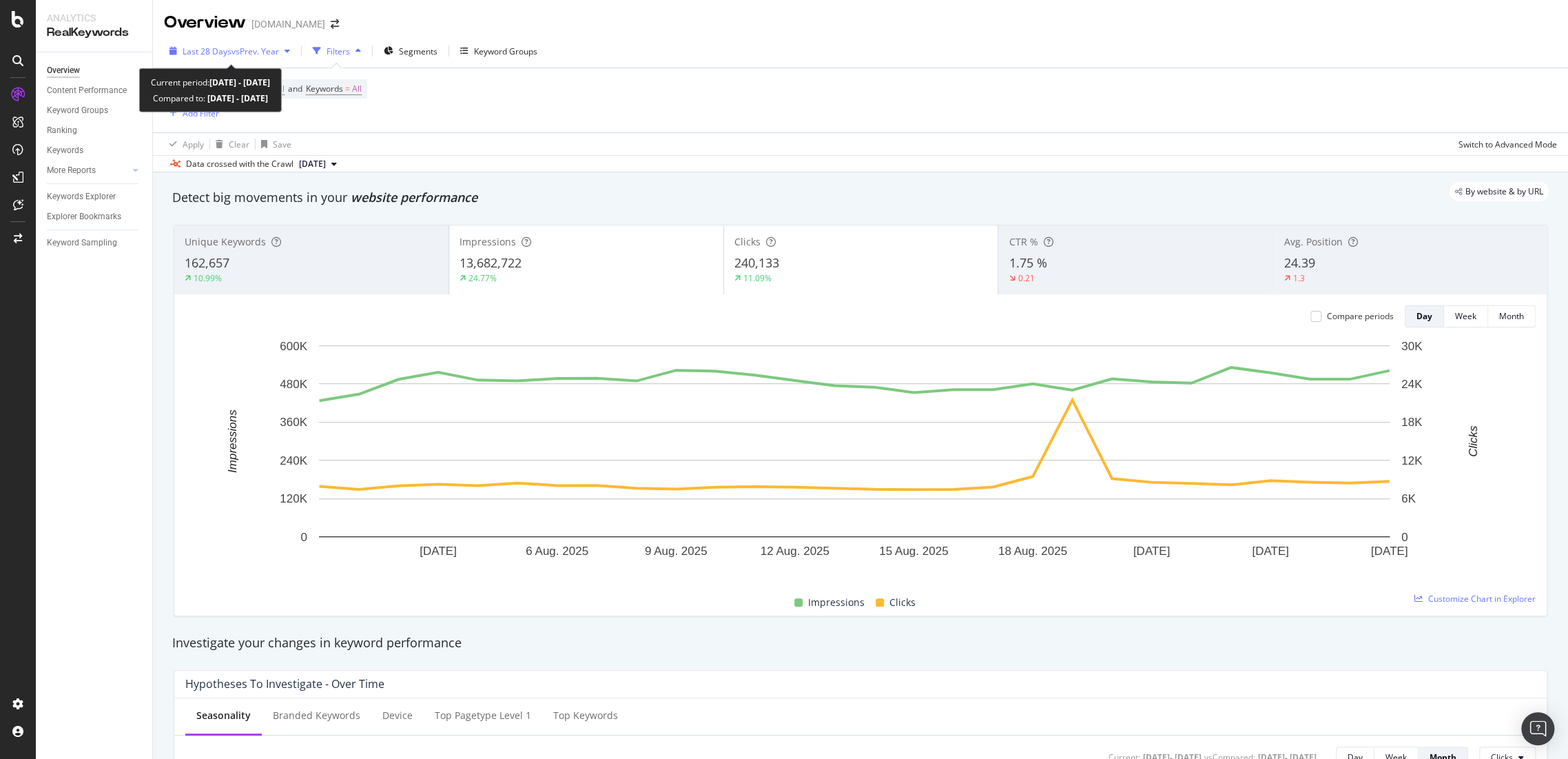
click at [243, 49] on span "vs Prev. Year" at bounding box center [255, 51] width 47 height 12
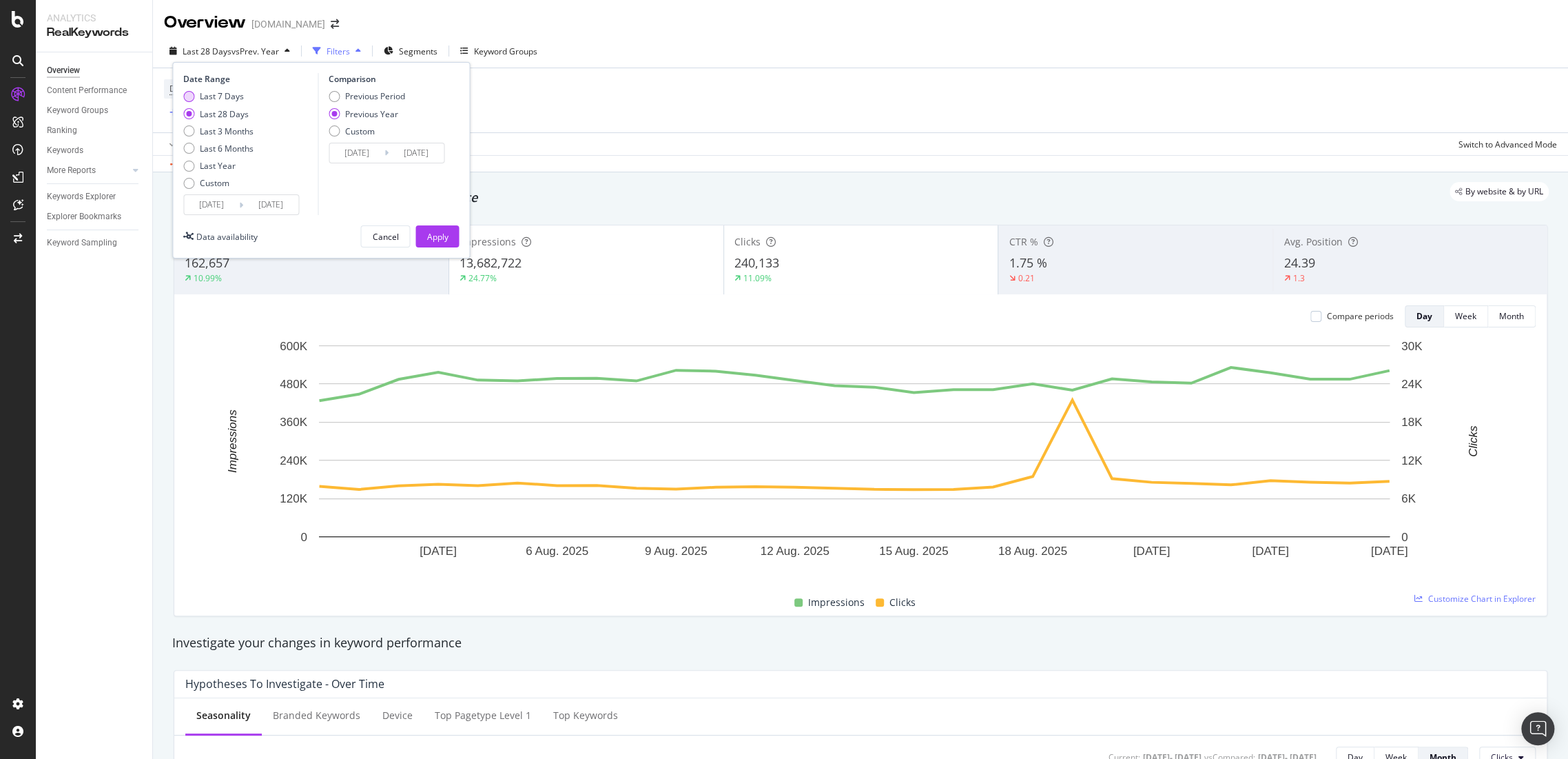
click at [219, 95] on div "Last 7 Days" at bounding box center [222, 96] width 45 height 12
type input "2025/08/21"
type input "2024/08/22"
click at [431, 231] on div "Apply" at bounding box center [437, 237] width 22 height 12
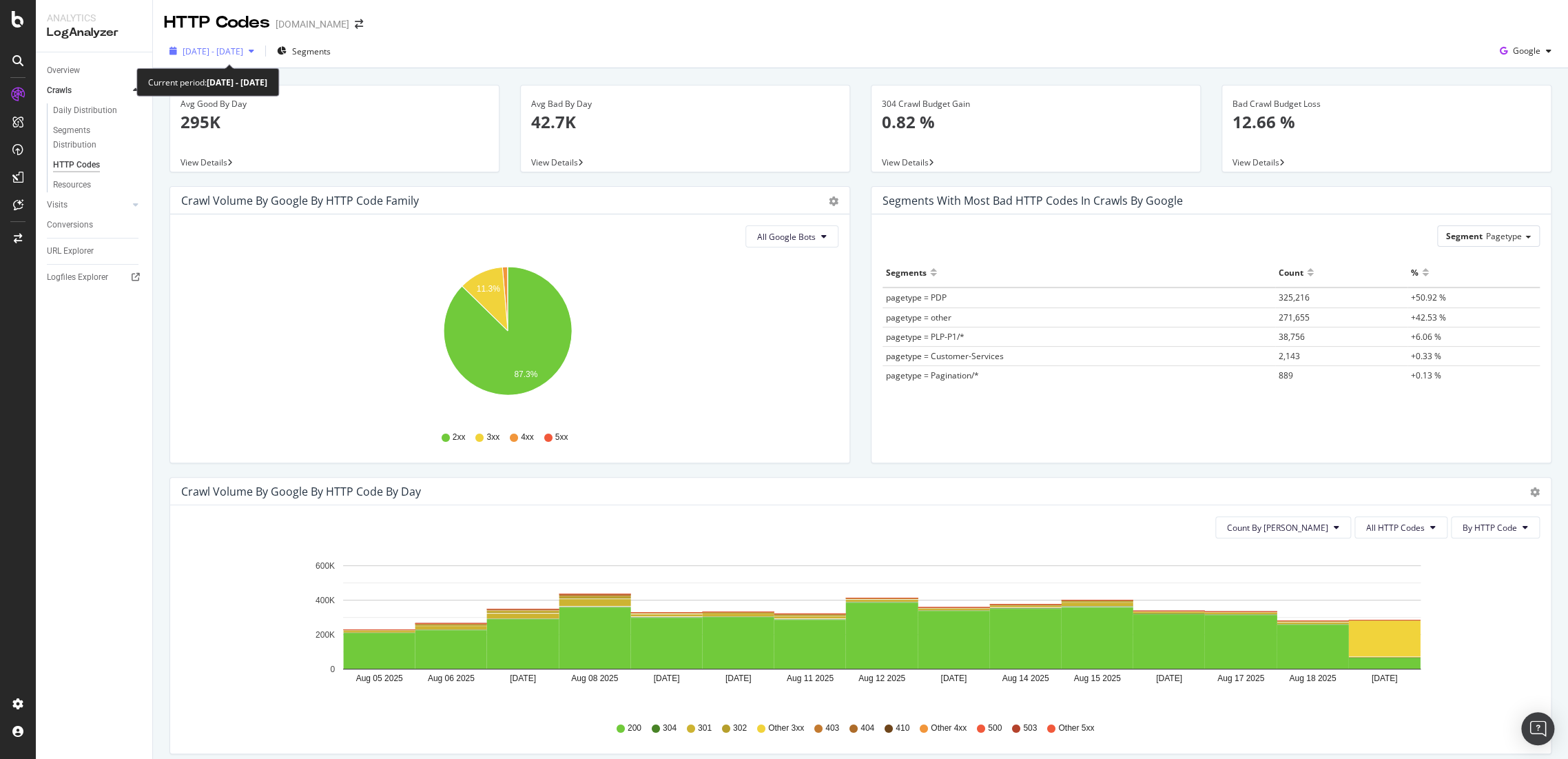
click at [260, 55] on div "2025 Aug. 5th - Aug. 19th" at bounding box center [212, 50] width 96 height 21
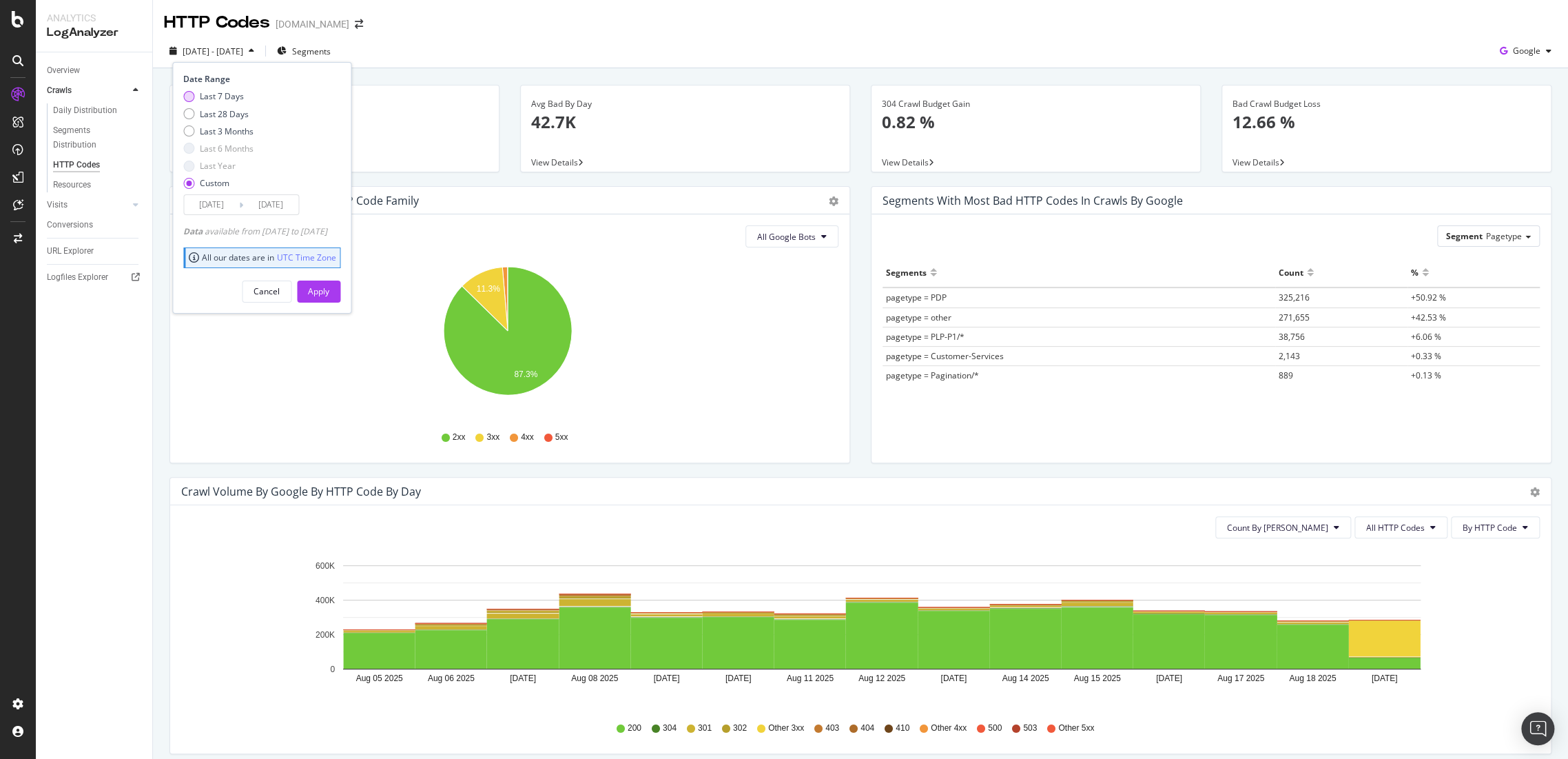
click at [210, 90] on div "Last 7 Days" at bounding box center [222, 96] width 45 height 12
type input "2025/08/24"
type input "2025/08/30"
click at [336, 303] on div "Date Range Last 7 Days Last 28 Days Last 3 Months Last 6 Months Last Year Custo…" at bounding box center [261, 188] width 179 height 251
click at [329, 291] on div "Apply" at bounding box center [319, 291] width 22 height 12
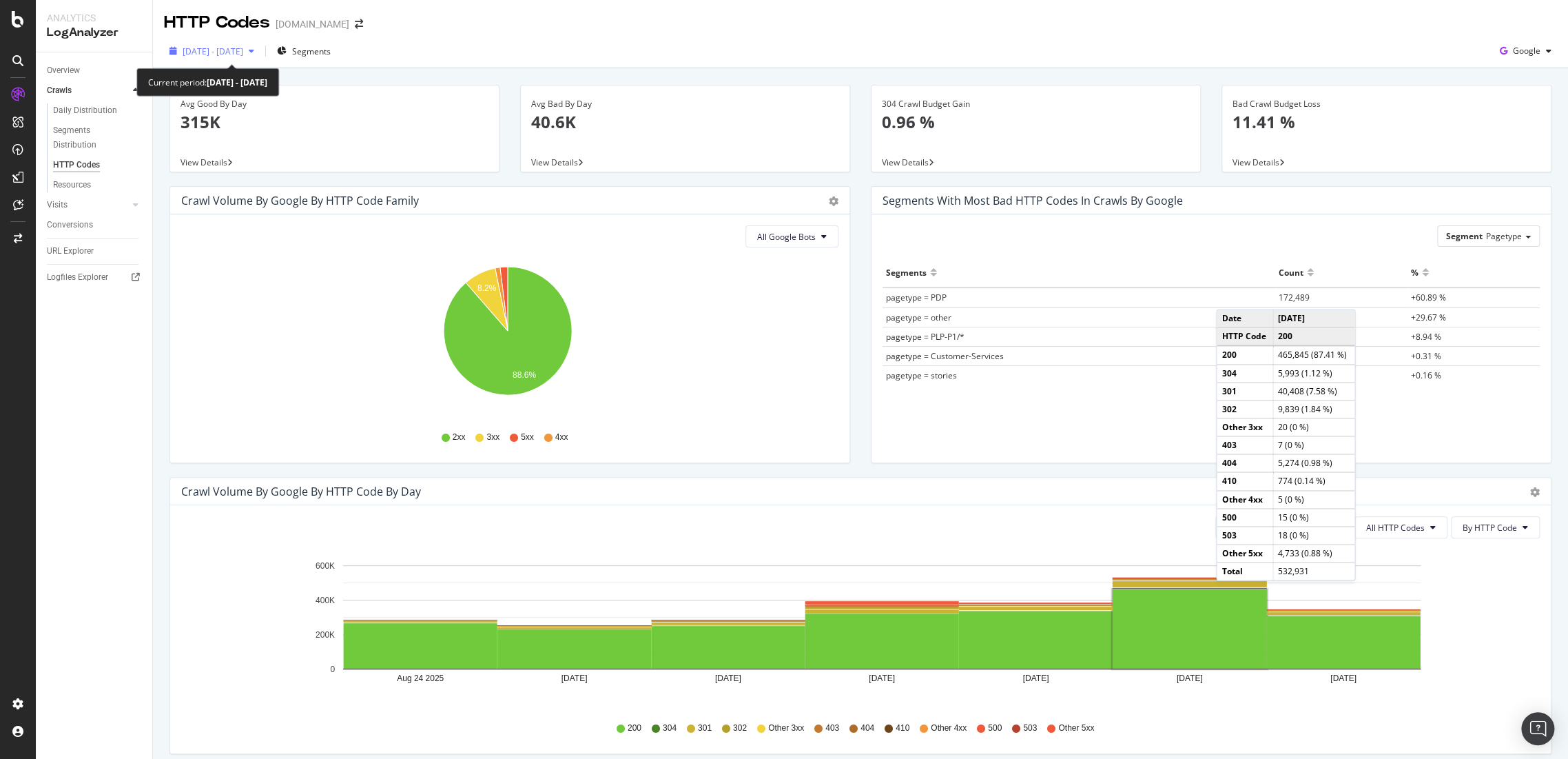
click at [219, 47] on span "2025 Aug. 24th - Aug. 30th" at bounding box center [213, 51] width 60 height 12
drag, startPoint x: 566, startPoint y: 47, endPoint x: 800, endPoint y: 256, distance: 313.7
click at [566, 46] on div "2025 Aug. 24th - Aug. 30th Segments Google" at bounding box center [861, 53] width 1416 height 28
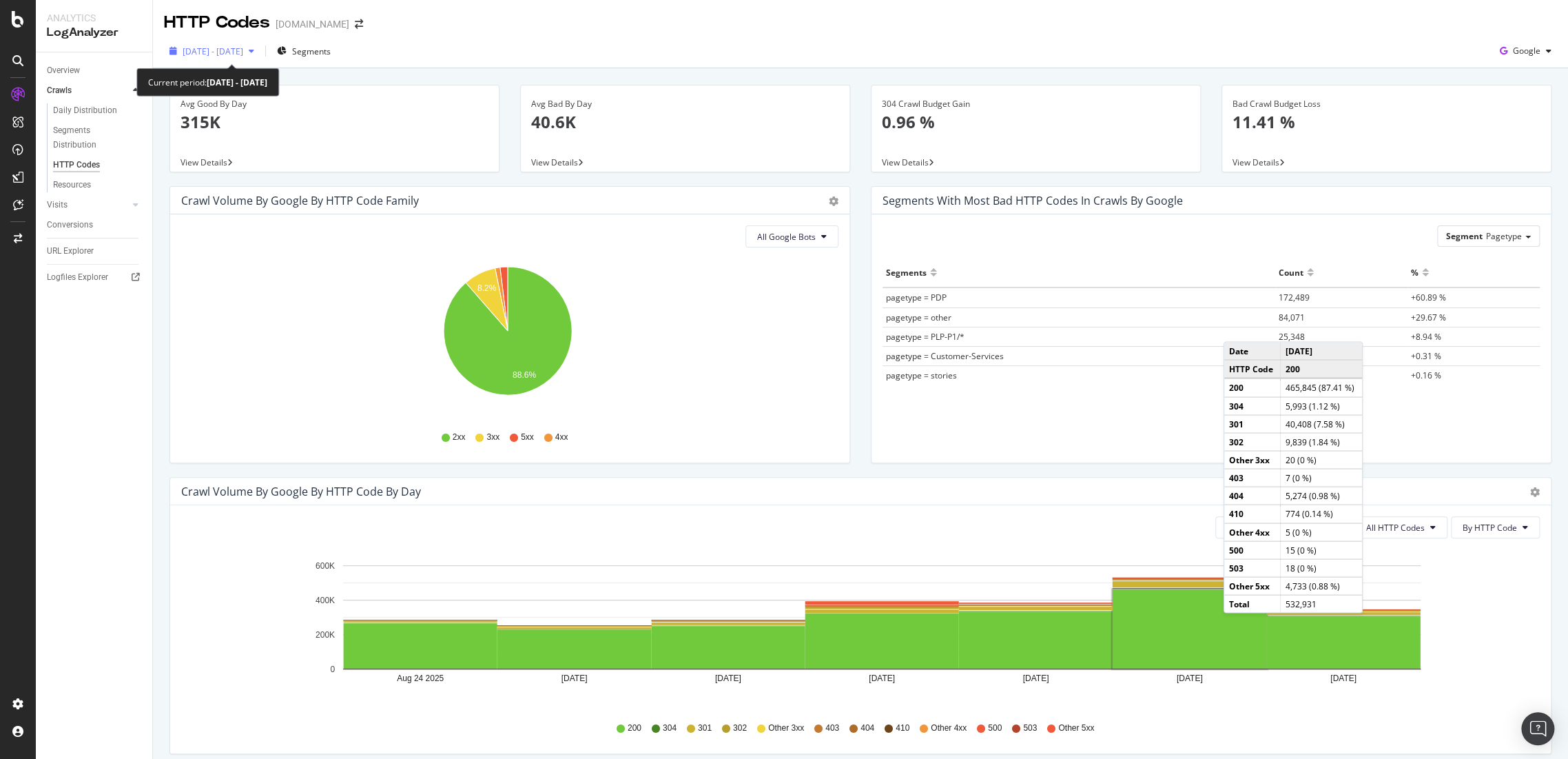
click at [243, 48] on span "2025 Aug. 24th - Aug. 30th" at bounding box center [213, 51] width 60 height 12
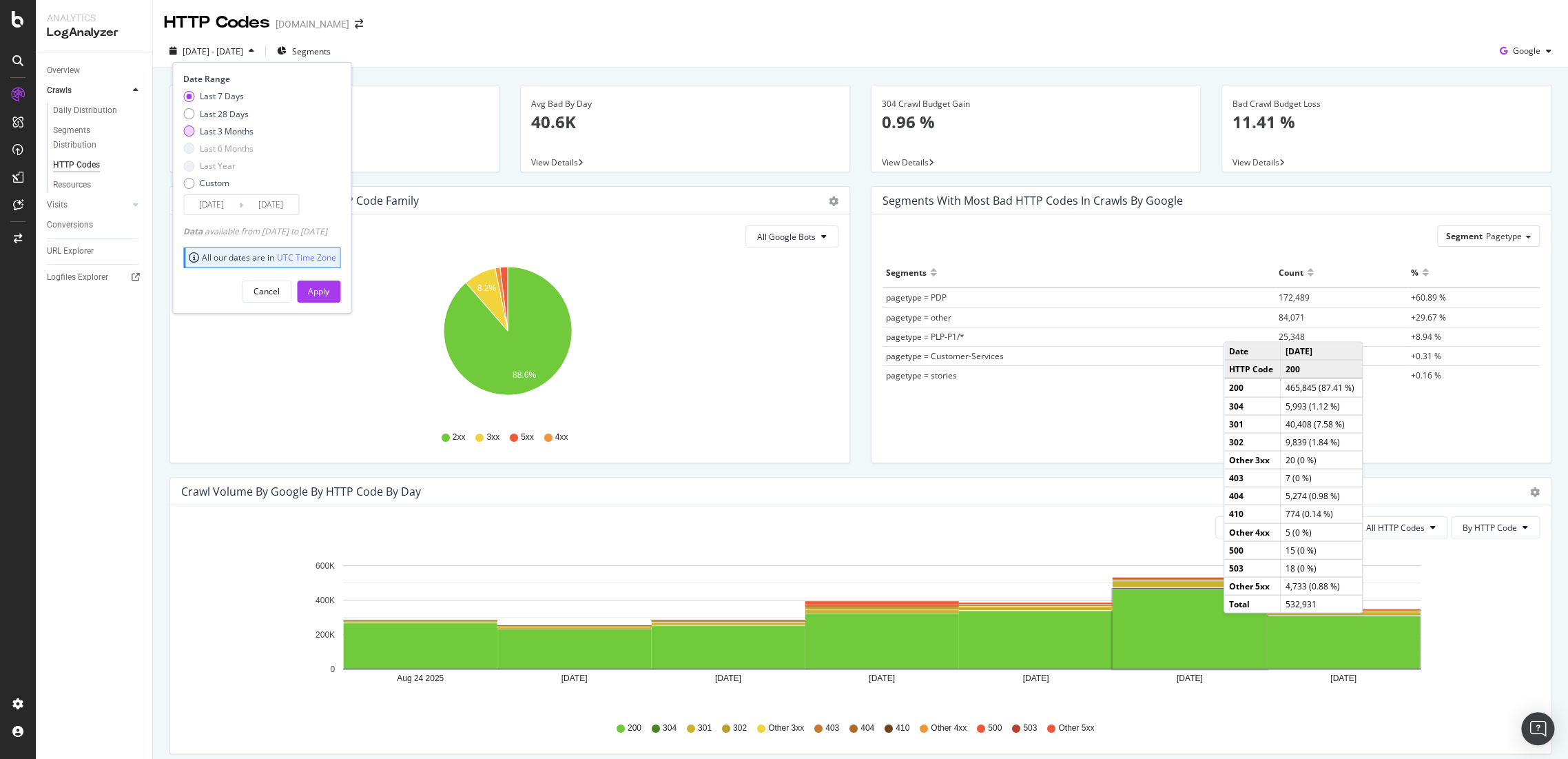
click at [226, 136] on div "Last 3 Months" at bounding box center [227, 132] width 53 height 12
type input "2025/05/31"
click at [329, 296] on div "Apply" at bounding box center [319, 291] width 22 height 21
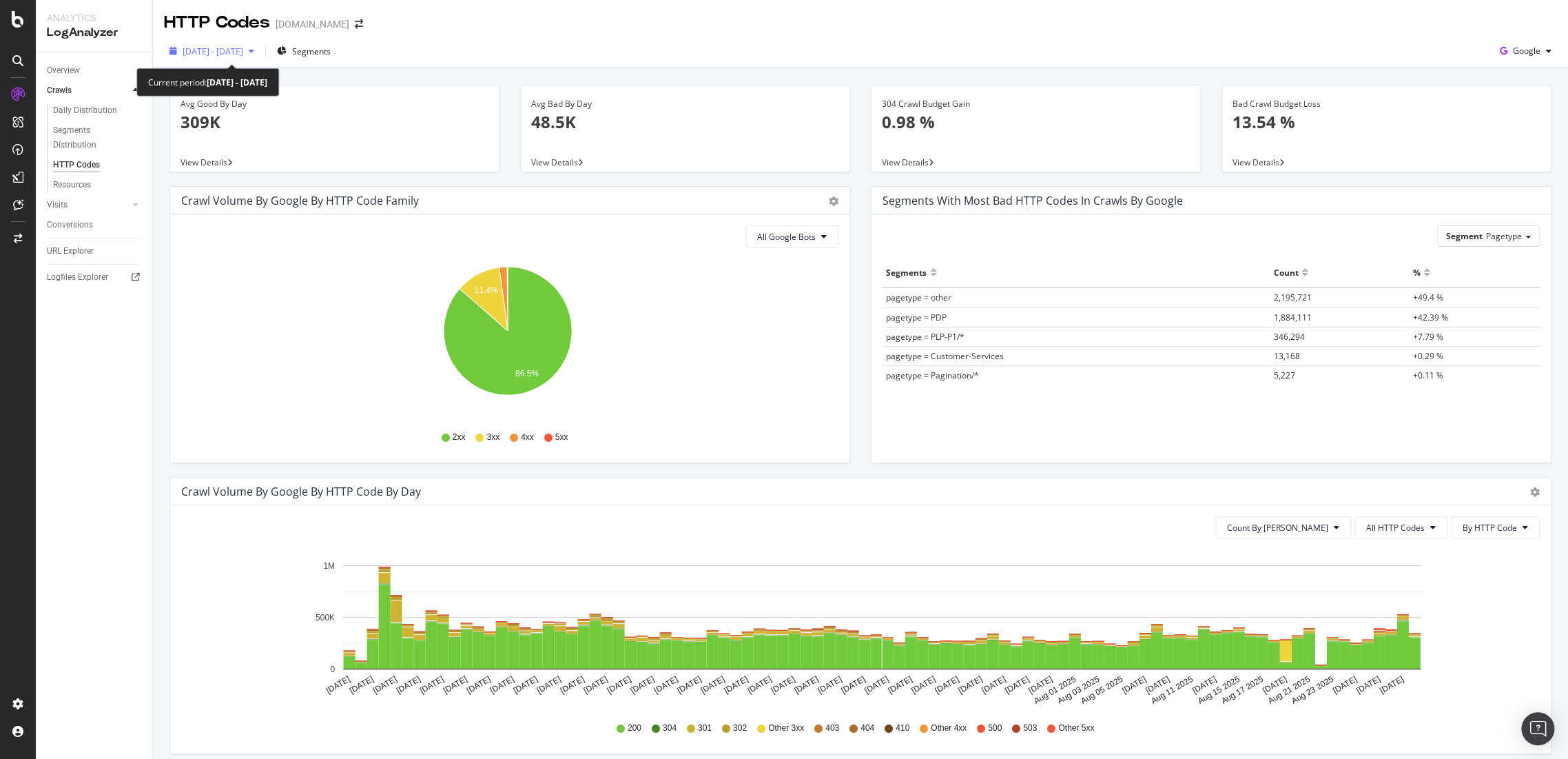
click at [260, 44] on div "2025 May. 31st - Aug. 30th" at bounding box center [212, 50] width 96 height 21
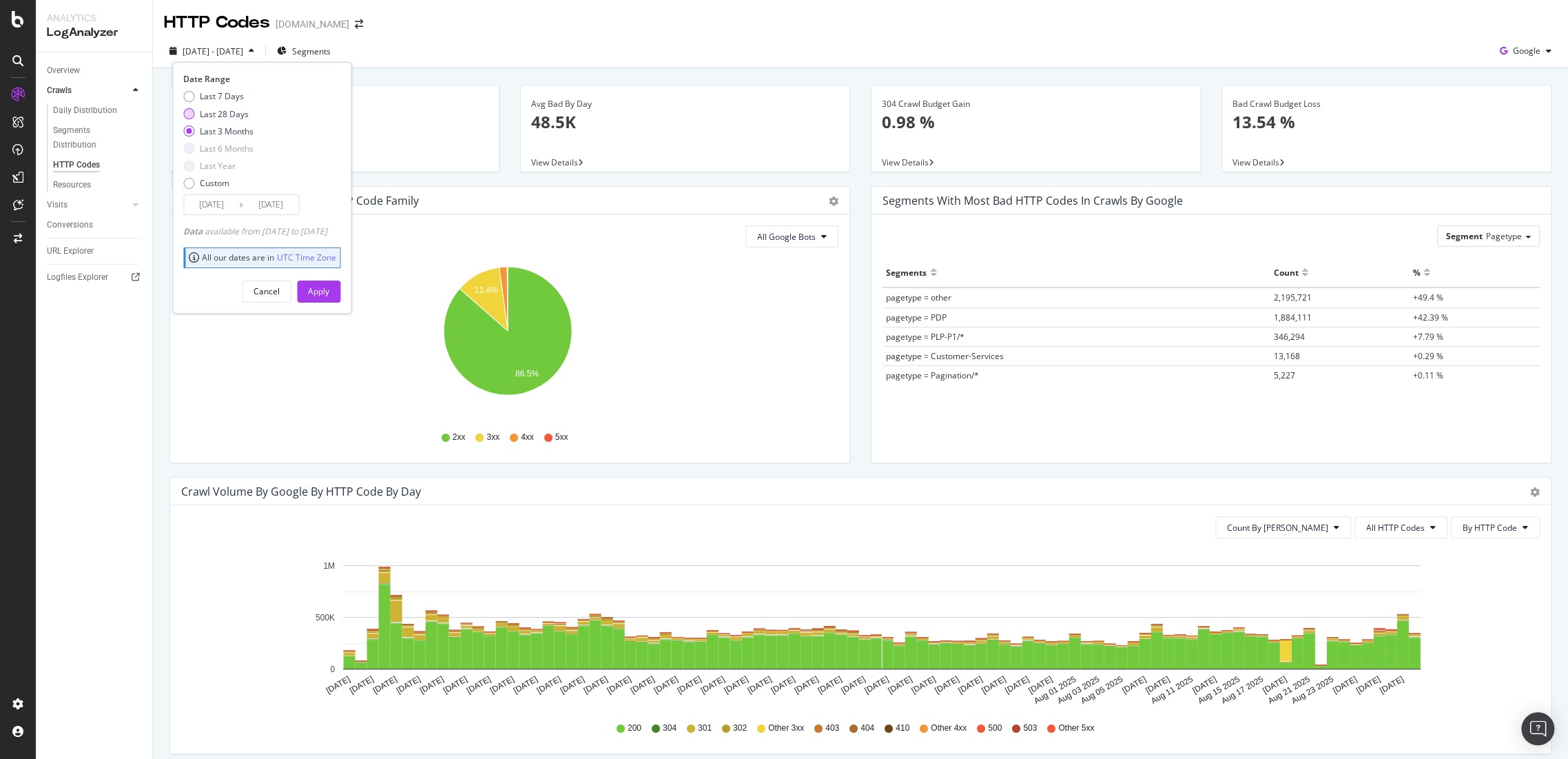
drag, startPoint x: 221, startPoint y: 89, endPoint x: 233, endPoint y: 114, distance: 27.7
click at [221, 90] on div "Date Range Last 7 Days Last 28 Days Last 3 Months Last 6 Months Last Year Custo…" at bounding box center [259, 143] width 153 height 142
click at [218, 99] on div "Last 7 Days" at bounding box center [222, 96] width 45 height 12
type input "[DATE]"
click at [329, 293] on div "Apply" at bounding box center [319, 291] width 22 height 12
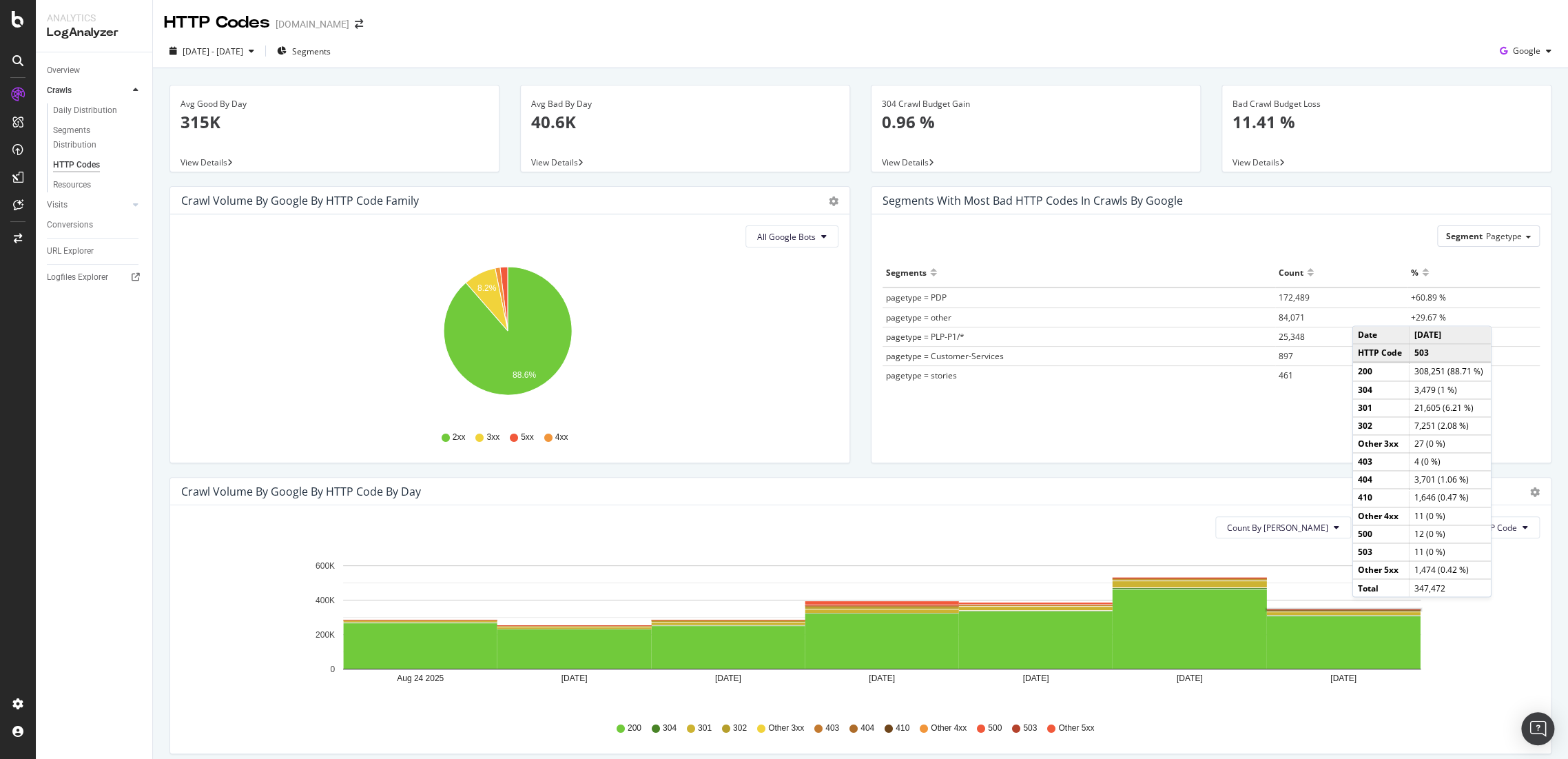
click at [1365, 611] on rect "A chart." at bounding box center [1342, 610] width 155 height 3
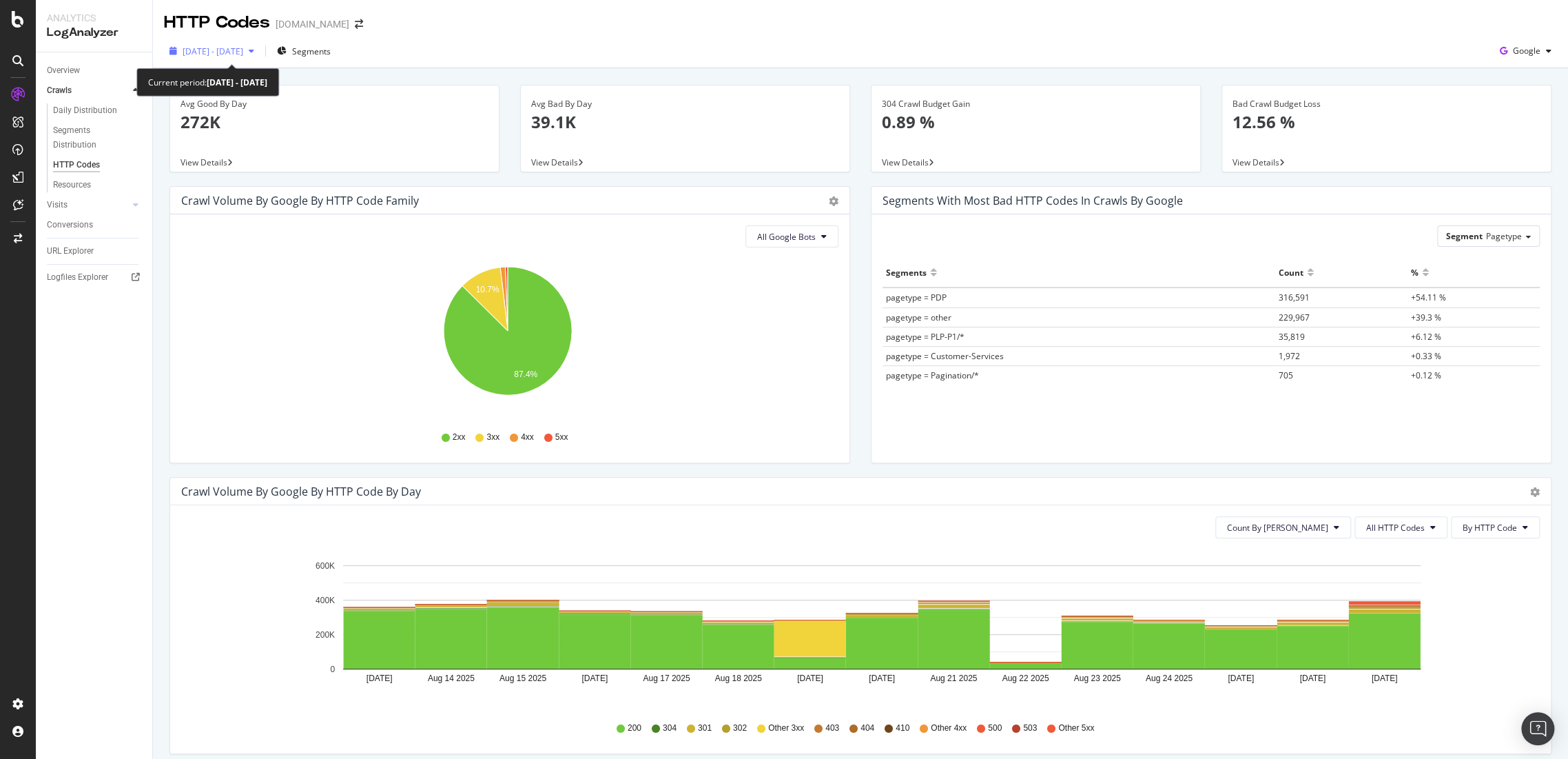
click at [243, 52] on span "[DATE] - [DATE]" at bounding box center [213, 51] width 60 height 12
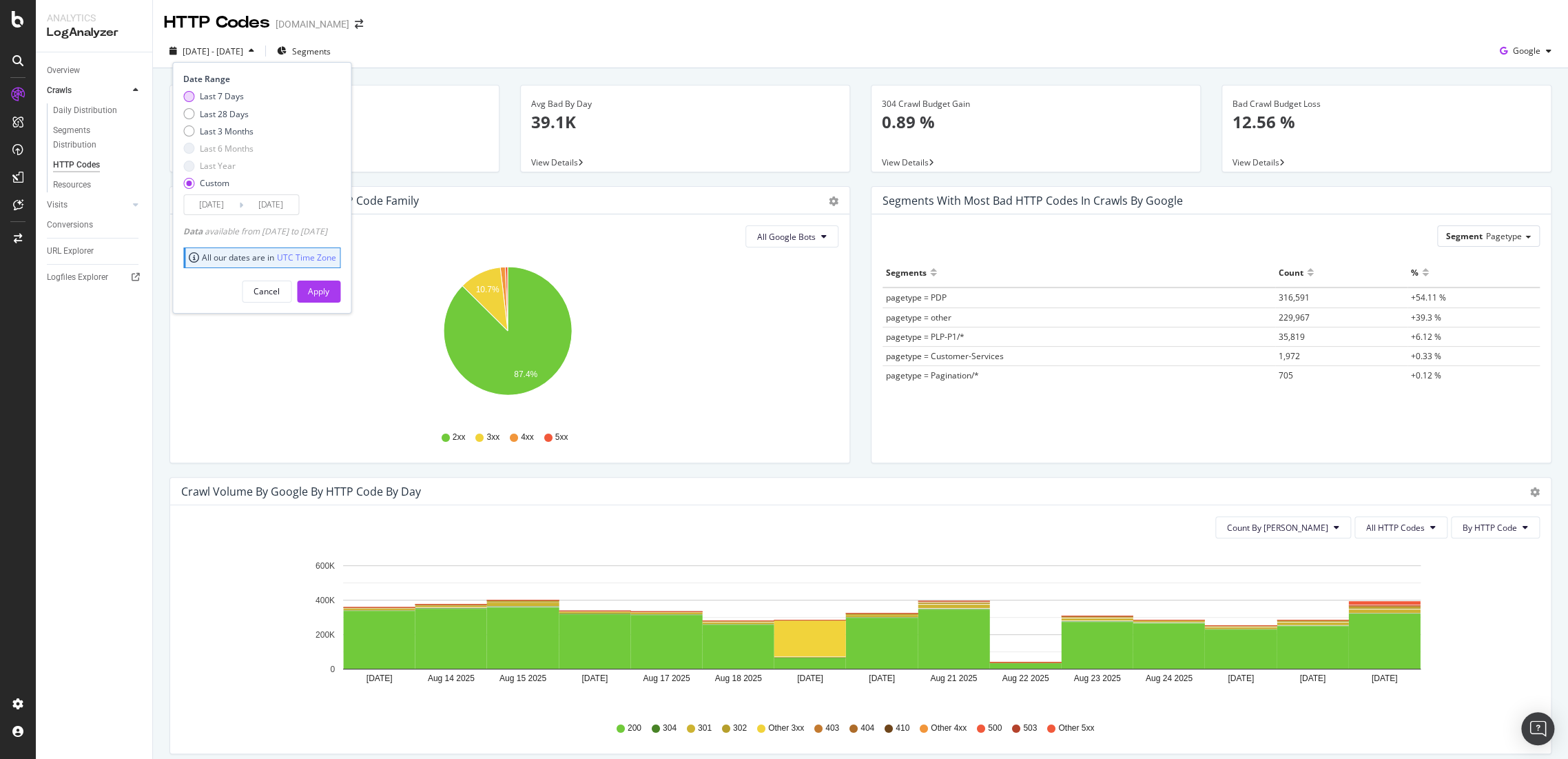
click at [193, 95] on div "Last 7 Days" at bounding box center [188, 96] width 11 height 11
type input "[DATE]"
click at [329, 287] on div "Apply" at bounding box center [319, 291] width 22 height 12
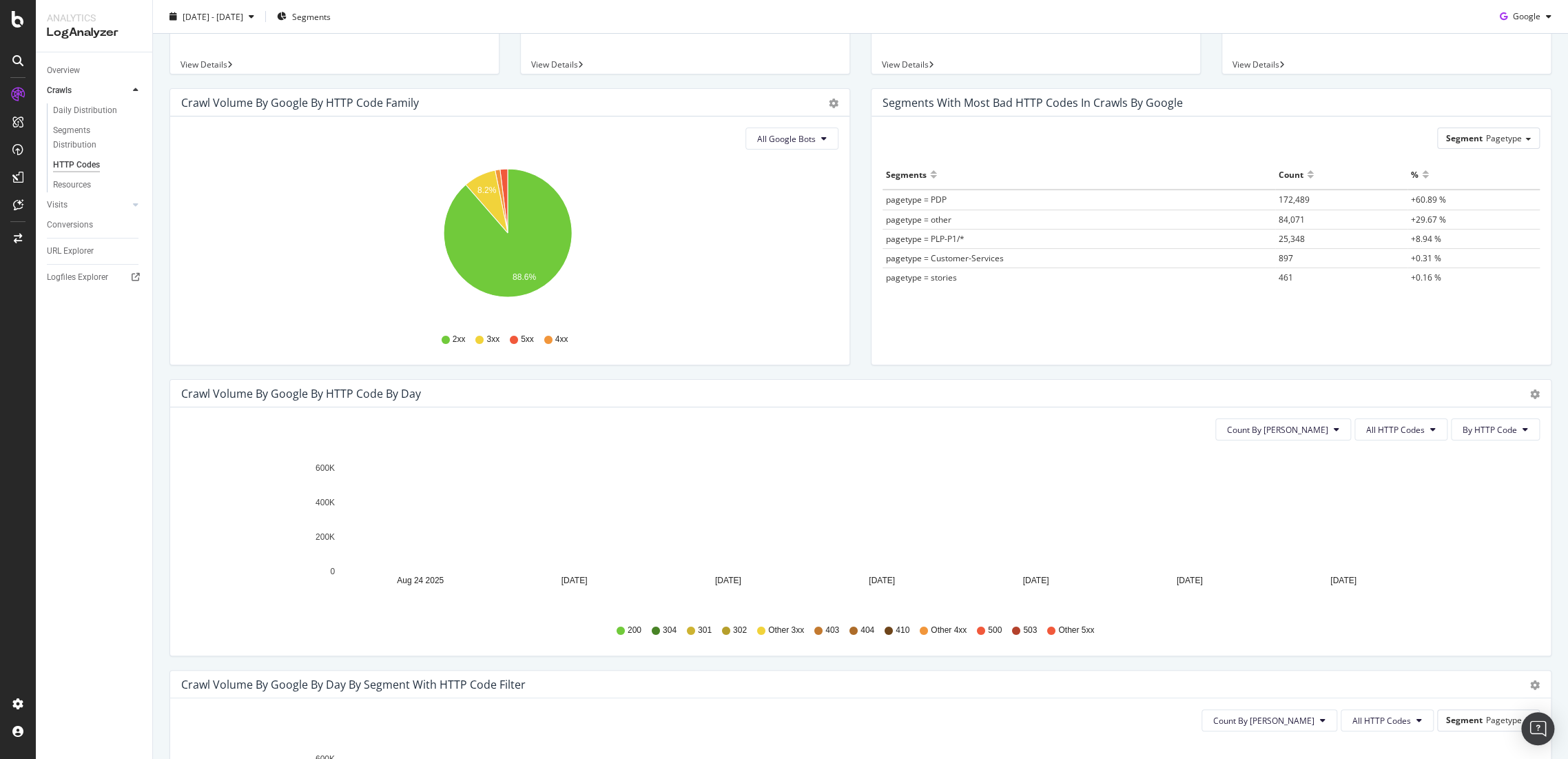
scroll to position [306, 0]
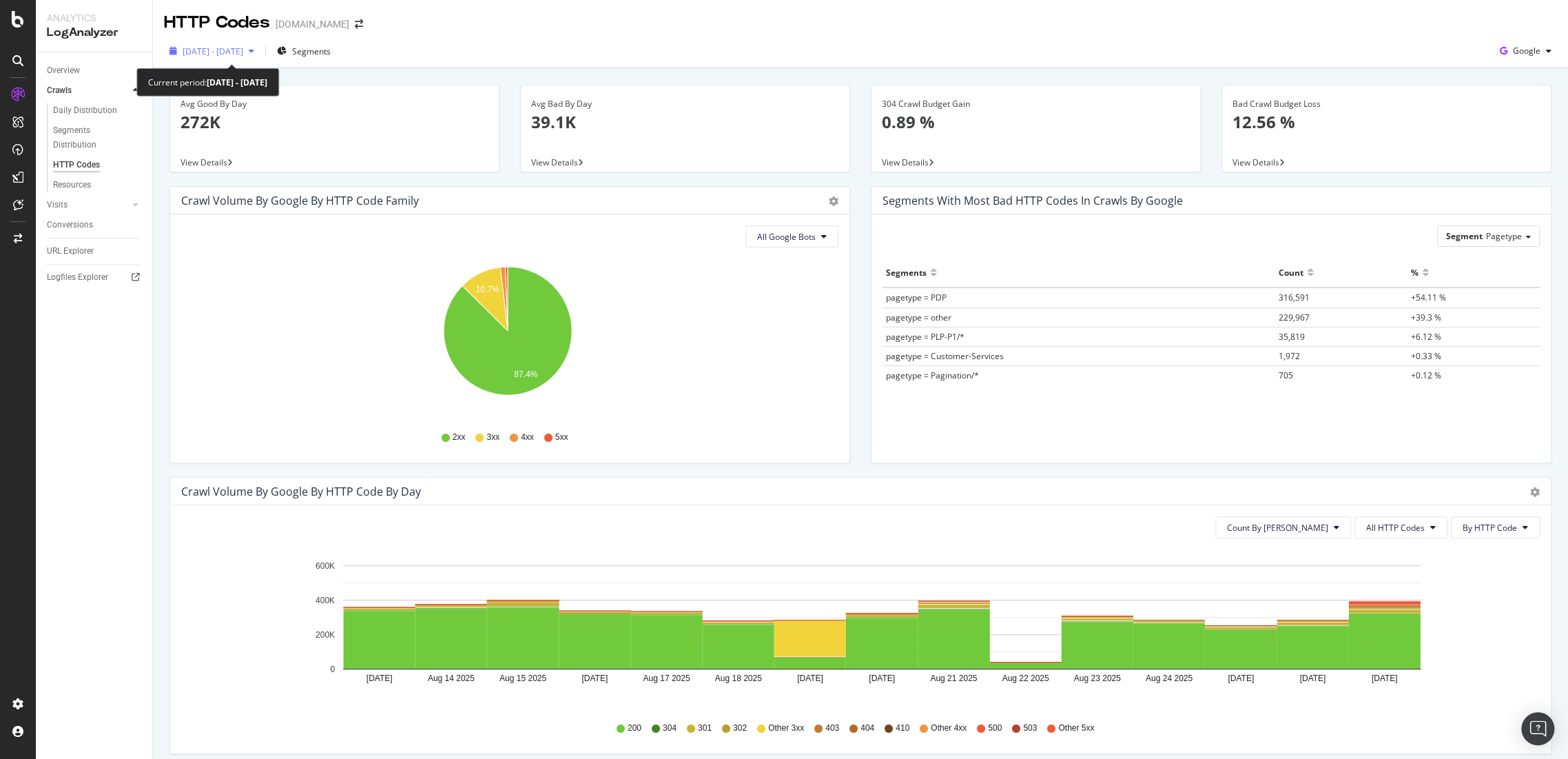
click at [243, 47] on span "[DATE] - [DATE]" at bounding box center [213, 51] width 60 height 12
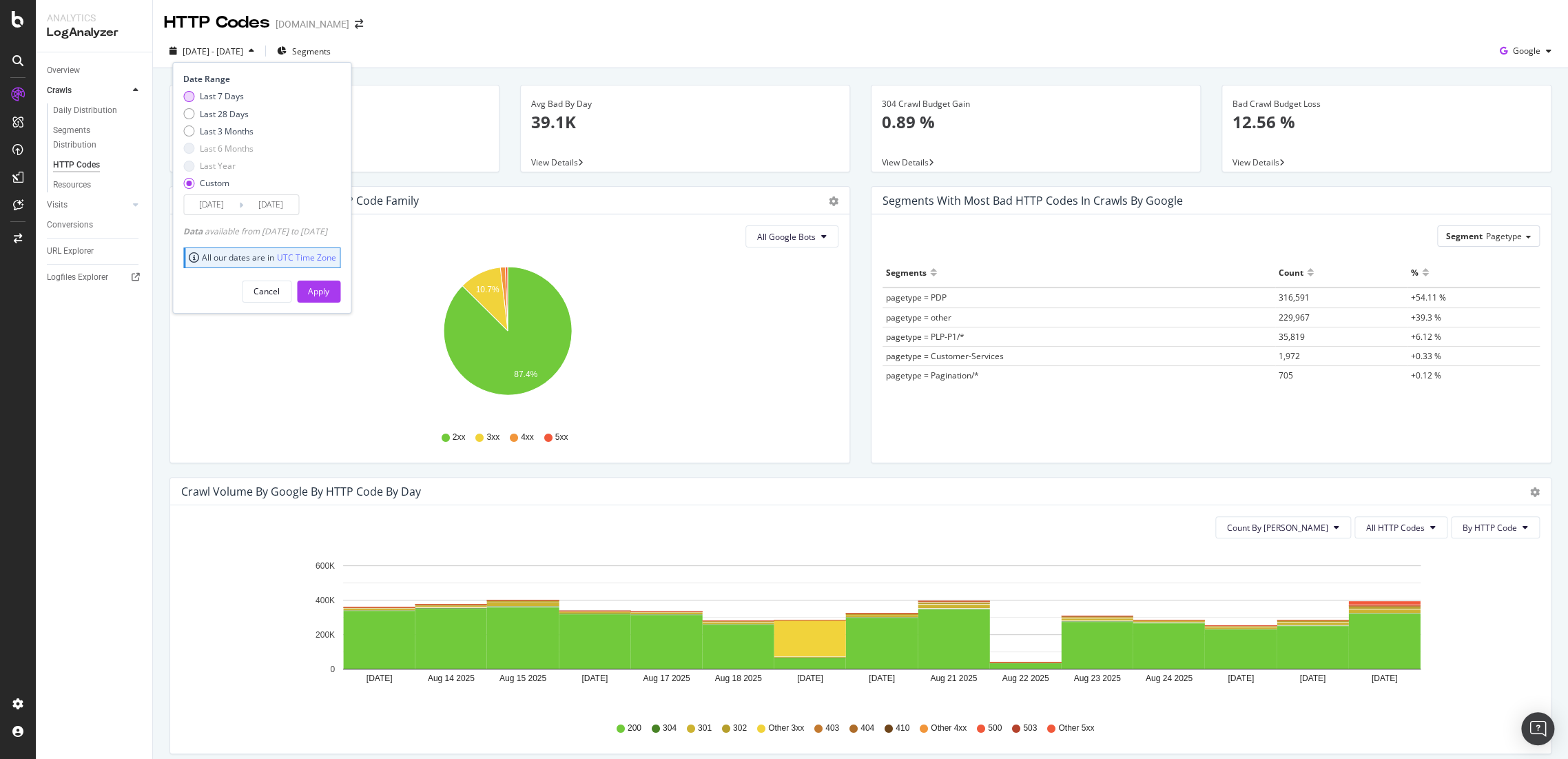
click at [194, 94] on div "Last 7 Days" at bounding box center [218, 96] width 70 height 12
type input "[DATE]"
click at [340, 296] on button "Apply" at bounding box center [319, 291] width 44 height 22
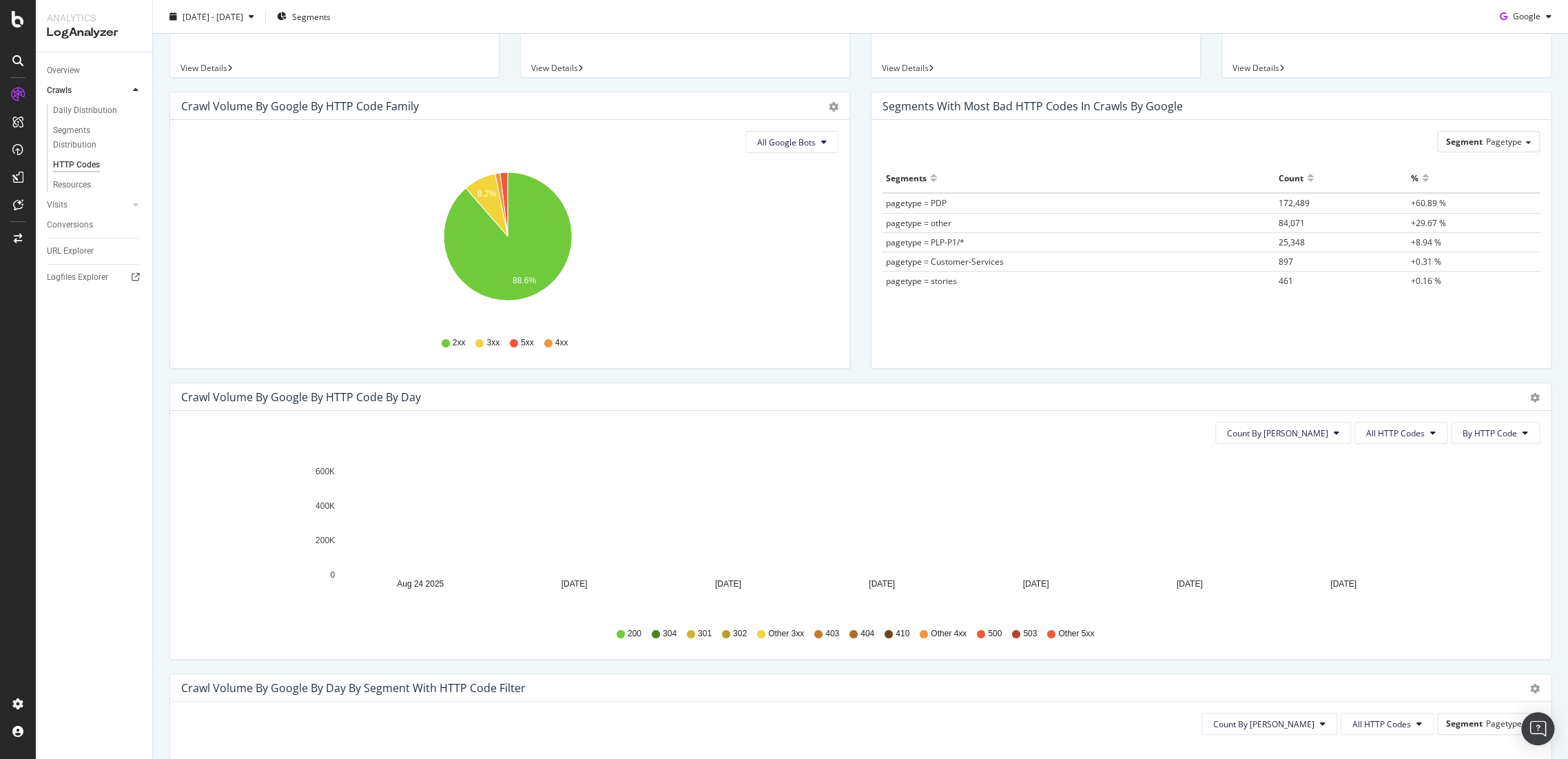
scroll to position [153, 0]
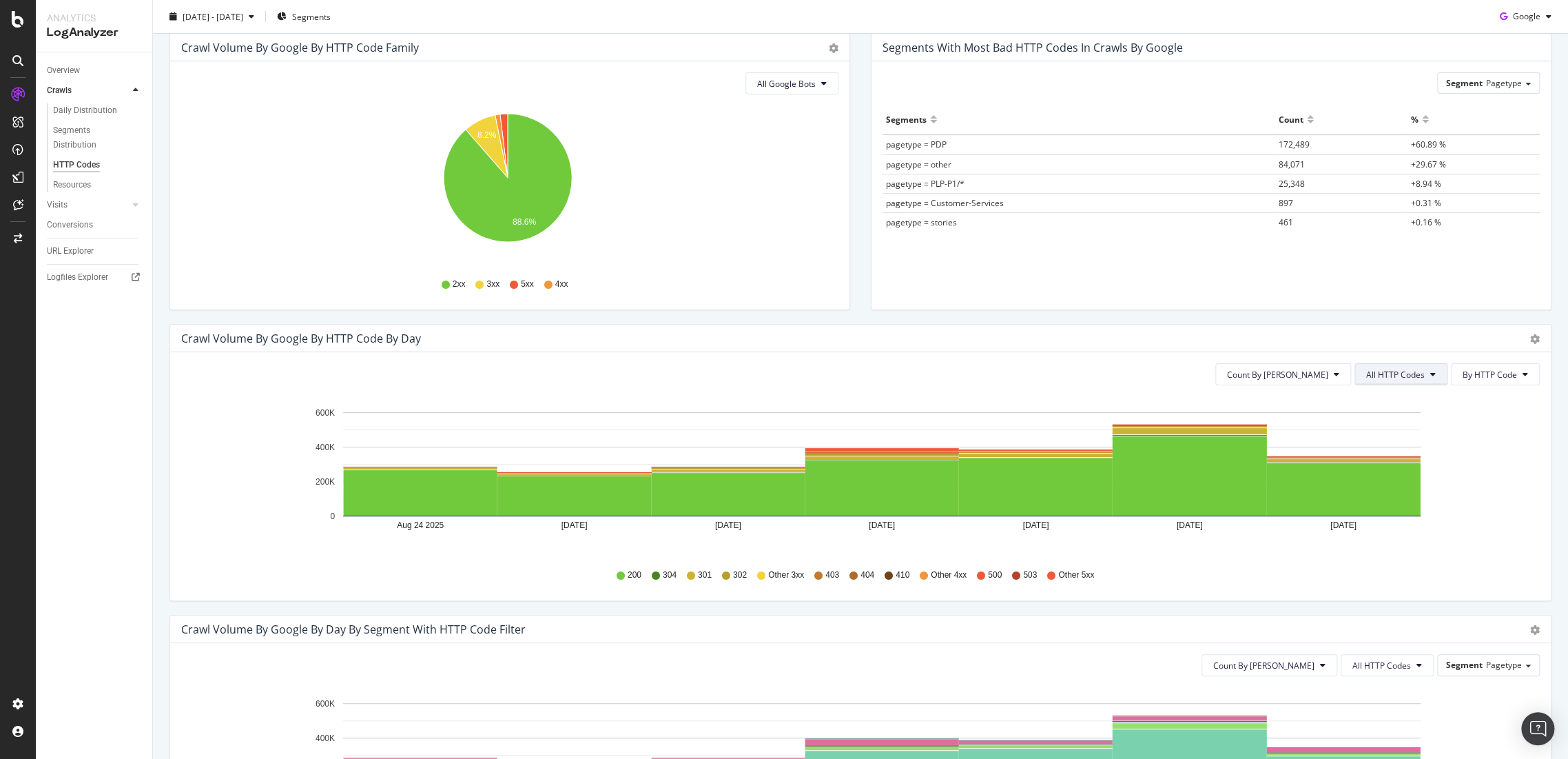
click at [1366, 379] on span "All HTTP Codes" at bounding box center [1395, 375] width 58 height 12
click at [1400, 418] on div "Good HTTP Codes" at bounding box center [1391, 427] width 92 height 20
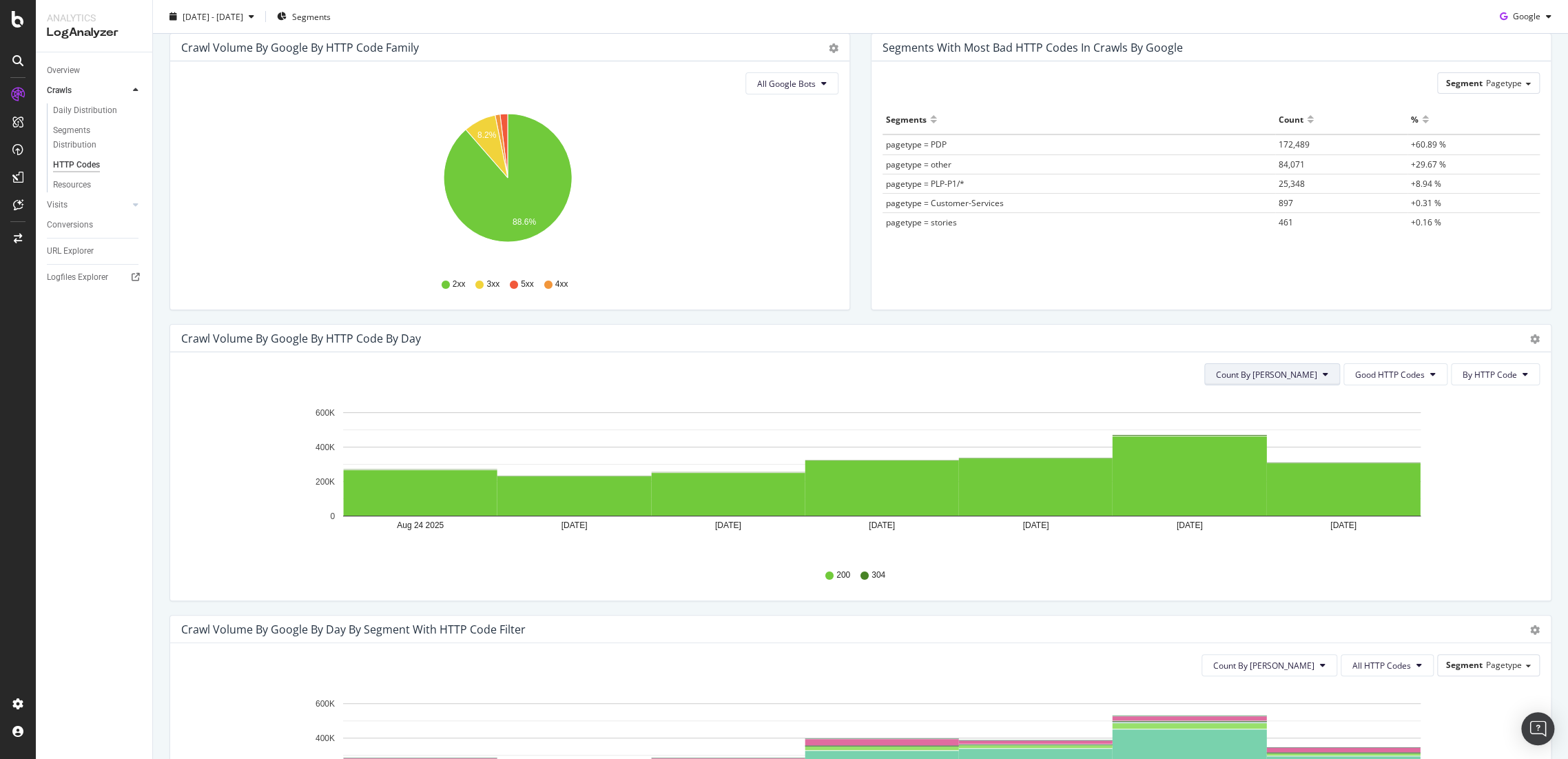
click at [1320, 374] on button "Count By [PERSON_NAME]" at bounding box center [1271, 374] width 136 height 22
click at [1379, 372] on span "Good HTTP Codes" at bounding box center [1390, 375] width 69 height 12
click at [1389, 447] on span "Bad HTTP Codes" at bounding box center [1380, 452] width 69 height 13
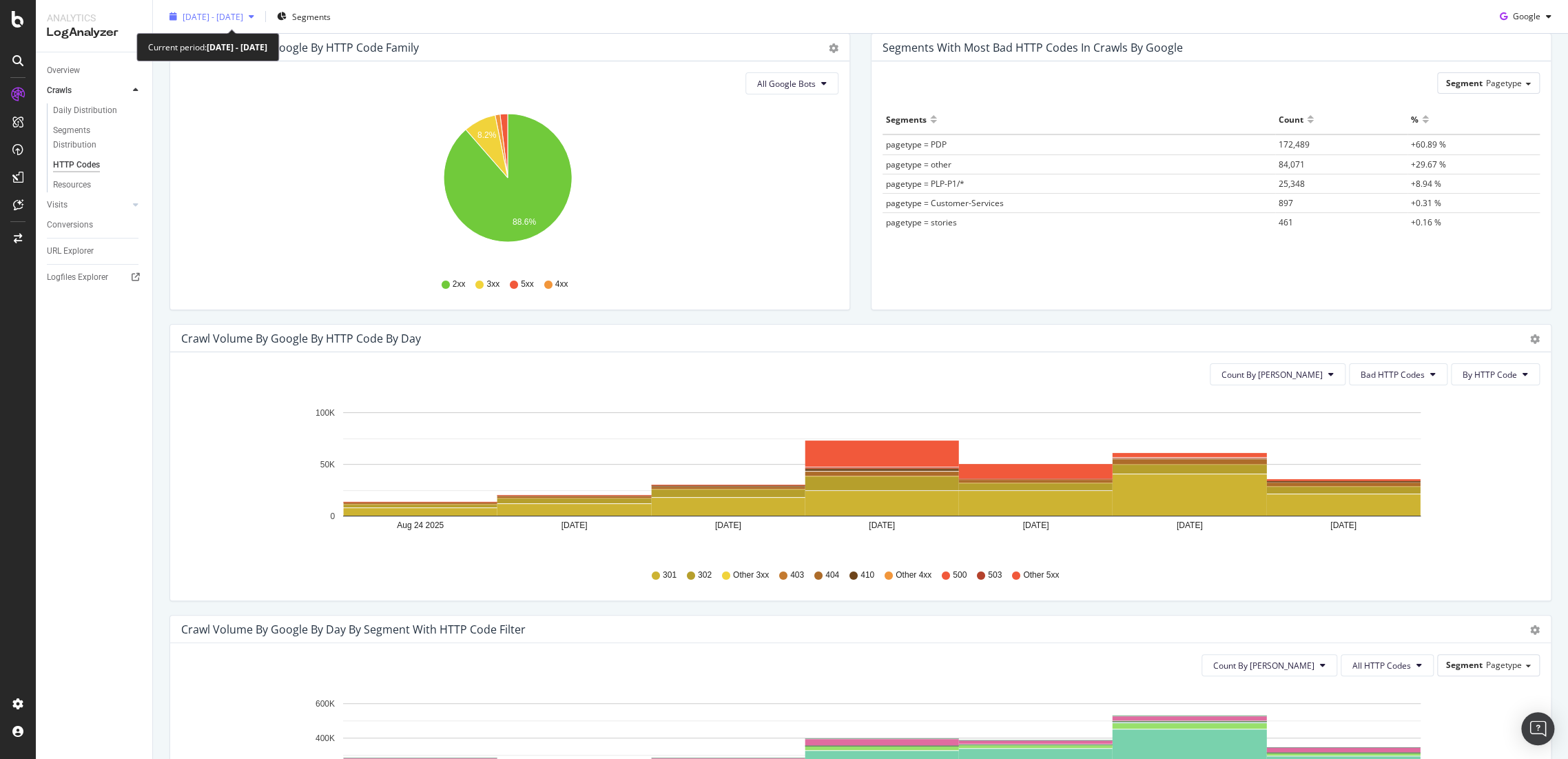
click at [243, 20] on span "[DATE] - [DATE]" at bounding box center [213, 16] width 60 height 12
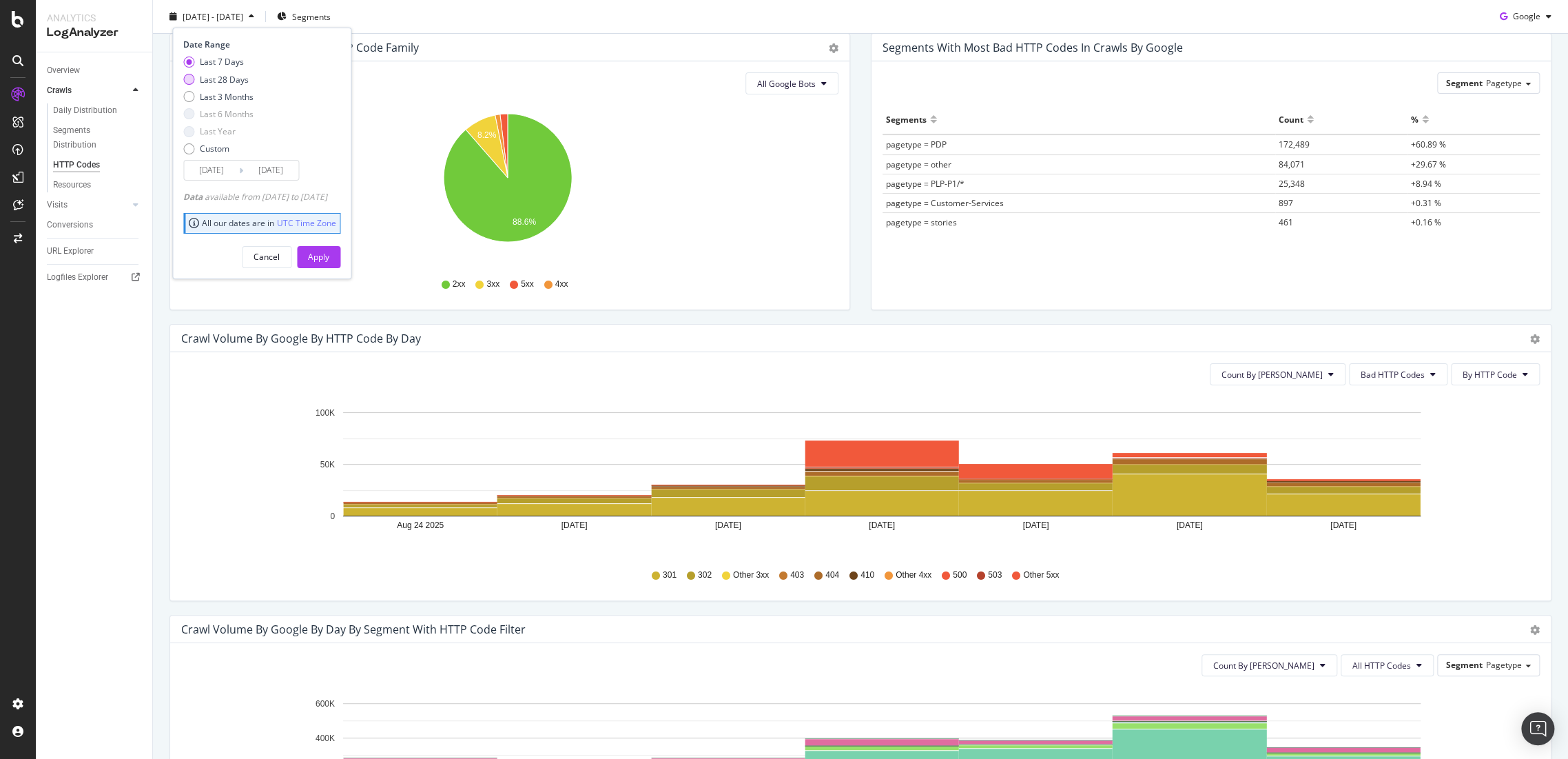
click at [215, 78] on div "Last 28 Days" at bounding box center [224, 79] width 48 height 12
type input "[DATE]"
click at [329, 248] on div "Apply" at bounding box center [319, 256] width 22 height 21
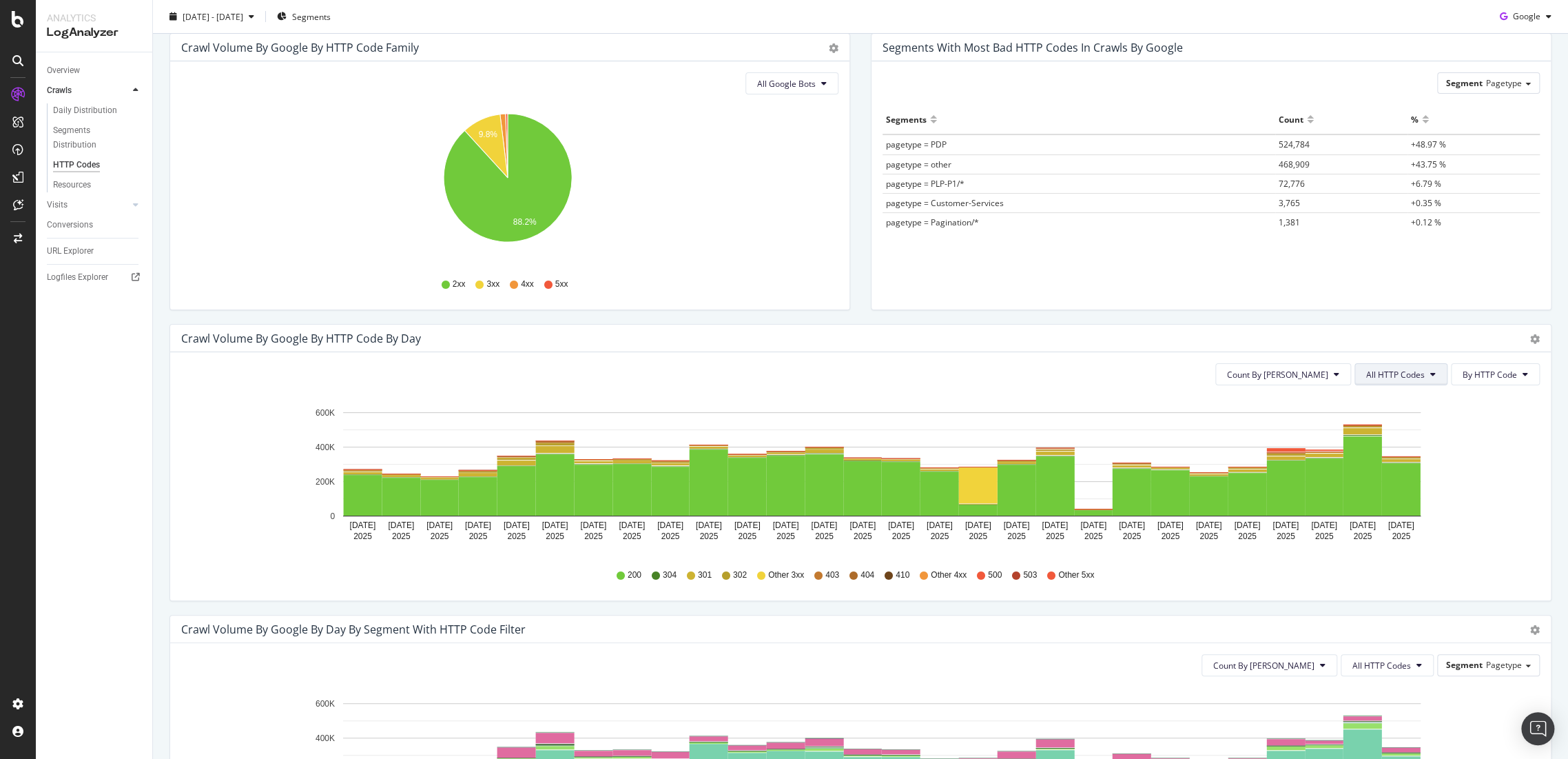
click at [1428, 373] on button "All HTTP Codes" at bounding box center [1401, 374] width 93 height 22
click at [1403, 451] on span "Bad HTTP Codes" at bounding box center [1391, 452] width 69 height 13
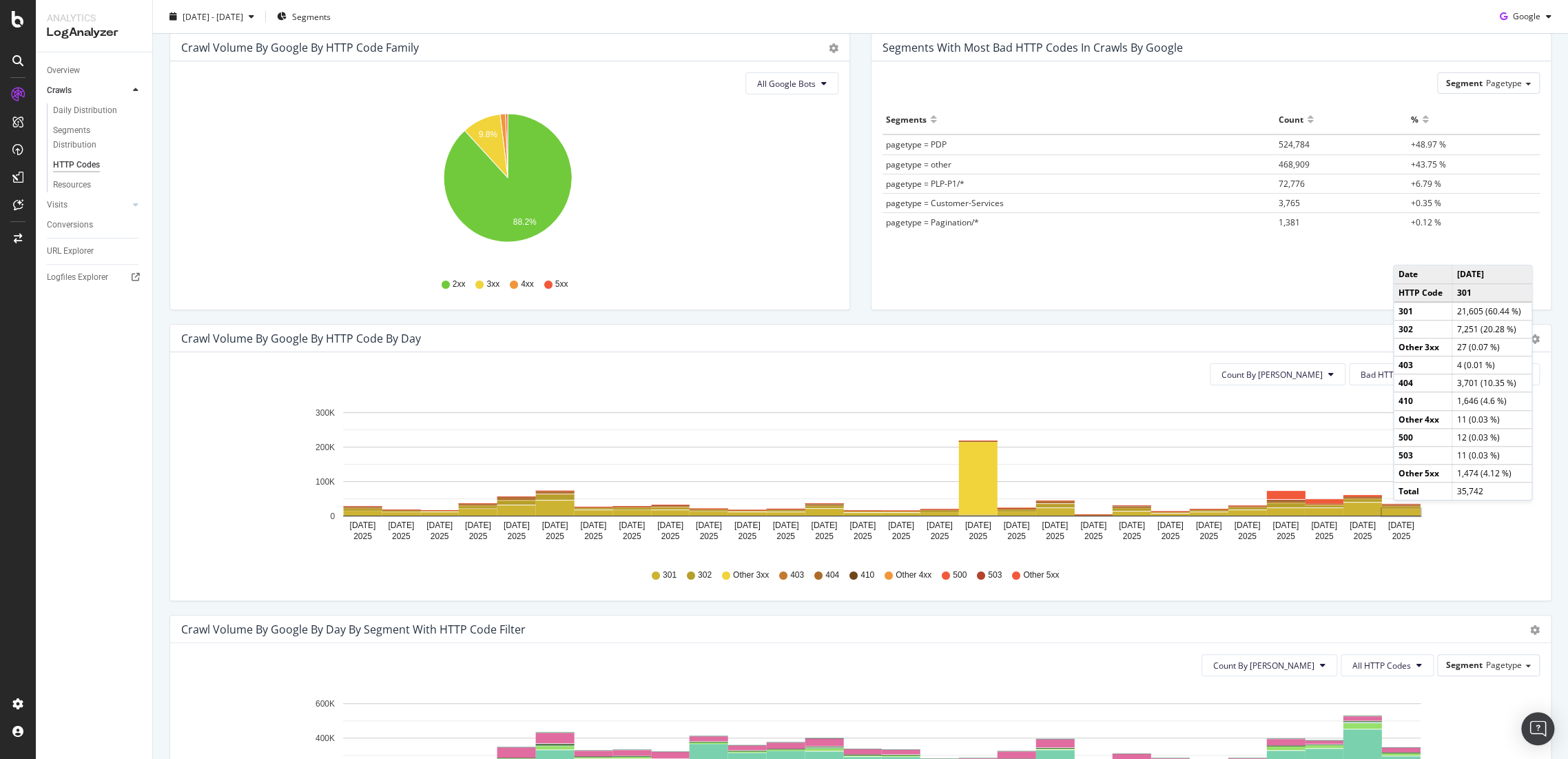
click at [1407, 515] on rect "A chart." at bounding box center [1401, 512] width 39 height 7
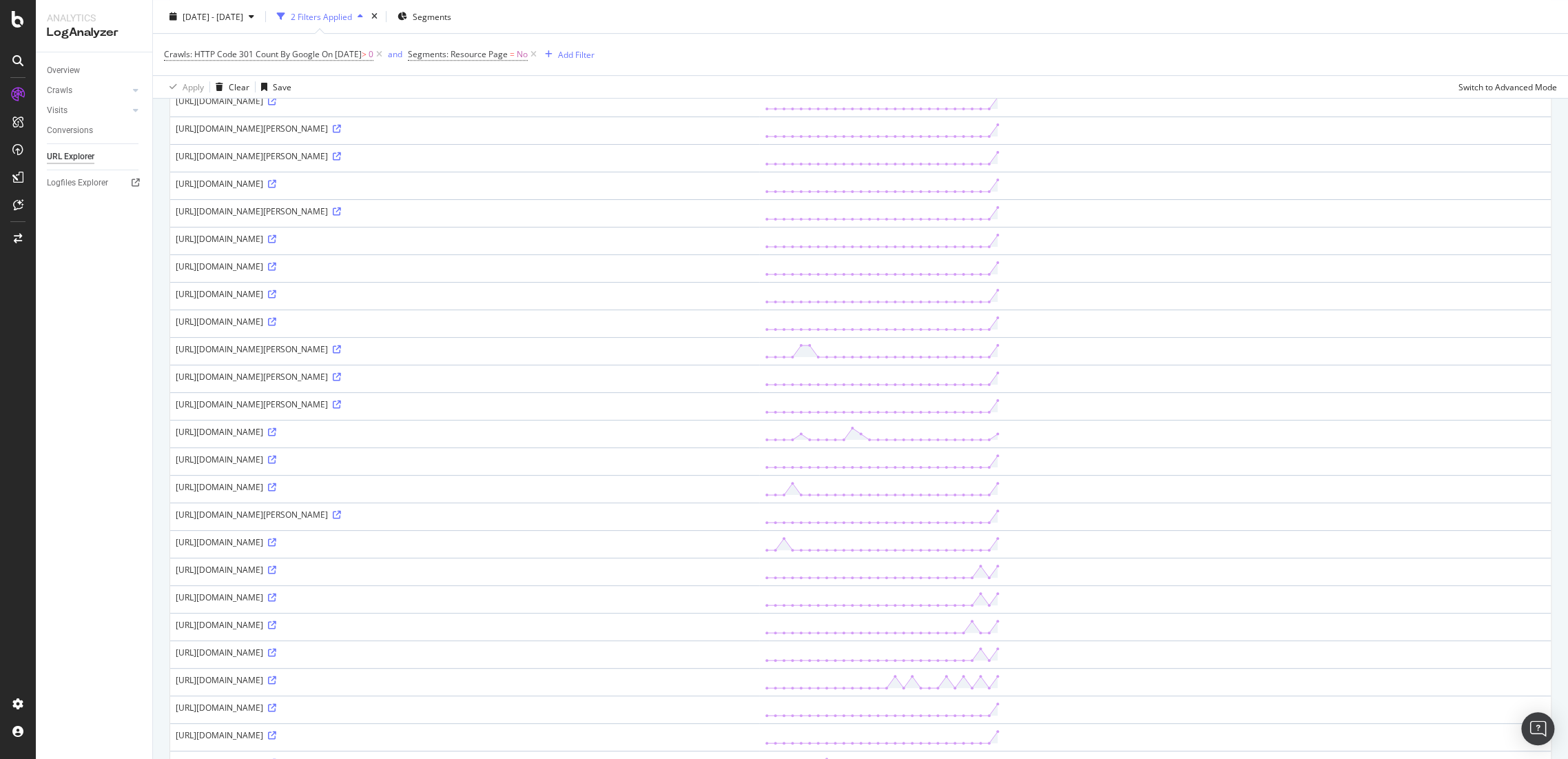
scroll to position [383, 0]
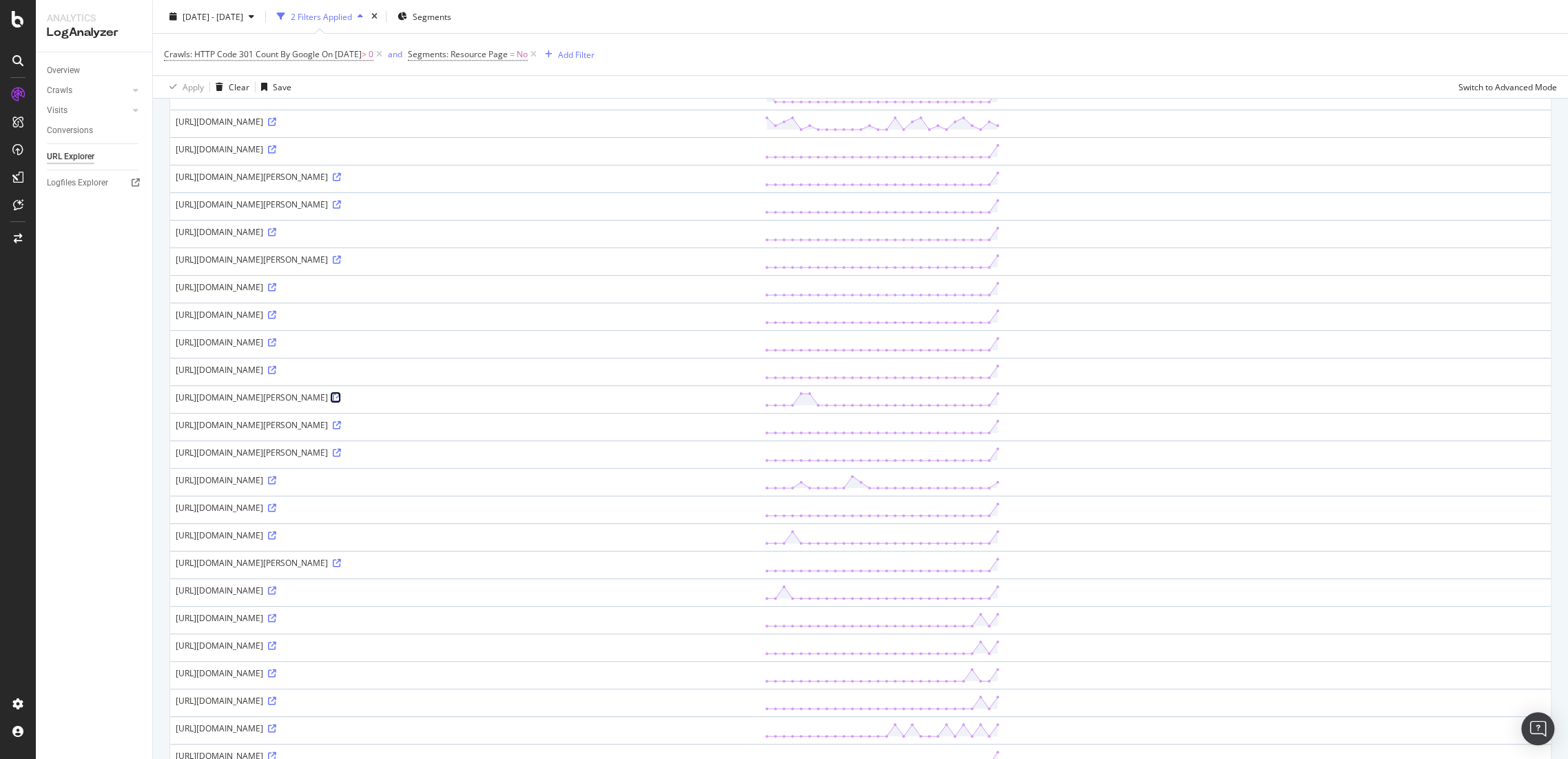
click at [341, 396] on icon at bounding box center [336, 398] width 8 height 8
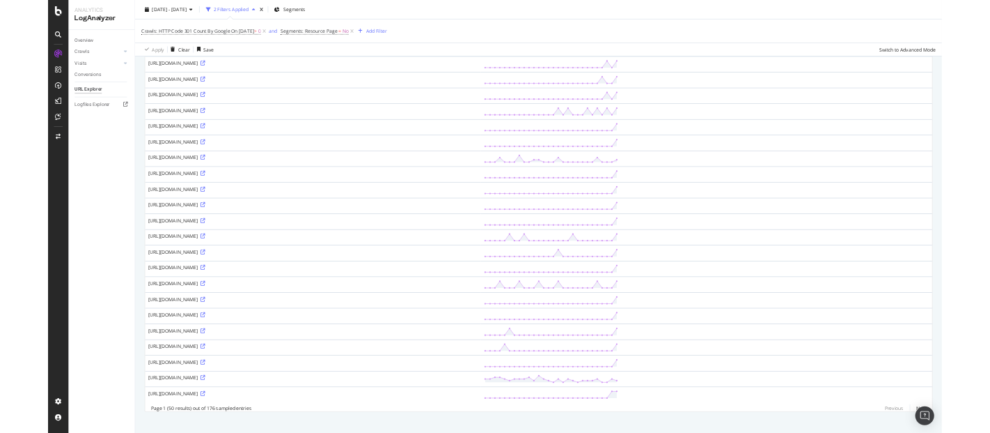
scroll to position [928, 0]
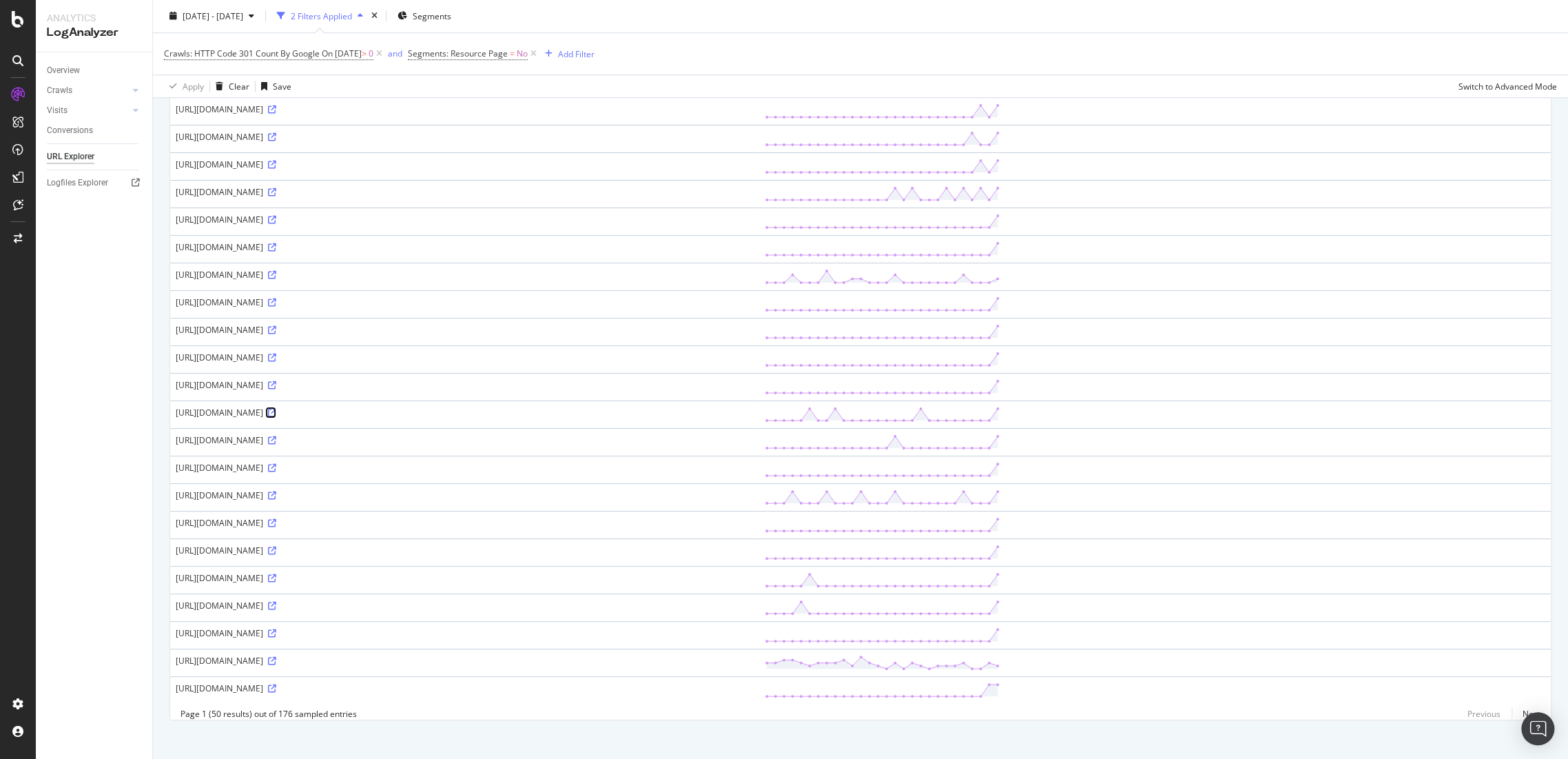
click at [276, 409] on icon at bounding box center [272, 413] width 8 height 8
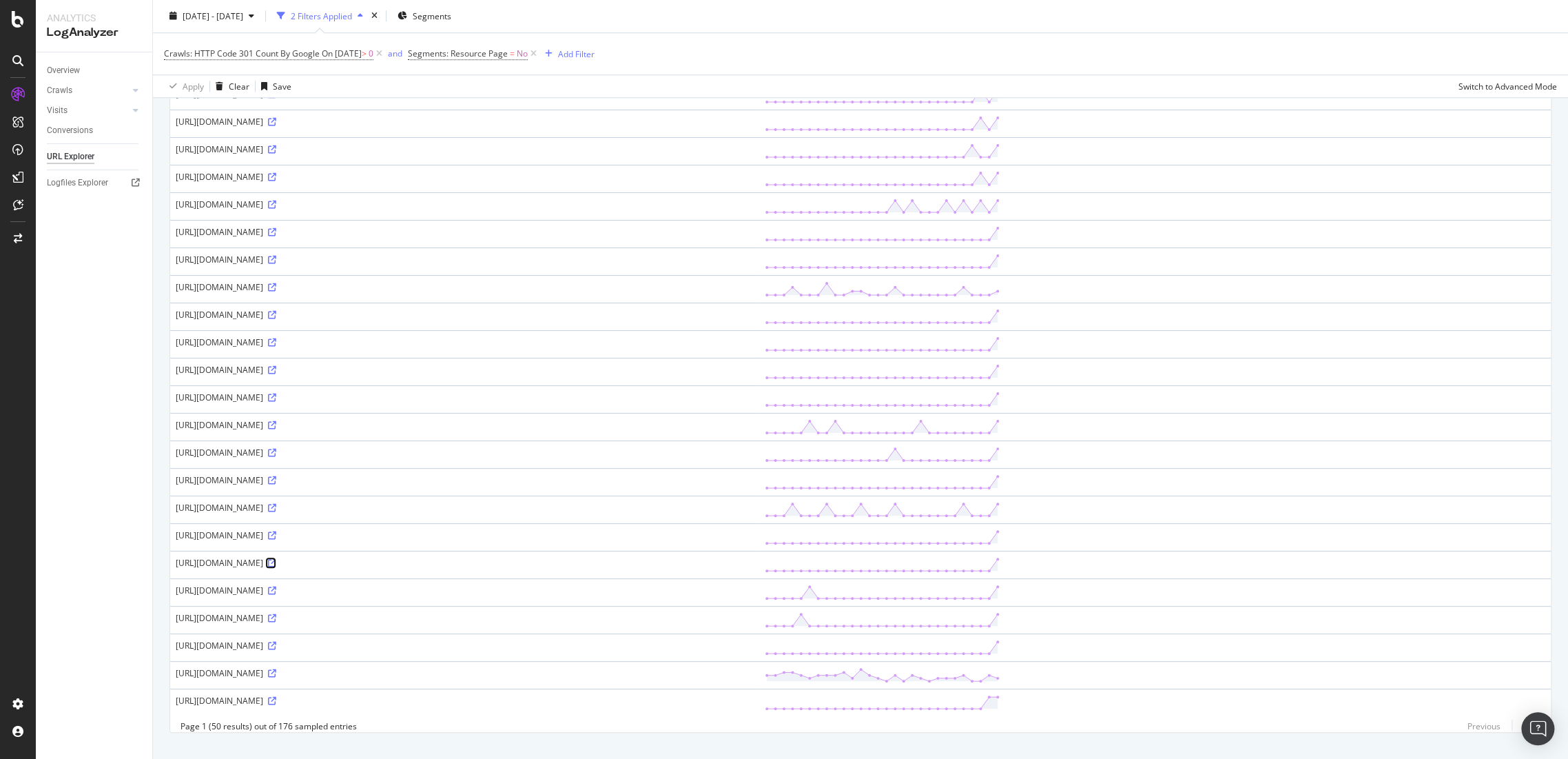
click at [276, 559] on icon at bounding box center [272, 563] width 8 height 8
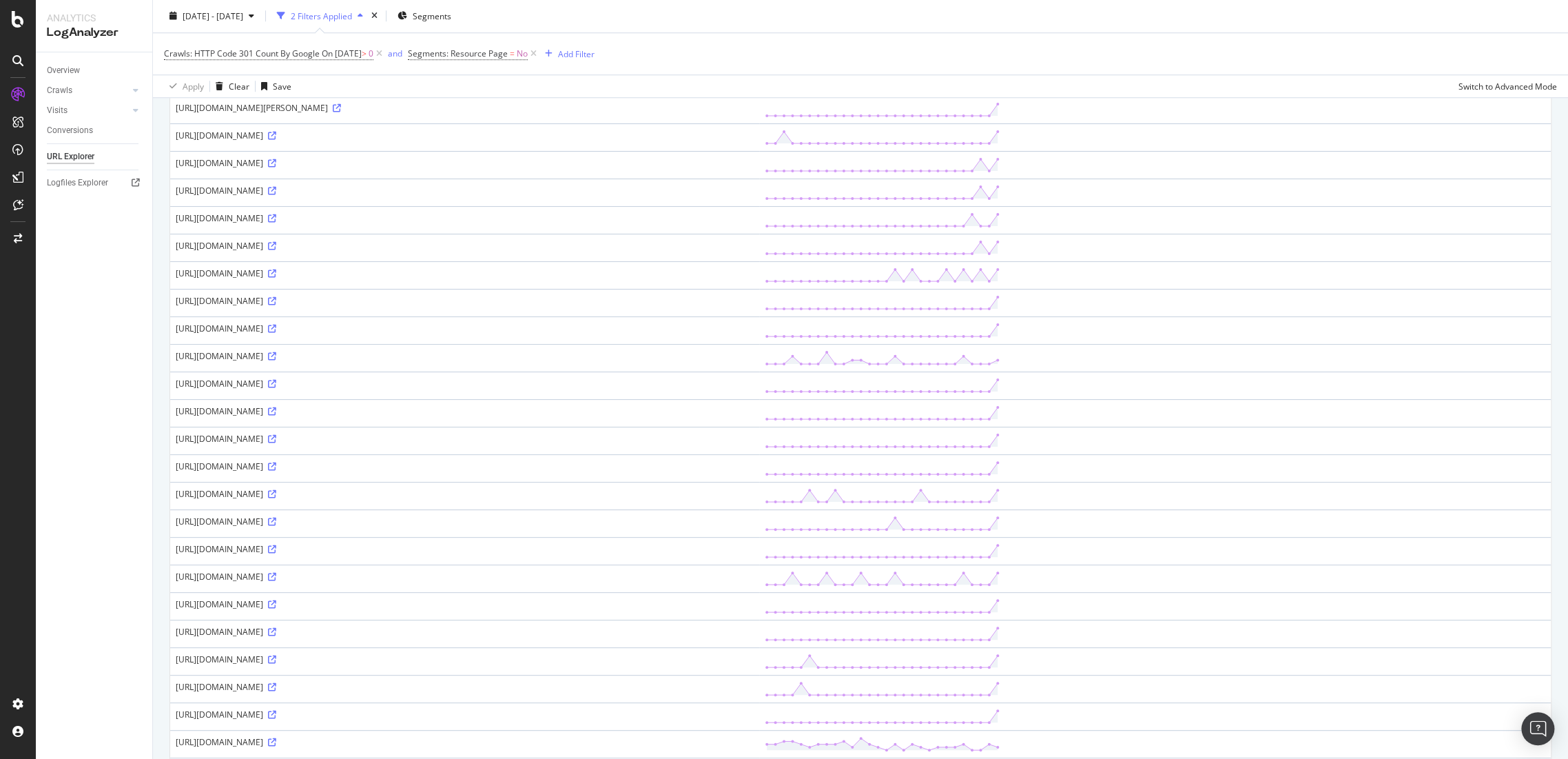
scroll to position [935, 0]
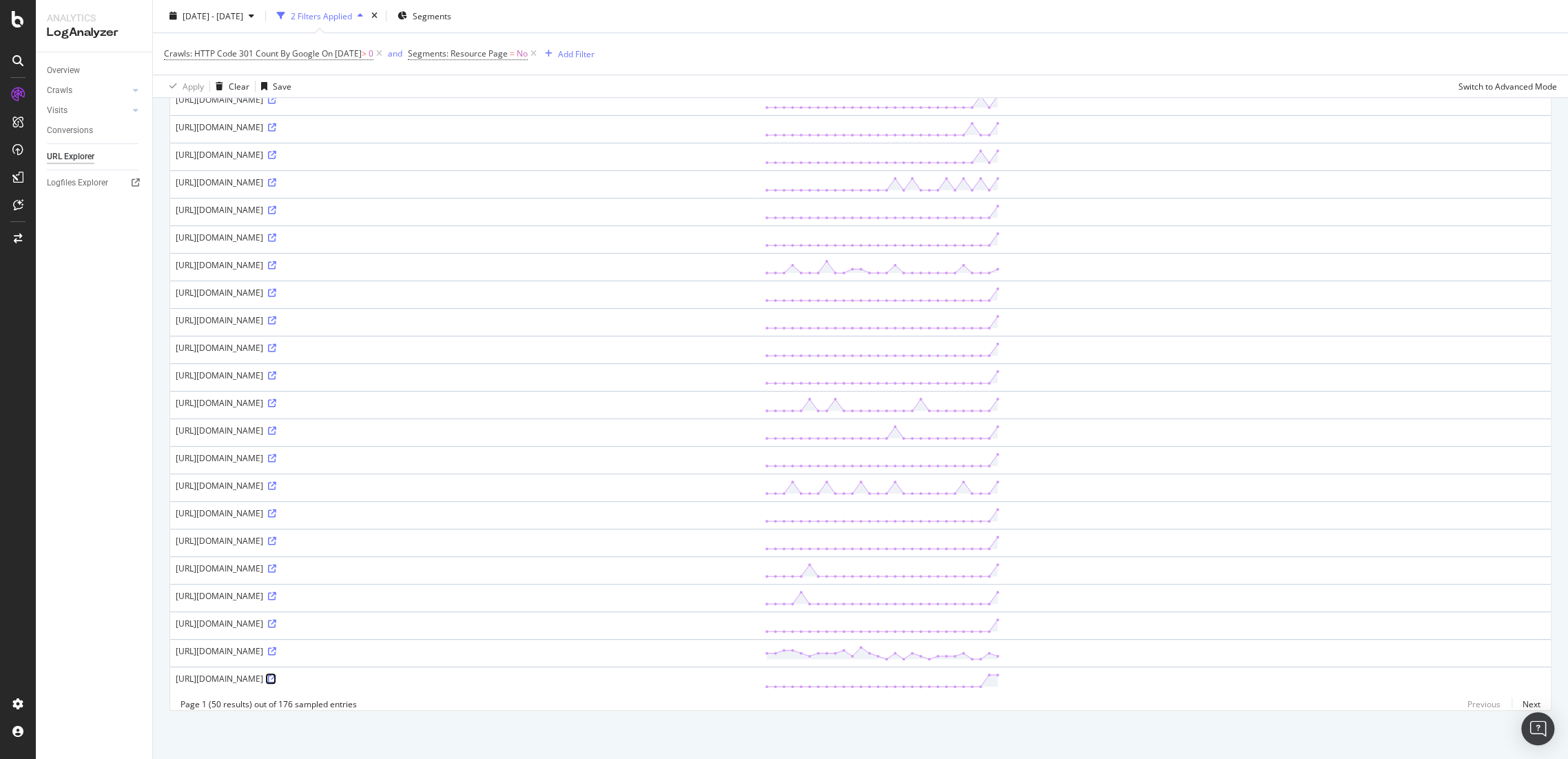
click at [276, 675] on icon at bounding box center [272, 679] width 8 height 8
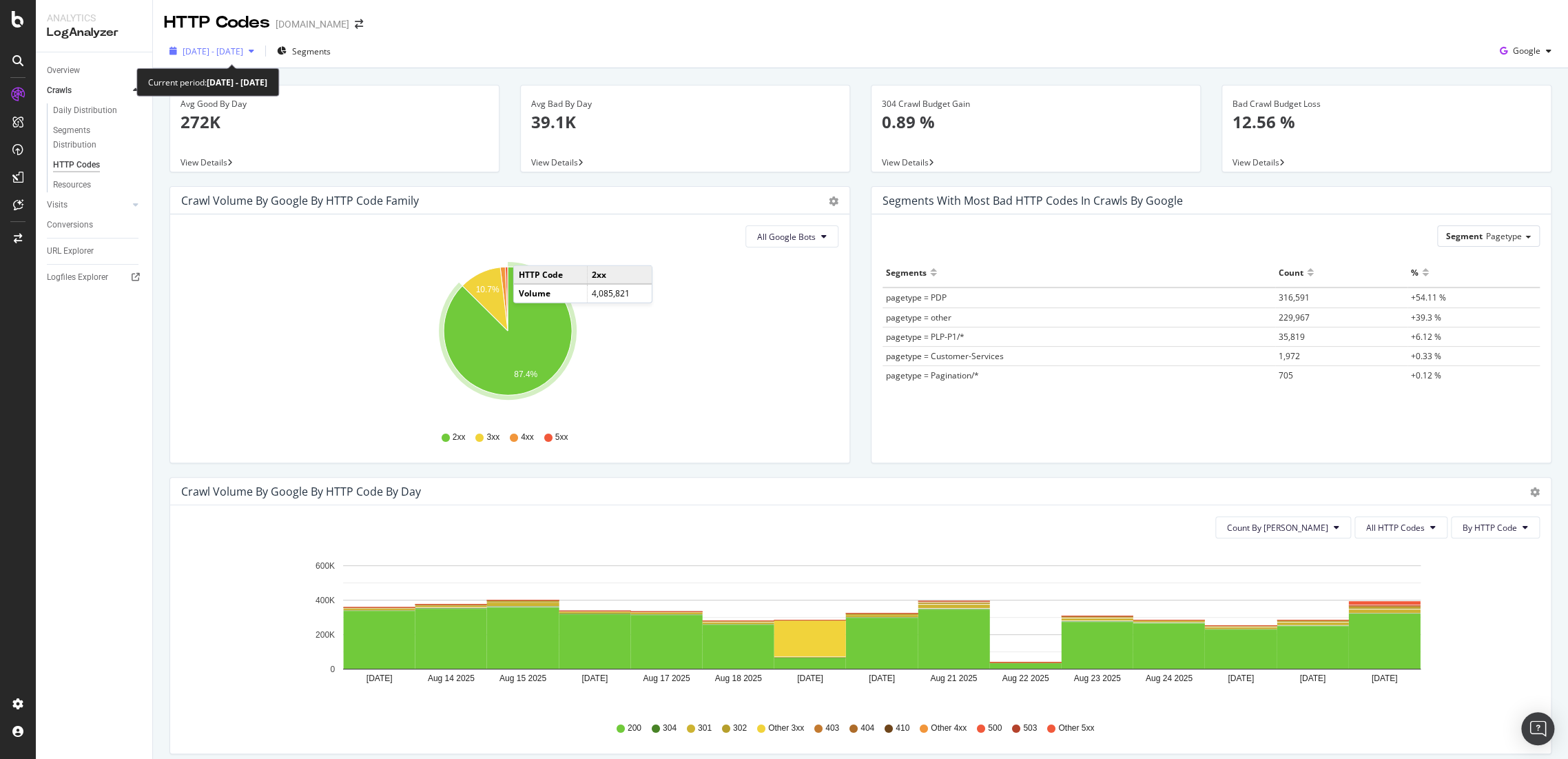
click at [242, 58] on div "[DATE] - [DATE]" at bounding box center [212, 50] width 96 height 21
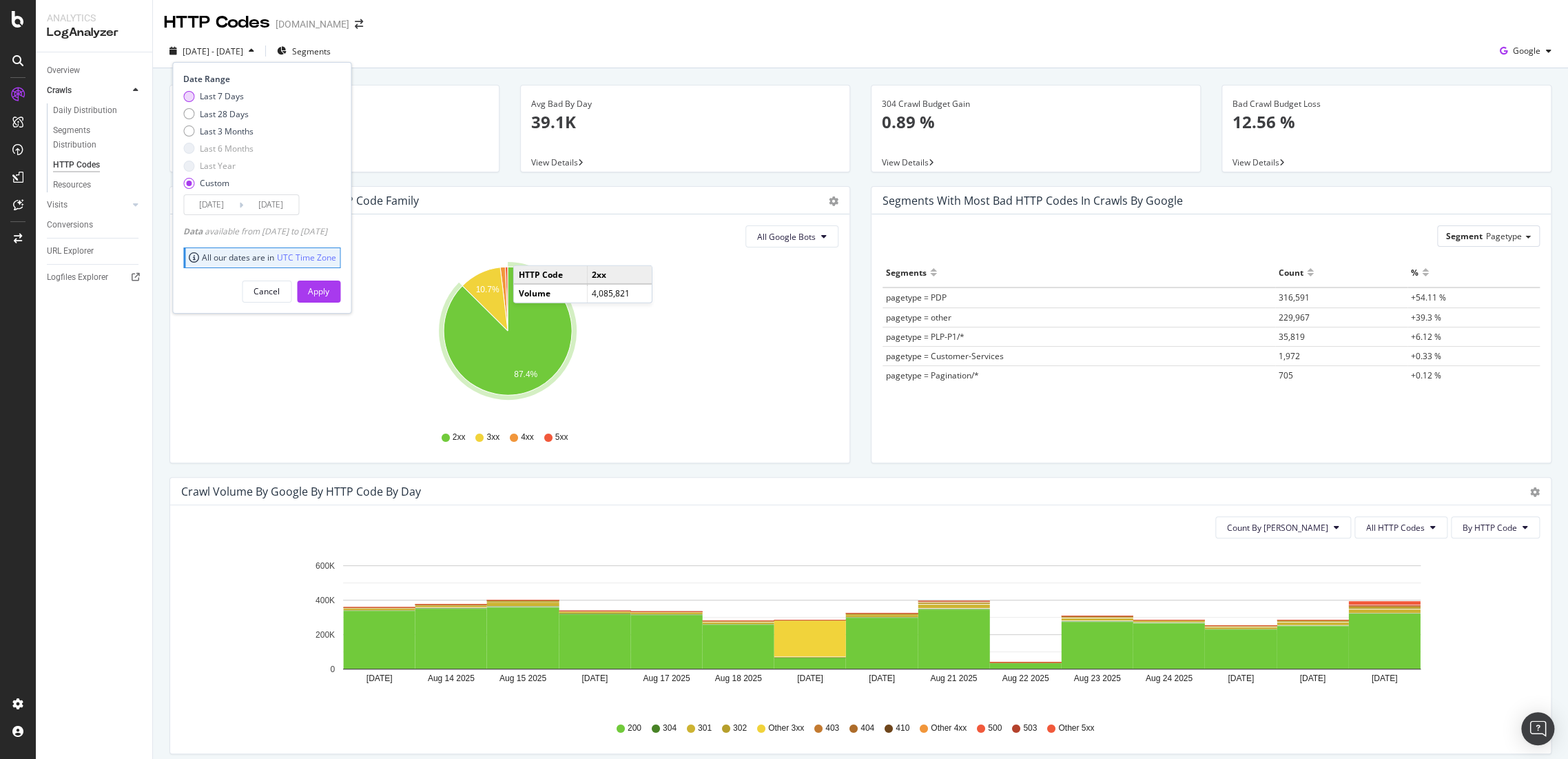
click at [197, 96] on div "Last 7 Days" at bounding box center [218, 96] width 70 height 12
type input "[DATE]"
click at [329, 292] on div "Apply" at bounding box center [319, 291] width 22 height 12
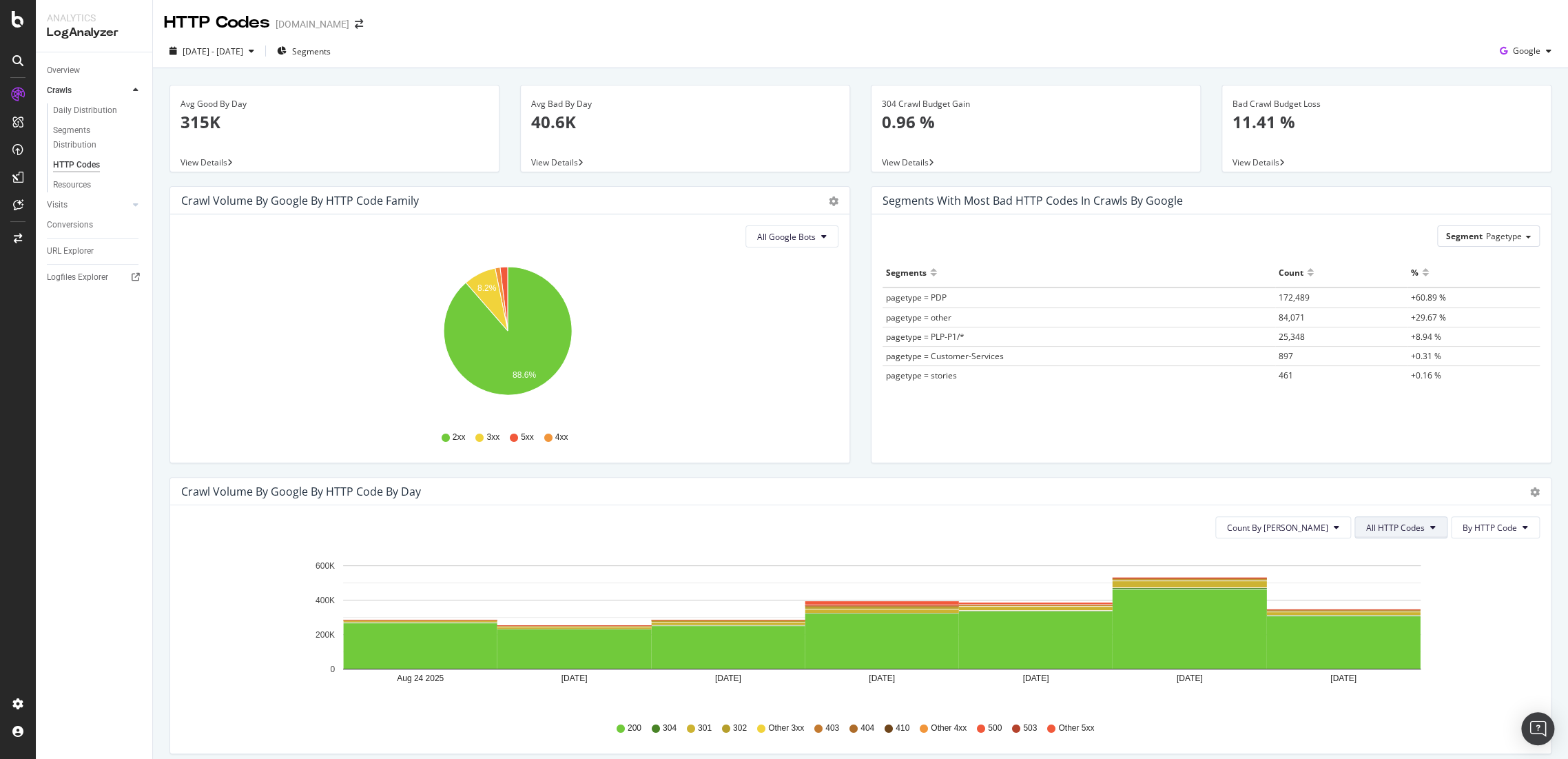
click at [1402, 522] on span "All HTTP Codes" at bounding box center [1395, 527] width 58 height 12
click at [1407, 684] on span "5xx family" at bounding box center [1391, 682] width 69 height 13
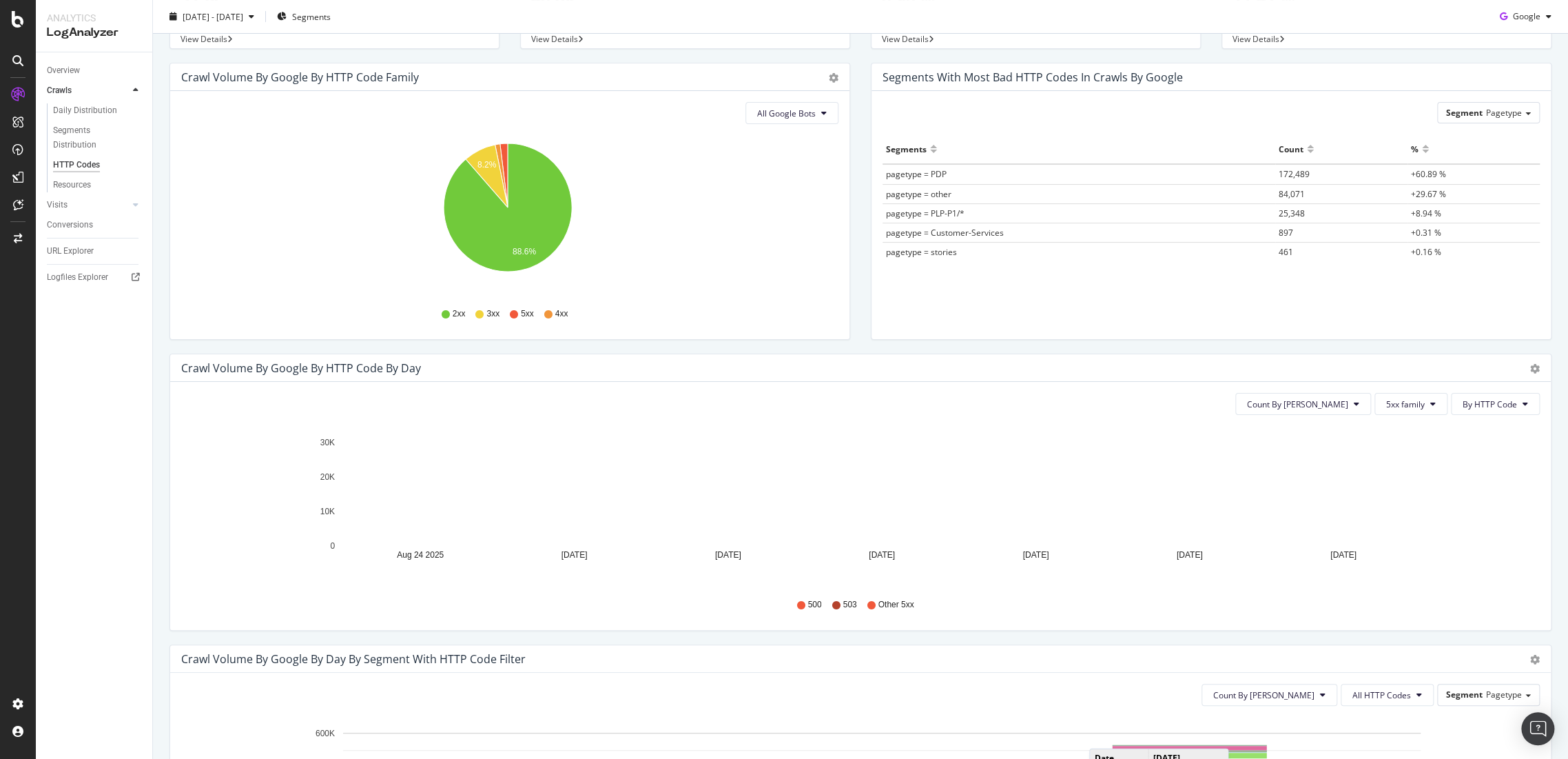
scroll to position [230, 0]
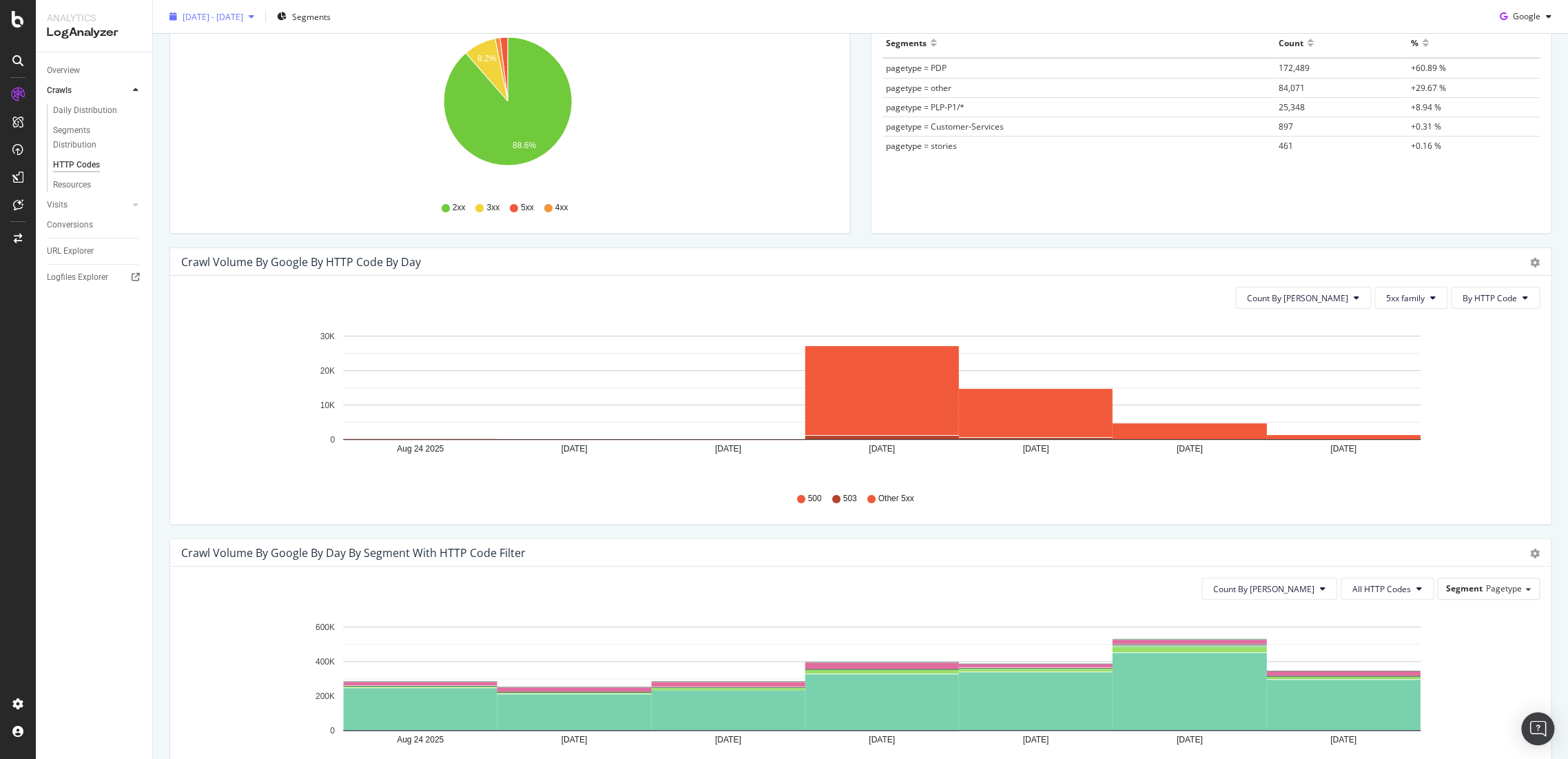
click at [236, 19] on span "[DATE] - [DATE]" at bounding box center [213, 16] width 60 height 12
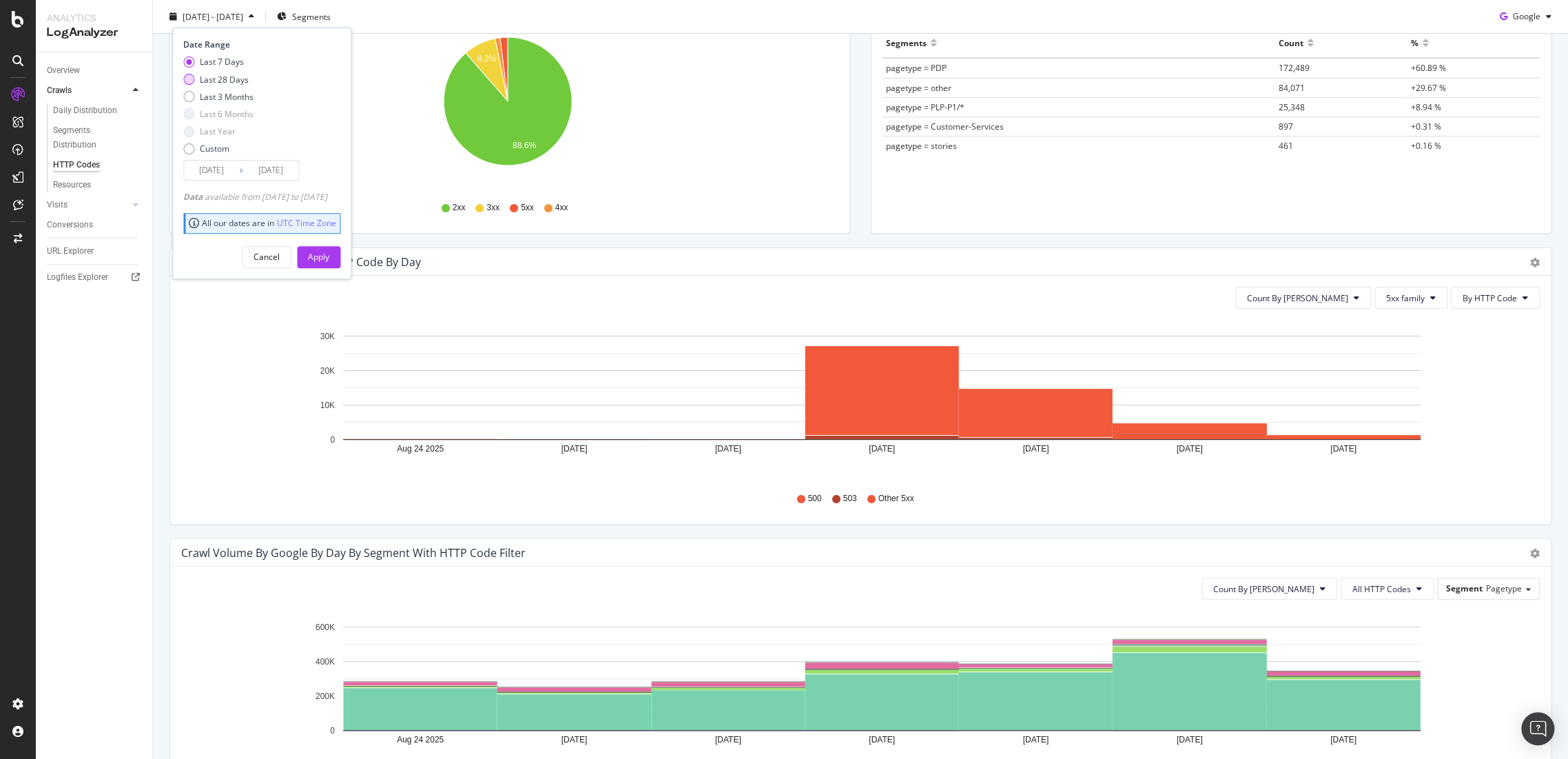
click at [212, 73] on div "Last 28 Days" at bounding box center [224, 79] width 48 height 12
type input "[DATE]"
click at [340, 260] on button "Apply" at bounding box center [319, 256] width 44 height 22
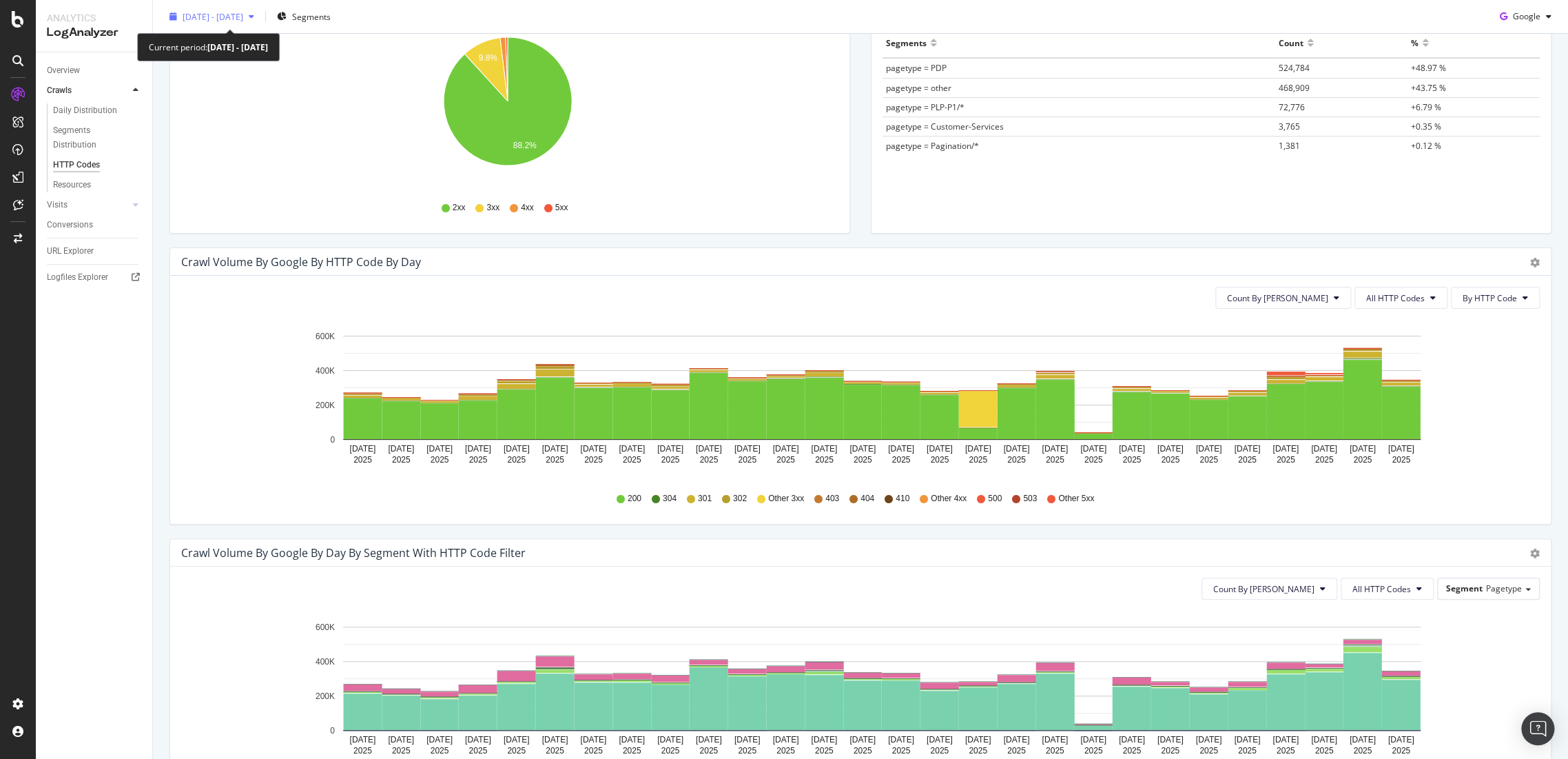
click at [243, 20] on span "[DATE] - [DATE]" at bounding box center [213, 16] width 60 height 12
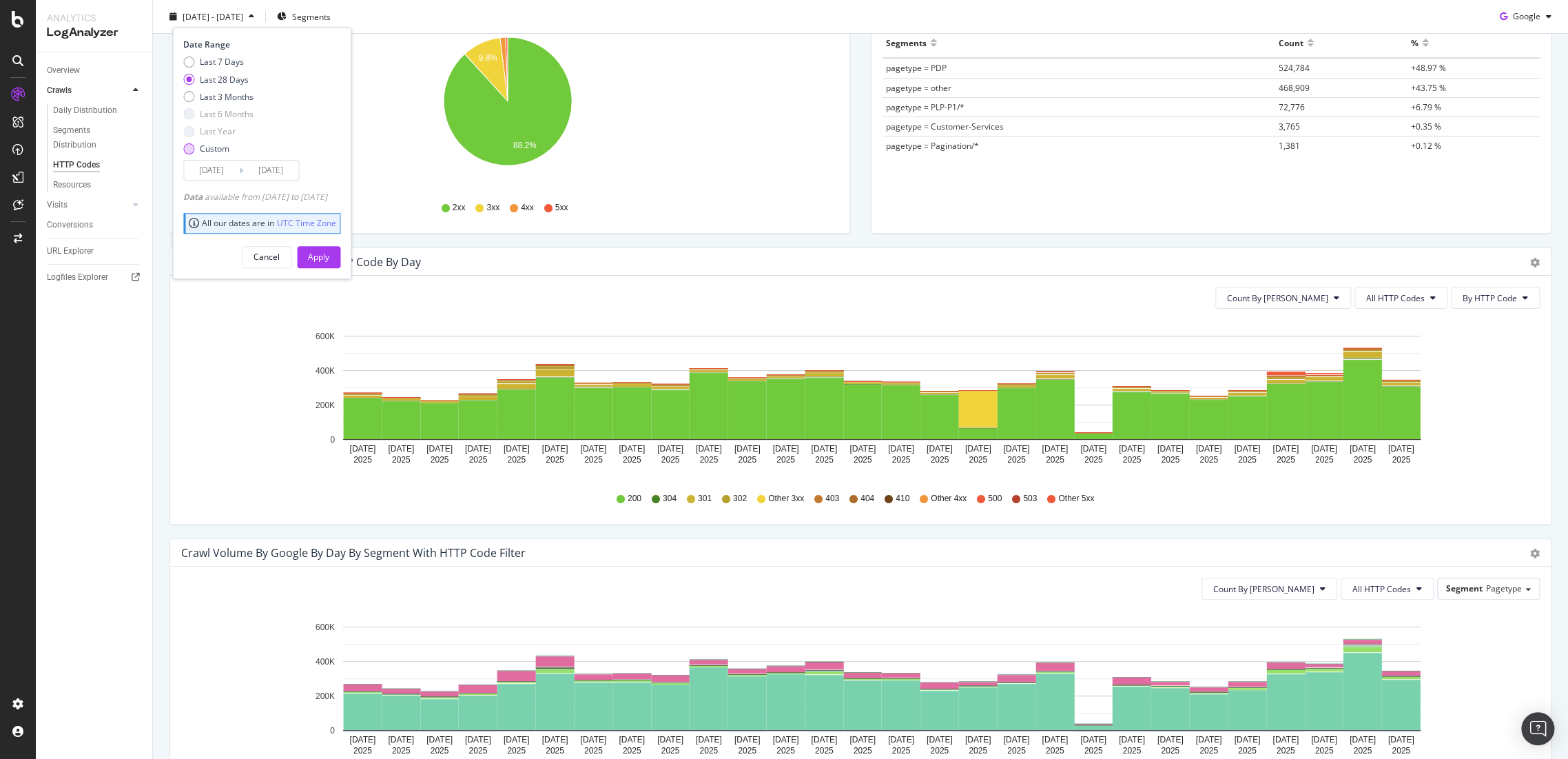
click at [193, 147] on div "Custom" at bounding box center [188, 147] width 11 height 11
click at [208, 175] on input "[DATE]" at bounding box center [212, 170] width 55 height 20
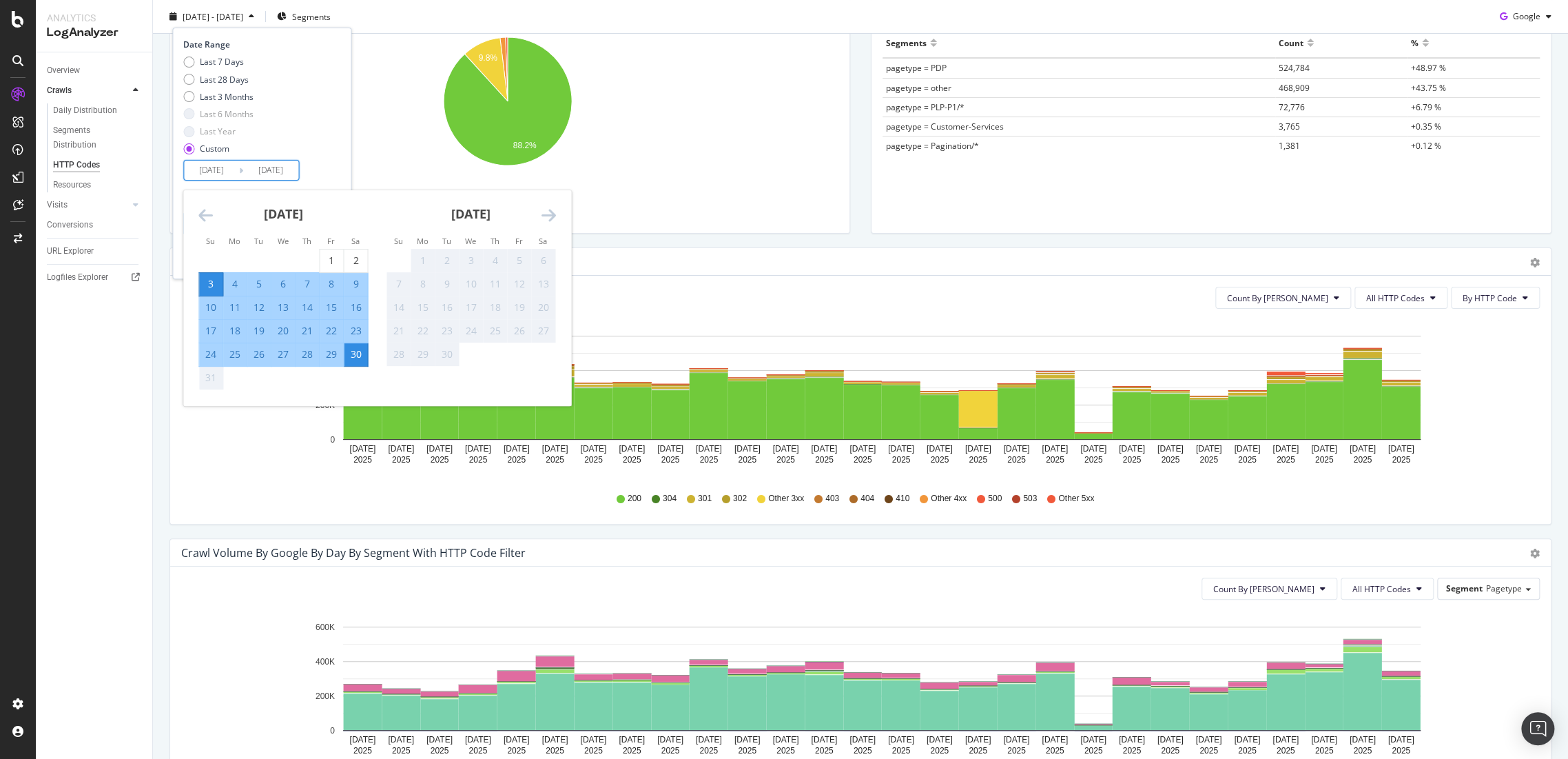
click at [215, 331] on div "17" at bounding box center [211, 331] width 24 height 14
type input "[DATE]"
click at [360, 352] on div "30" at bounding box center [356, 354] width 24 height 14
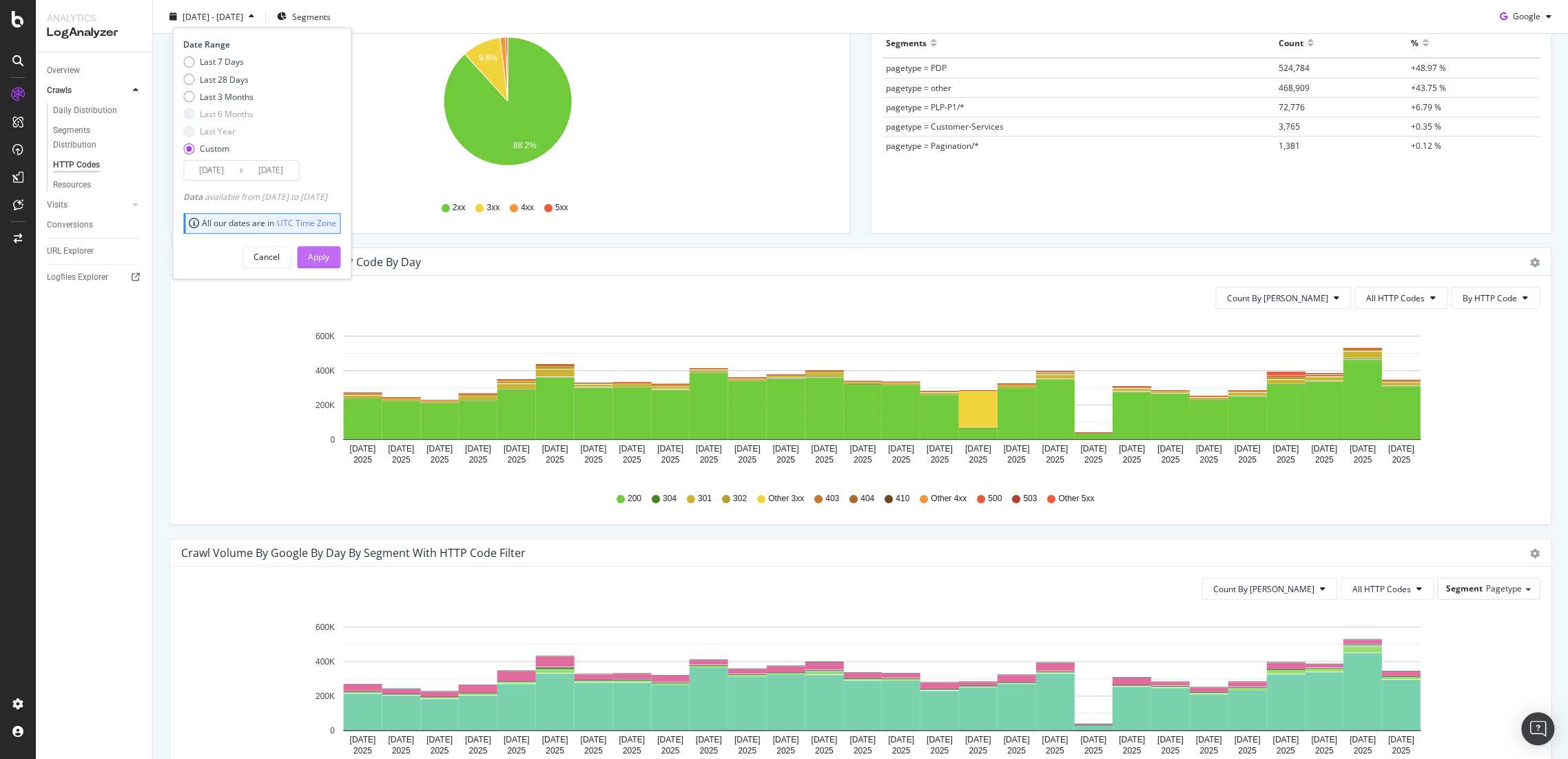
click at [329, 248] on div "Apply" at bounding box center [319, 256] width 22 height 21
